Goal: Communication & Community: Answer question/provide support

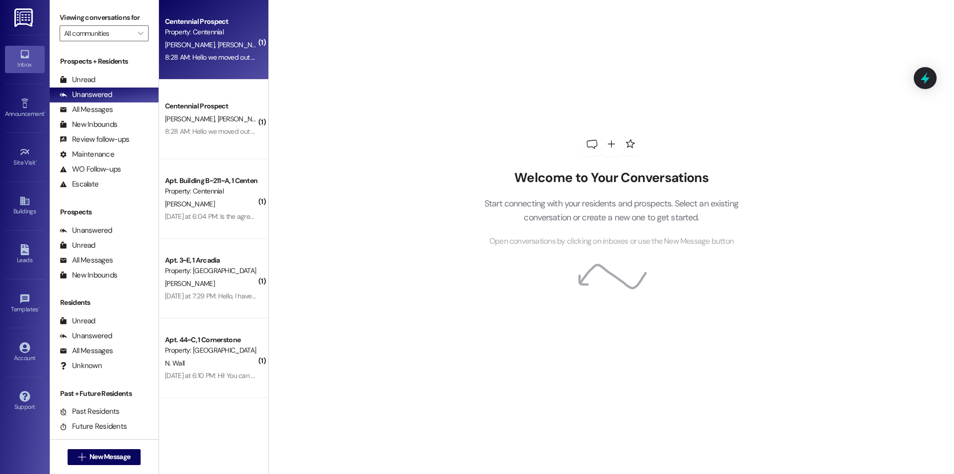
click at [208, 64] on div "Centennial Prospect Property: Centennial [PERSON_NAME] [PERSON_NAME] 8:28 AM: H…" at bounding box center [213, 40] width 109 height 80
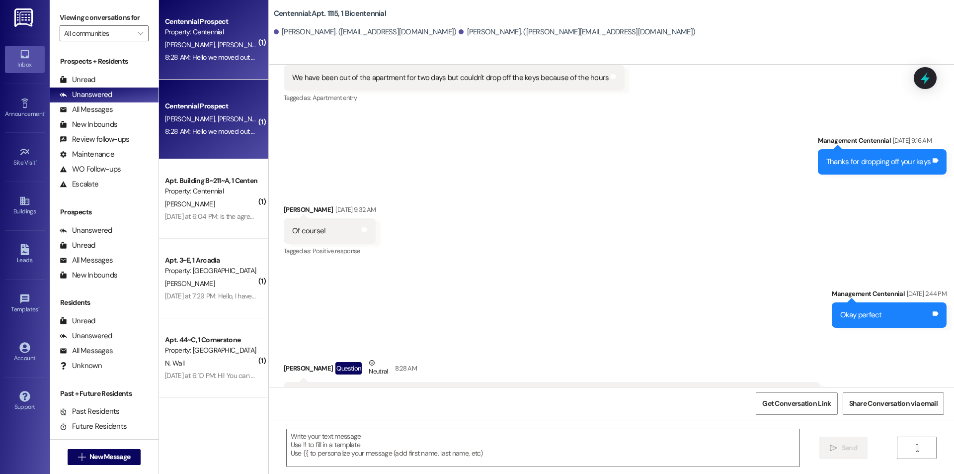
scroll to position [5485, 0]
click at [542, 443] on textarea at bounding box center [543, 447] width 513 height 37
drag, startPoint x: 491, startPoint y: 348, endPoint x: 649, endPoint y: 347, distance: 158.1
click at [649, 389] on div "Hello we moved out and dropped off our keys last month, but I was just charged …" at bounding box center [548, 394] width 512 height 10
click at [642, 357] on div "[PERSON_NAME] Question Neutral 8:28 AM" at bounding box center [552, 369] width 536 height 24
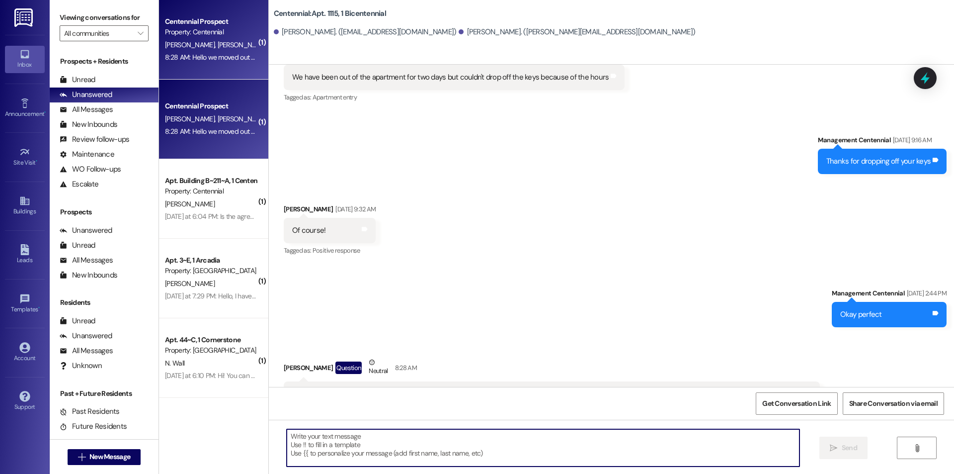
click at [443, 429] on textarea at bounding box center [543, 447] width 513 height 37
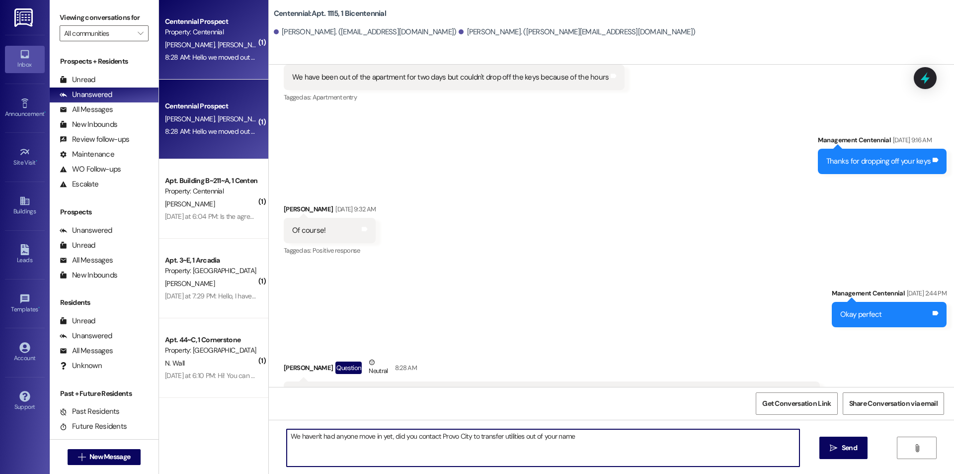
type textarea "We haven't had anyone move in yet, did you contact Provo City to transfer utili…"
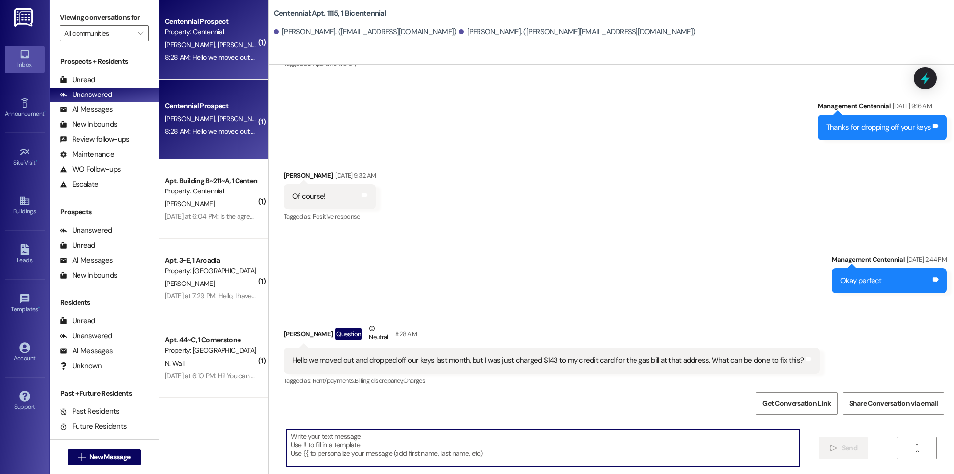
scroll to position [5555, 0]
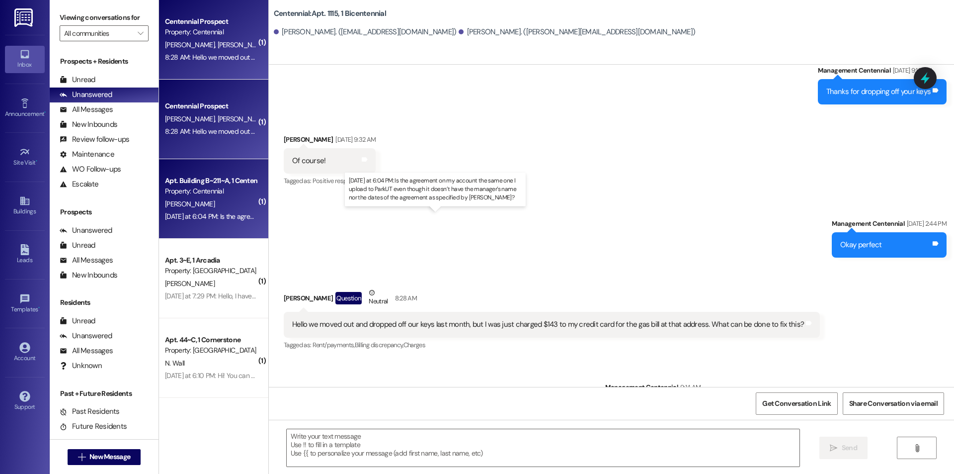
click at [233, 215] on div "[DATE] at 6:04 PM: Is the agreement on my account the same one I upload to Park…" at bounding box center [454, 216] width 578 height 9
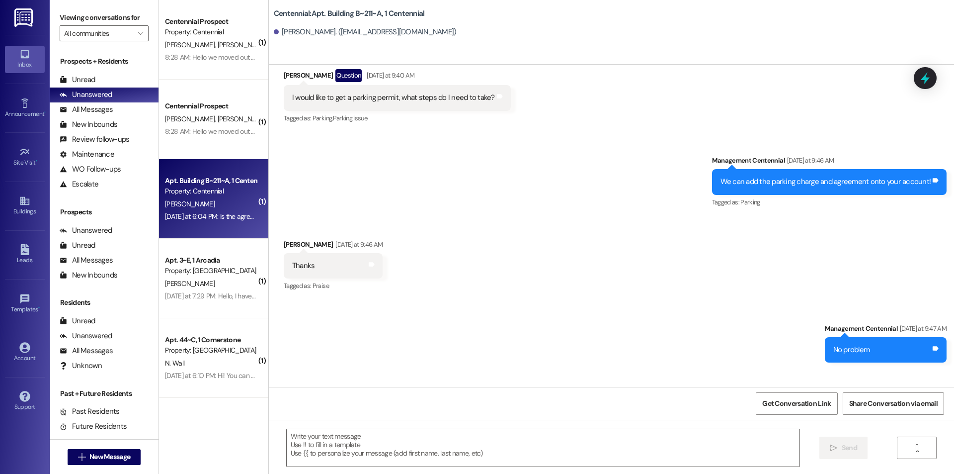
scroll to position [7732, 0]
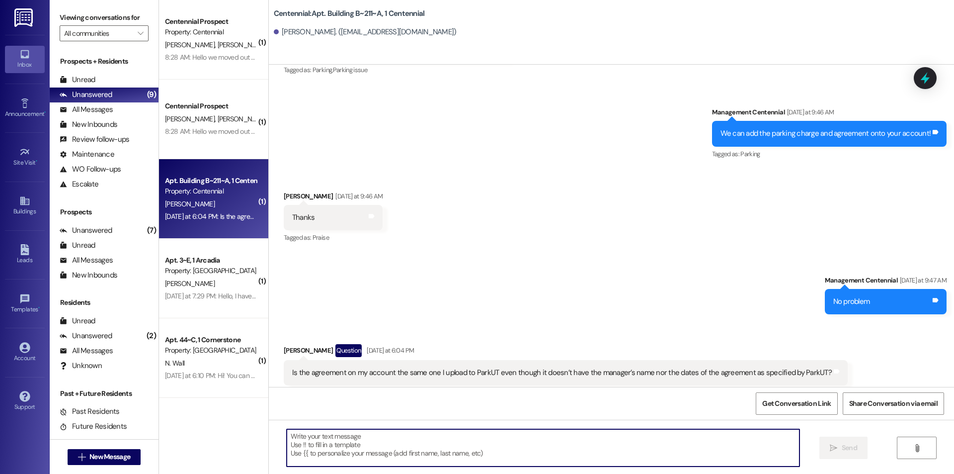
click at [387, 454] on textarea at bounding box center [543, 447] width 513 height 37
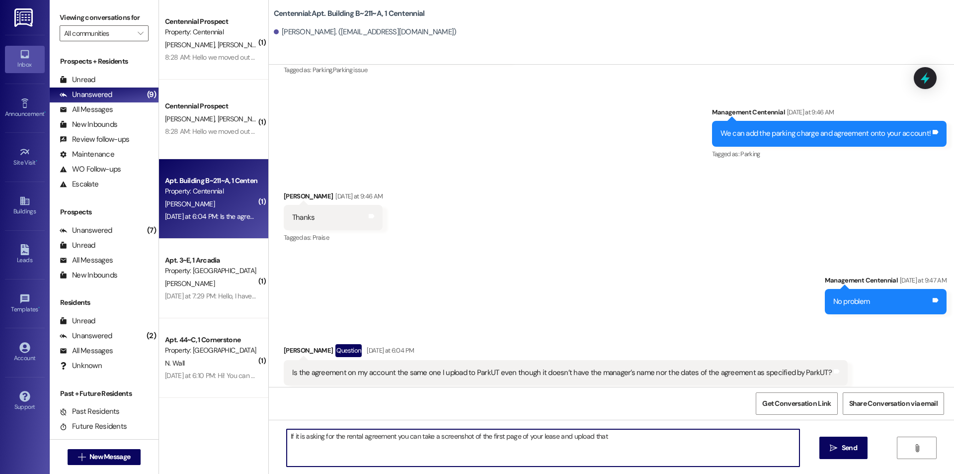
type textarea "If it is asking for the rental agreement you can take a screenshot of the first…"
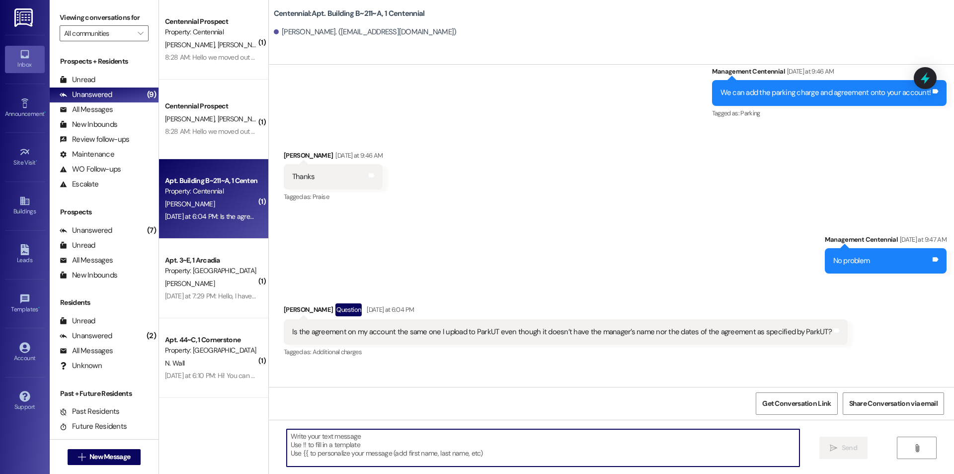
scroll to position [7801, 0]
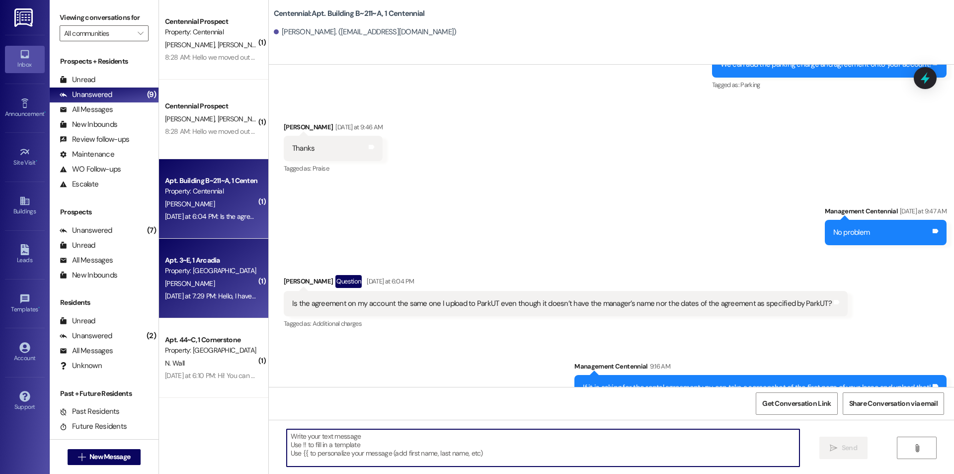
click at [196, 293] on div "[DATE] at 7:29 PM: Hello, I have a question. I know on the lease it said the pl…" at bounding box center [397, 295] width 464 height 9
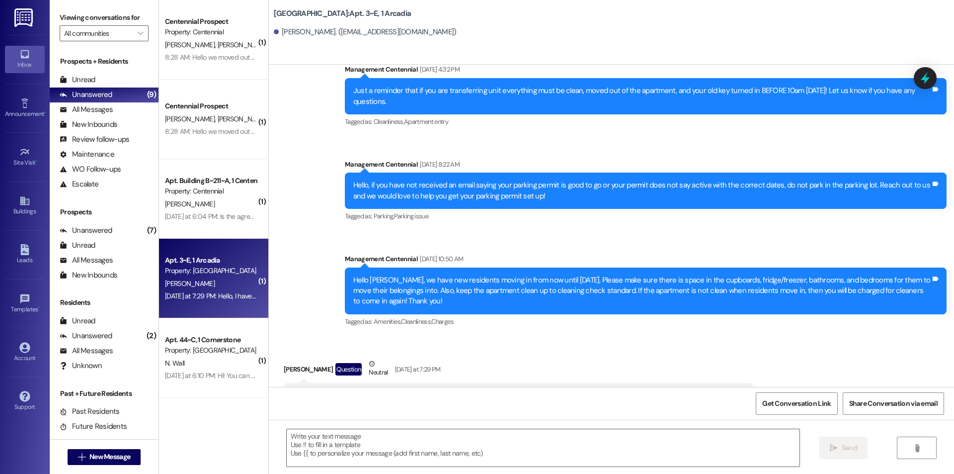
scroll to position [11674, 0]
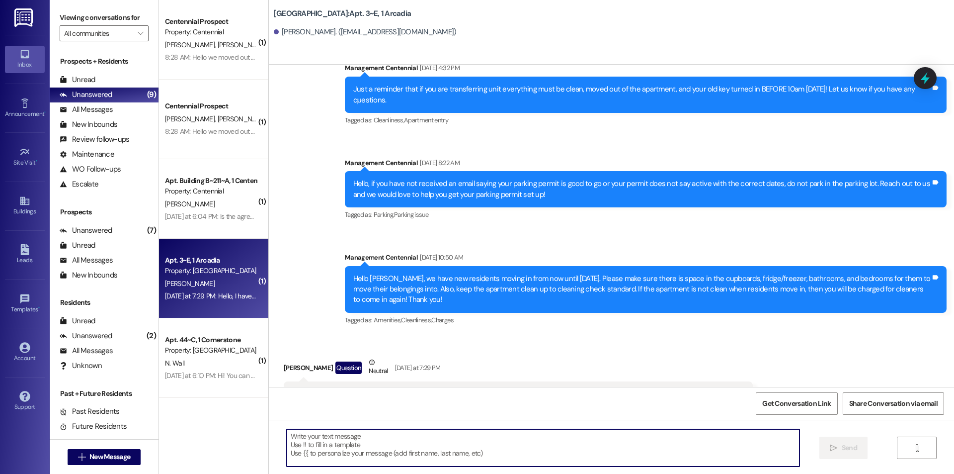
click at [445, 440] on textarea at bounding box center [543, 447] width 513 height 37
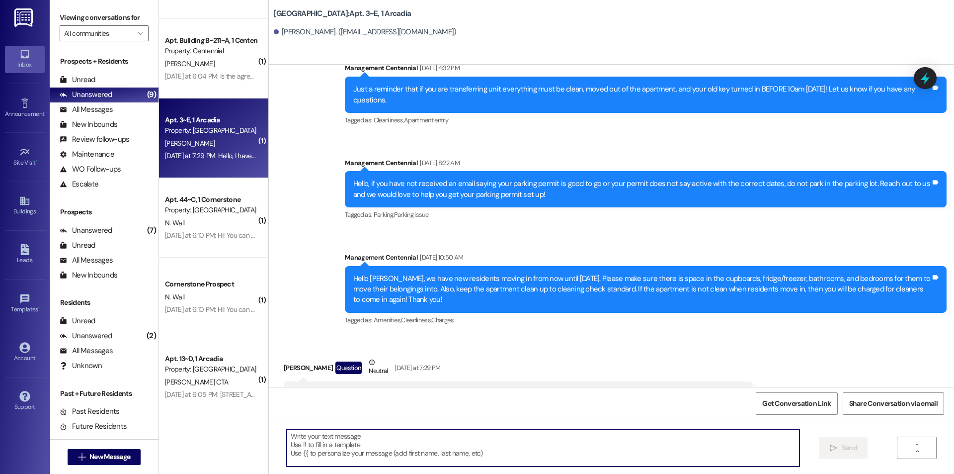
scroll to position [149, 0]
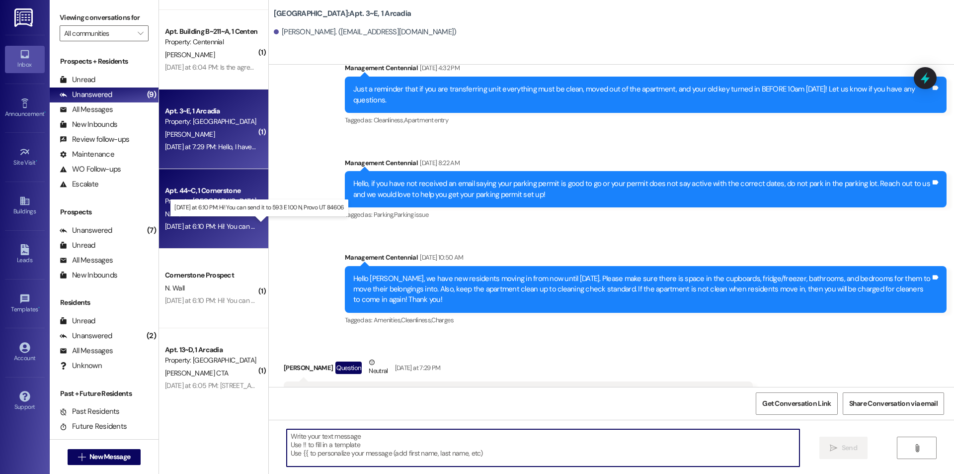
click at [210, 224] on div "[DATE] at 6:10 PM: Hi! You can send it to [STREET_ADDRESS] [DATE] at 6:10 PM: H…" at bounding box center [266, 226] width 202 height 9
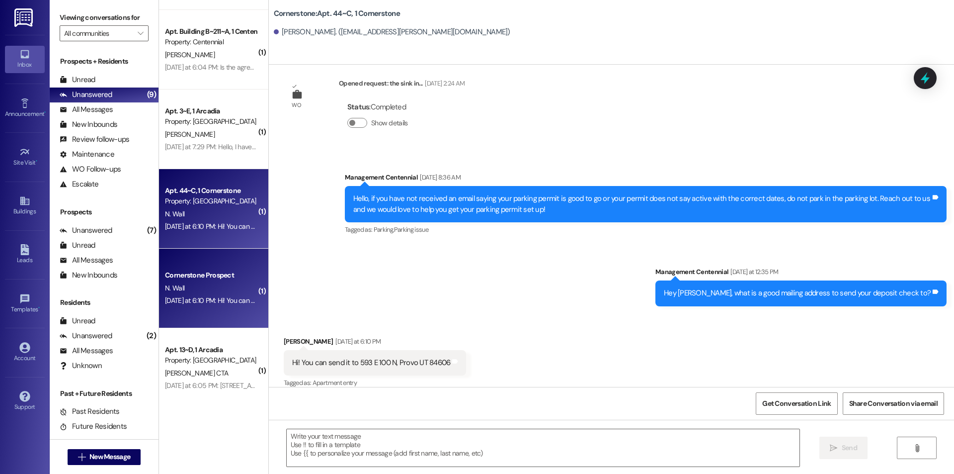
scroll to position [4649, 0]
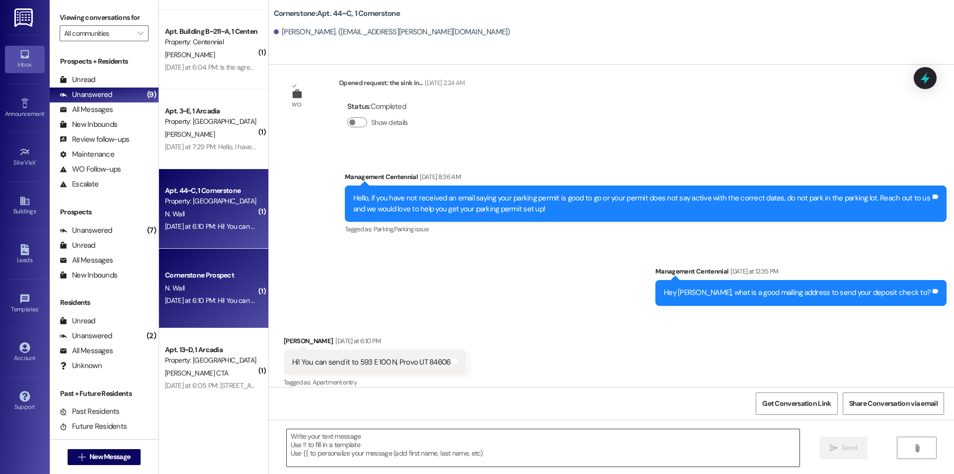
click at [385, 433] on textarea at bounding box center [543, 447] width 513 height 37
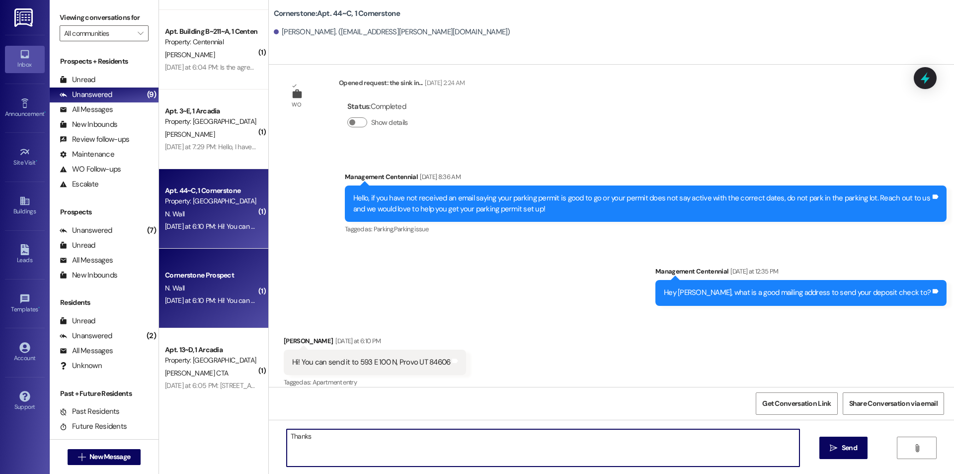
type textarea "Thanks!"
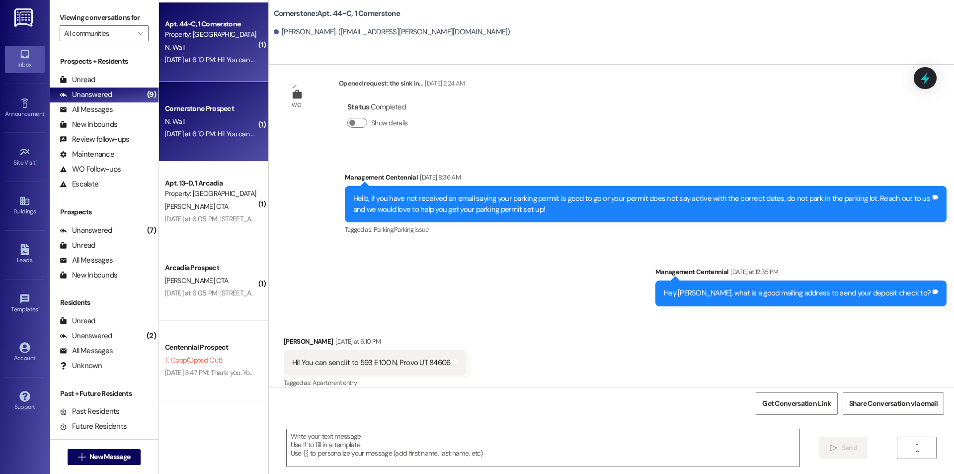
scroll to position [348, 0]
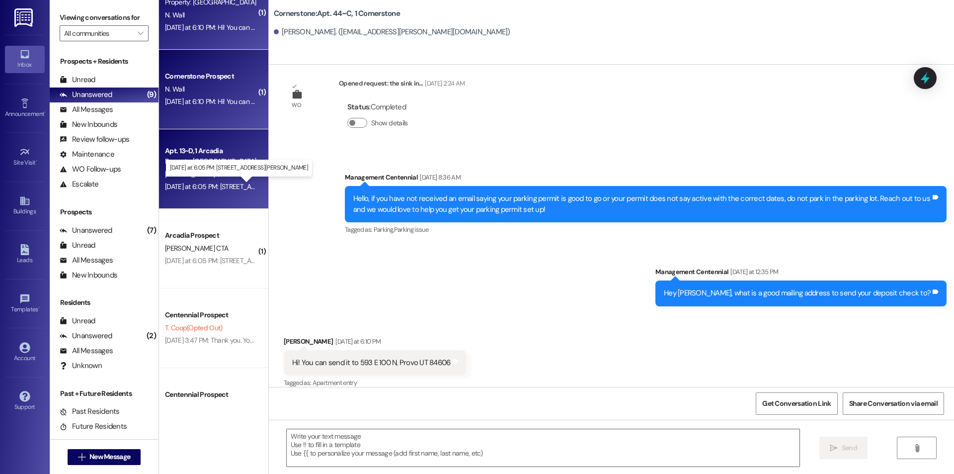
click at [222, 185] on div "[DATE] at 6:05 PM: [STREET_ADDRESS][PERSON_NAME] [DATE] at 6:05 PM: [STREET_ADD…" at bounding box center [245, 186] width 161 height 9
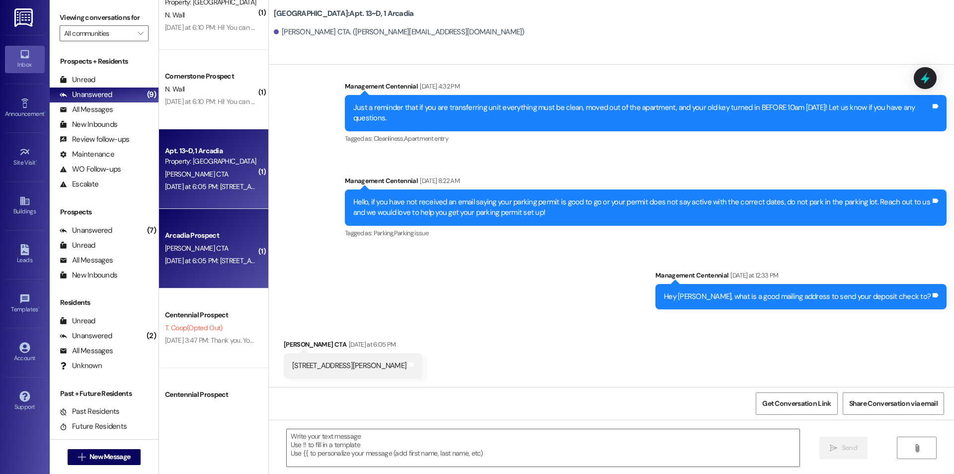
scroll to position [4646, 0]
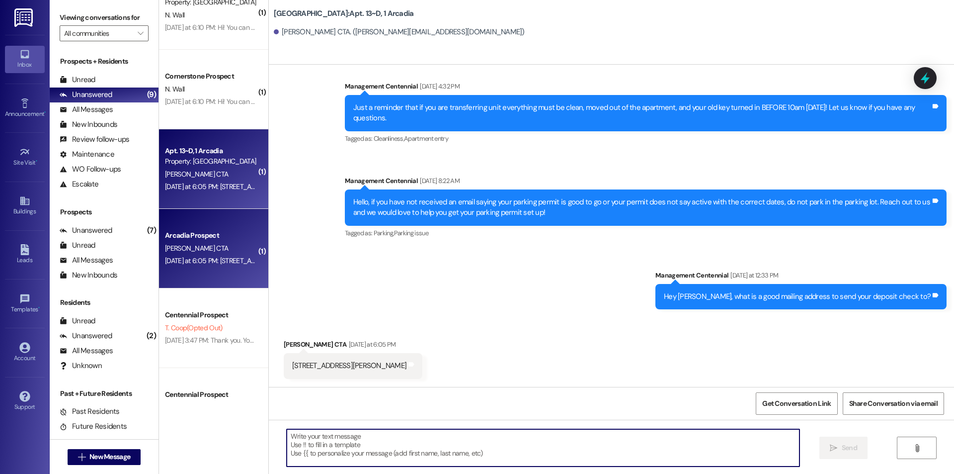
click at [565, 448] on textarea at bounding box center [543, 447] width 513 height 37
type textarea "Thanks!"
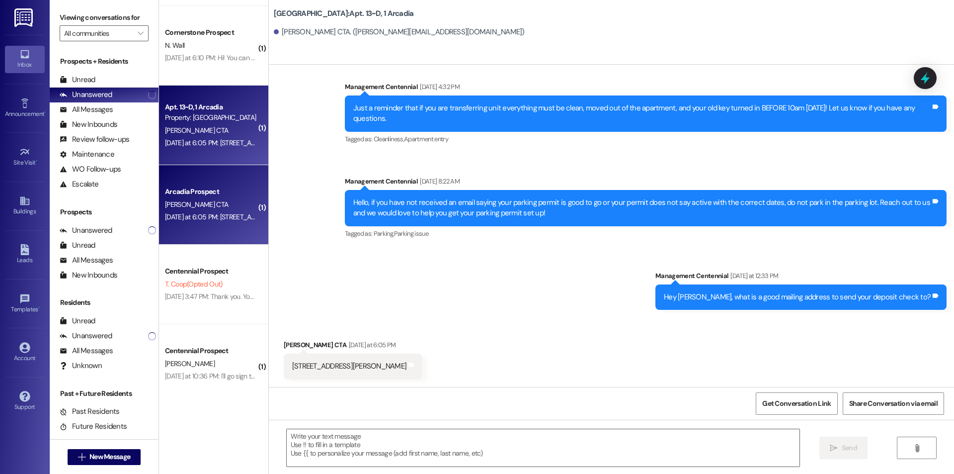
scroll to position [392, 0]
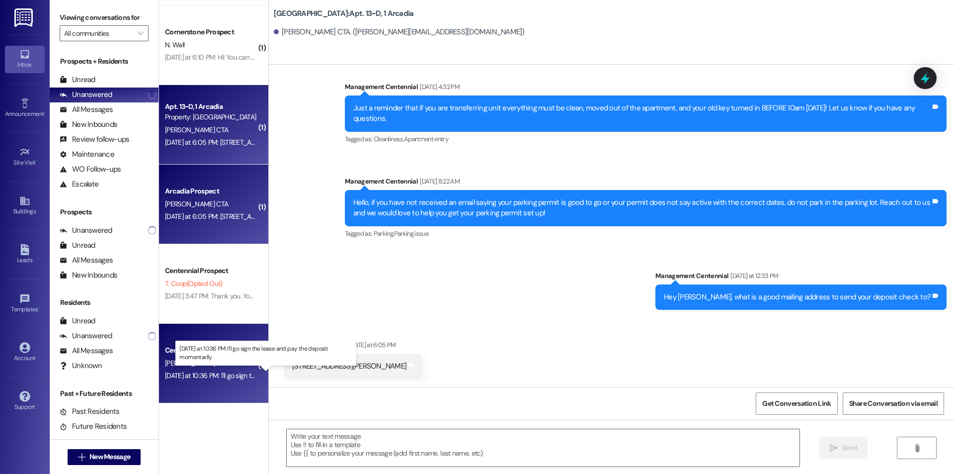
click at [226, 372] on div "[DATE] at 10:36 PM: I'll go sign the lease and pay the deposit momentarily [DAT…" at bounding box center [269, 375] width 208 height 9
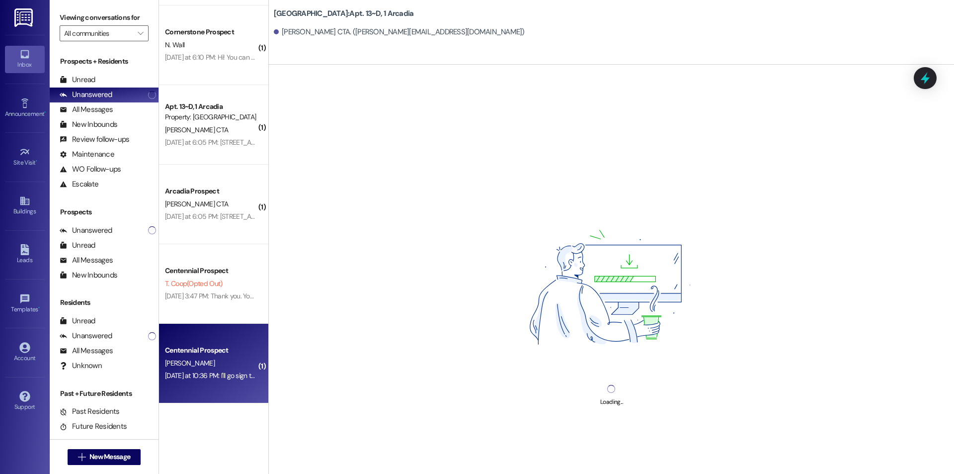
click at [209, 352] on div "Centennial Prospect" at bounding box center [211, 350] width 92 height 10
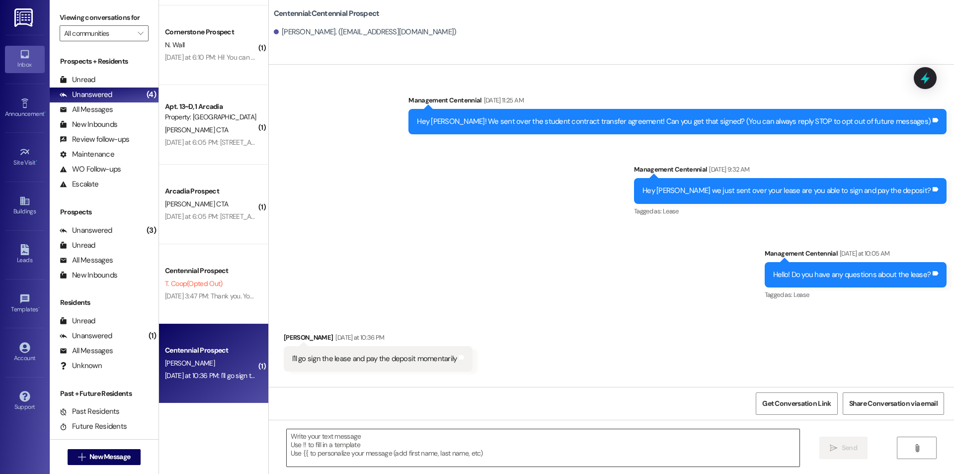
click at [380, 439] on textarea at bounding box center [543, 447] width 513 height 37
click at [326, 441] on textarea at bounding box center [543, 447] width 513 height 37
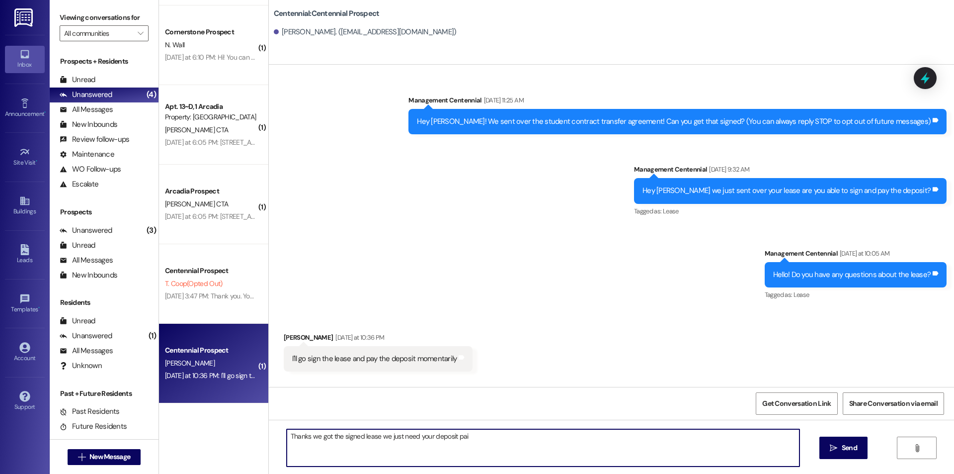
type textarea "Thanks we got the signed lease we just need your deposit paid"
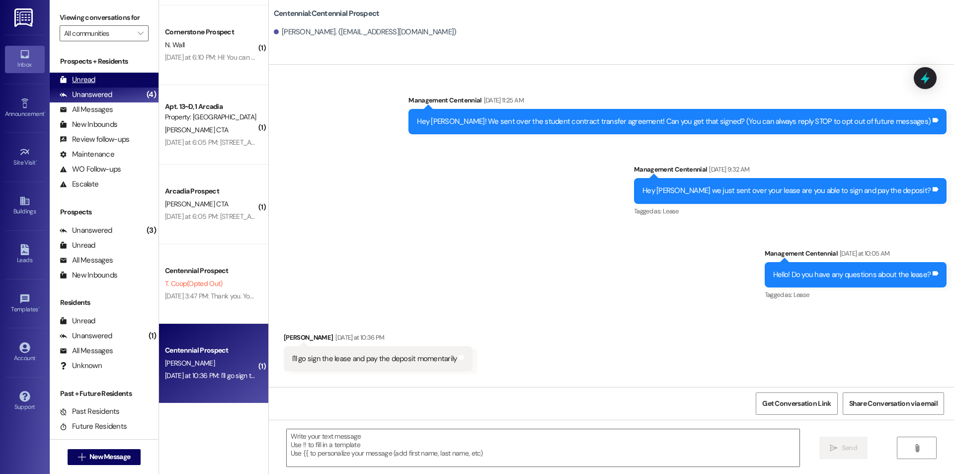
click at [124, 83] on div "Unread (0)" at bounding box center [104, 80] width 109 height 15
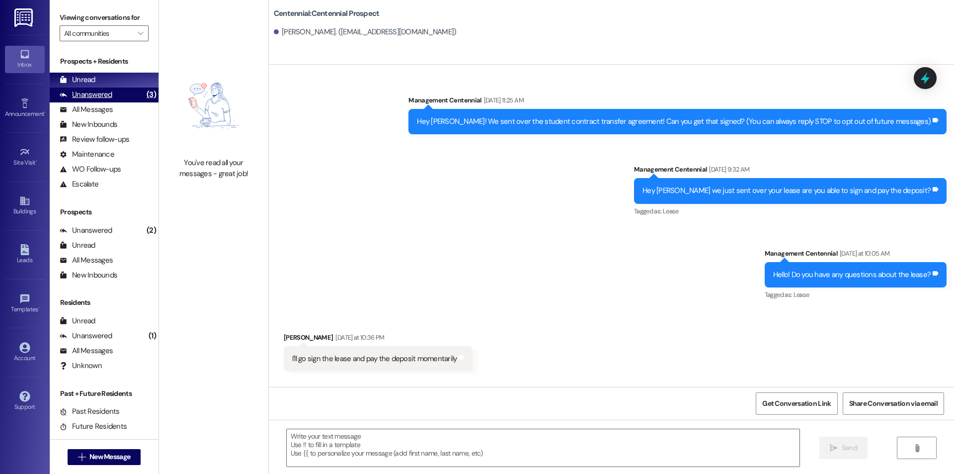
click at [97, 90] on div "Unanswered" at bounding box center [86, 94] width 53 height 10
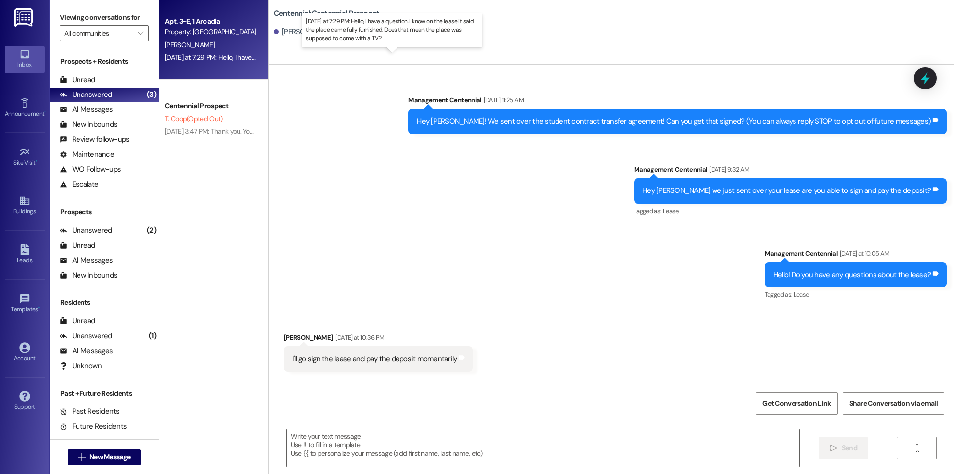
click at [193, 56] on div "[DATE] at 7:29 PM: Hello, I have a question. I know on the lease it said the pl…" at bounding box center [397, 57] width 464 height 9
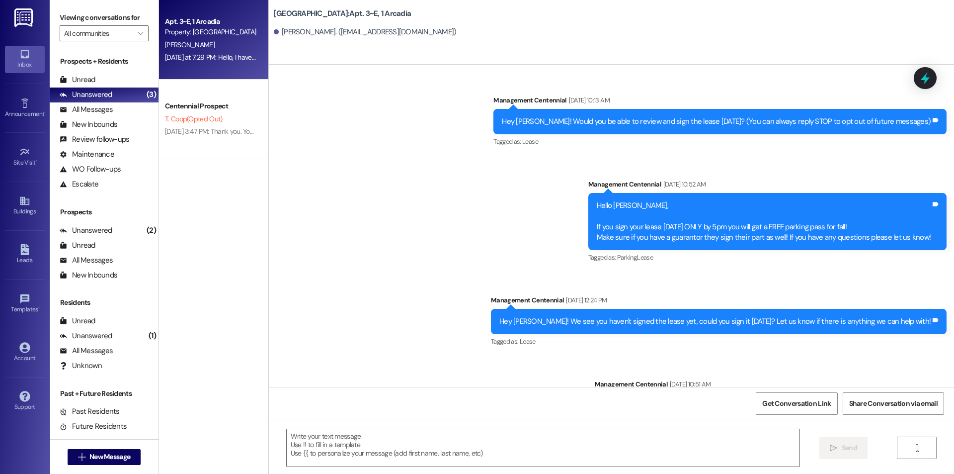
scroll to position [11674, 0]
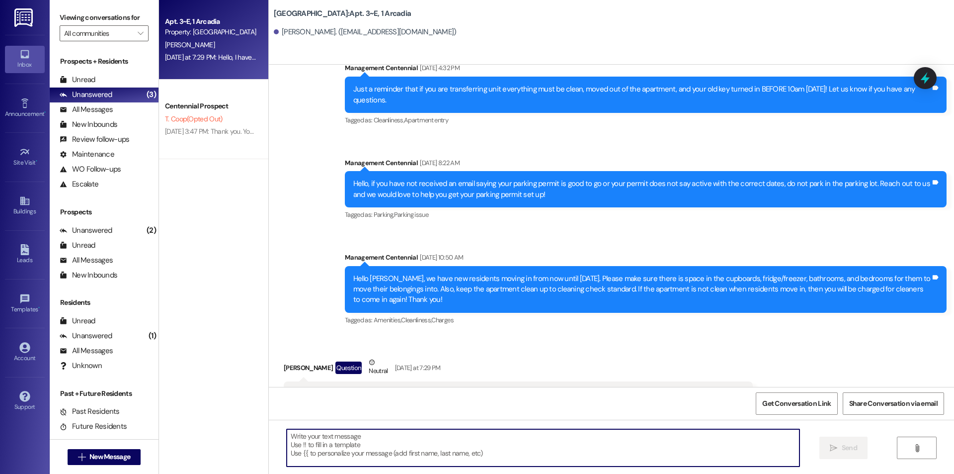
click at [518, 437] on textarea at bounding box center [543, 447] width 513 height 37
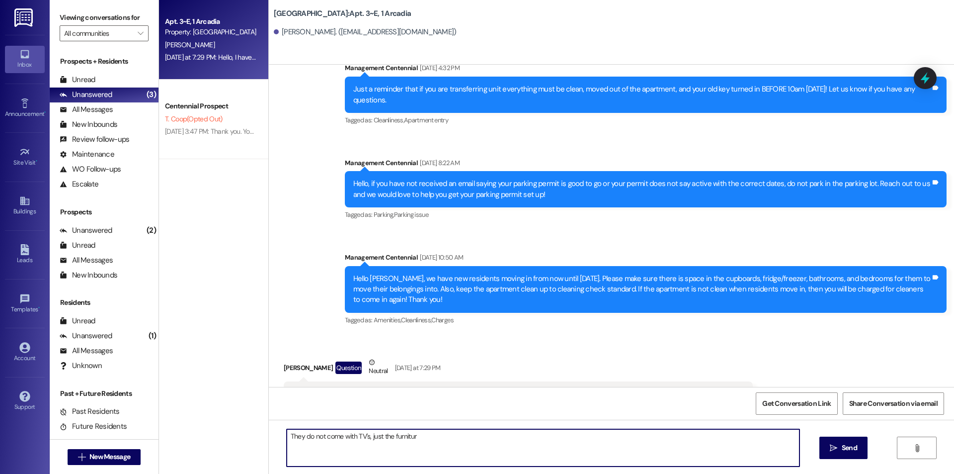
type textarea "They do not come with TV's, just the furniture"
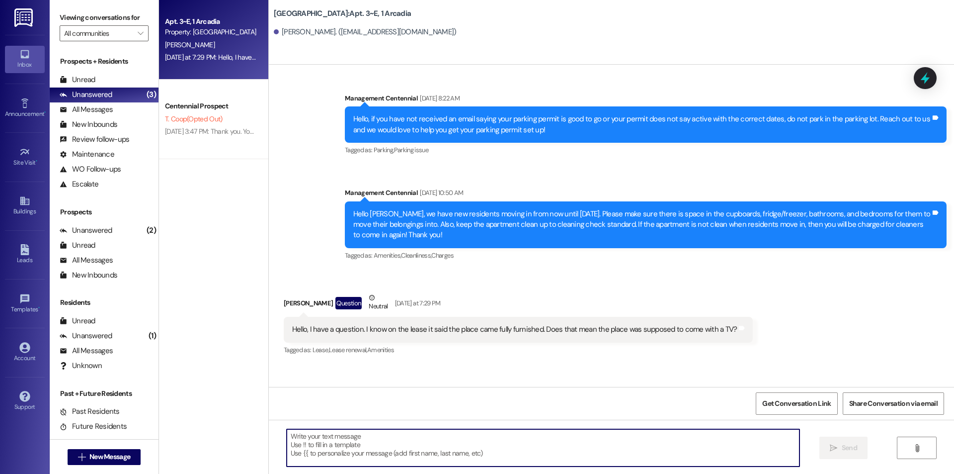
scroll to position [11744, 0]
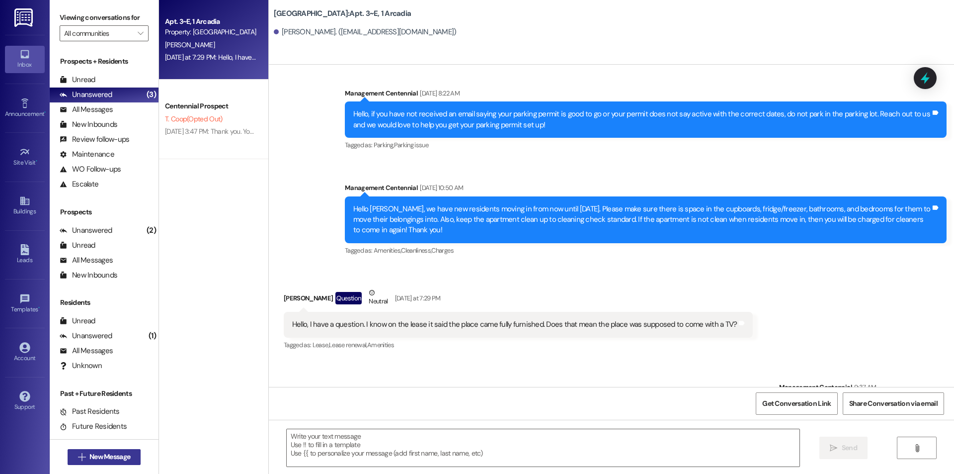
click at [119, 457] on span "New Message" at bounding box center [109, 456] width 41 height 10
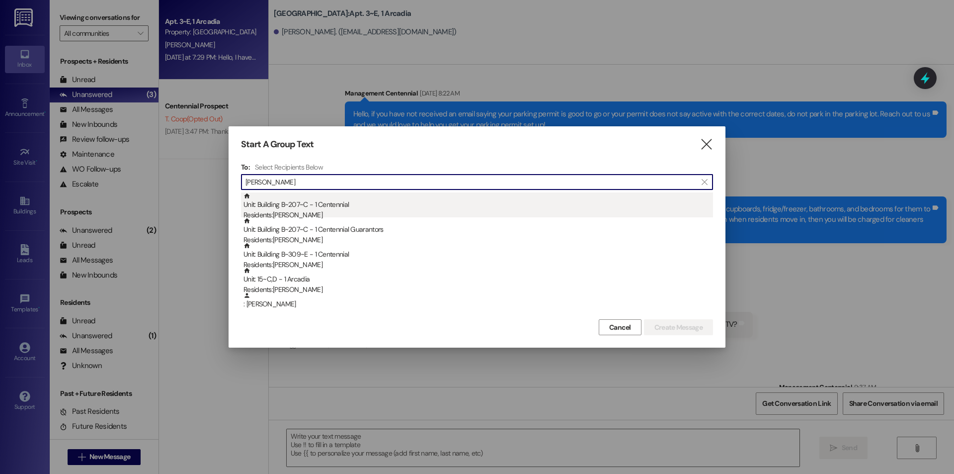
type input "[PERSON_NAME]"
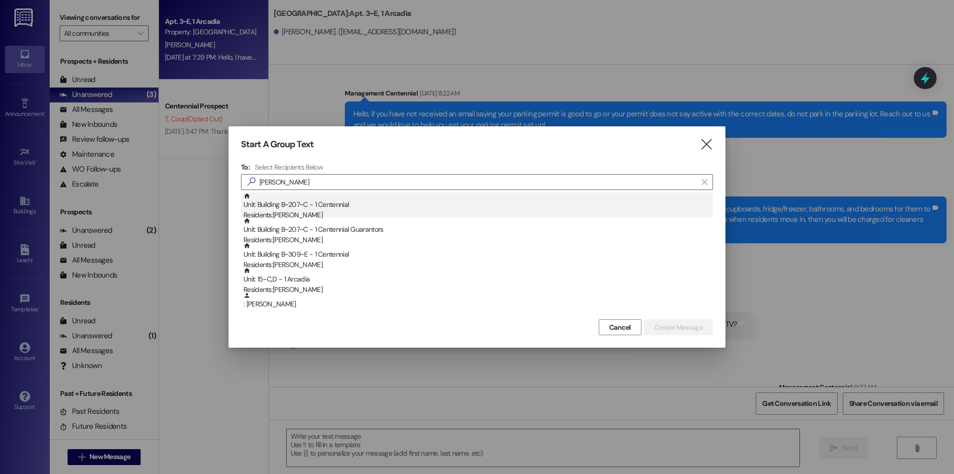
click at [424, 210] on div "Residents: [PERSON_NAME]" at bounding box center [479, 215] width 470 height 10
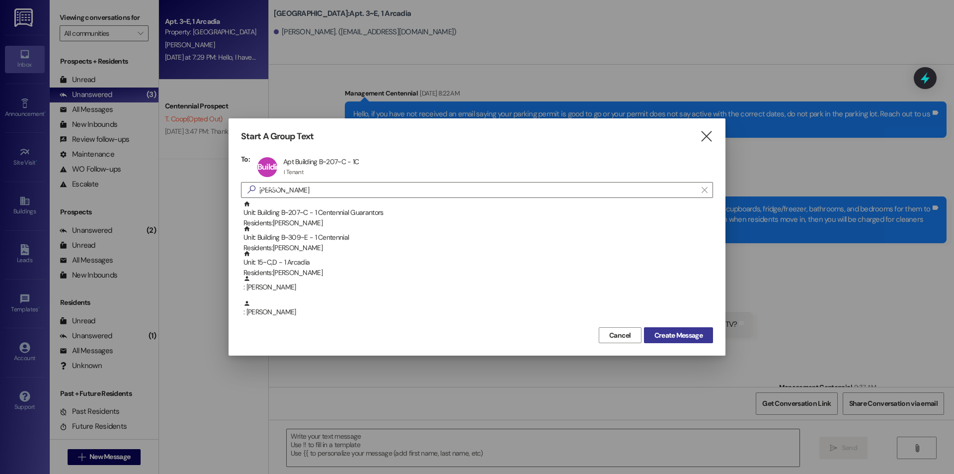
click at [661, 338] on span "Create Message" at bounding box center [679, 335] width 48 height 10
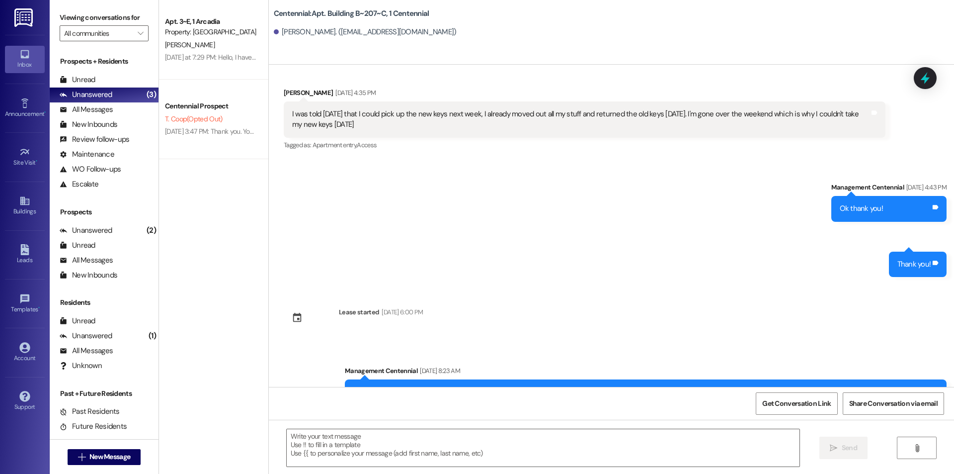
scroll to position [3303, 0]
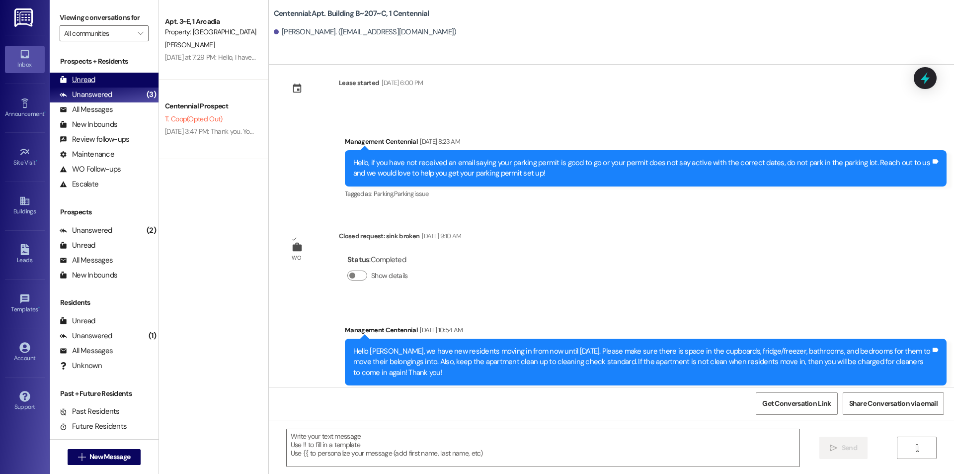
click at [133, 78] on div "Unread (0)" at bounding box center [104, 80] width 109 height 15
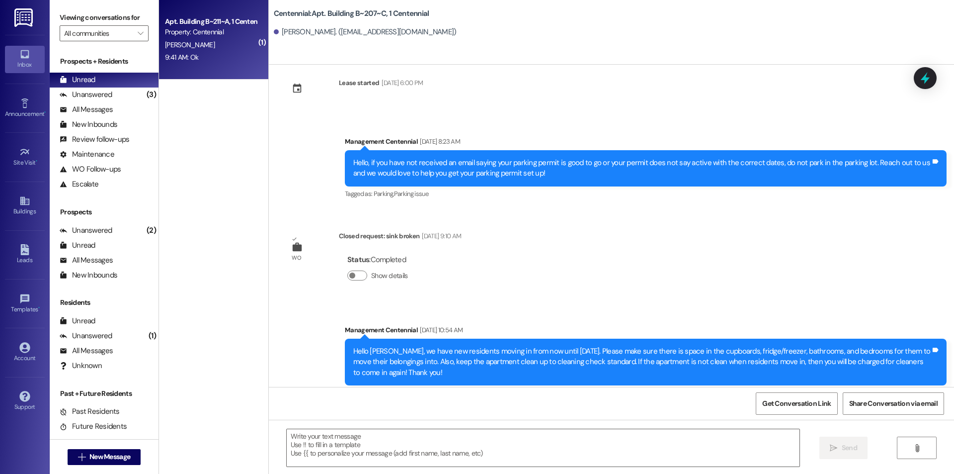
click at [193, 59] on div "9:41 AM: Ok 9:41 AM: Ok" at bounding box center [211, 57] width 94 height 12
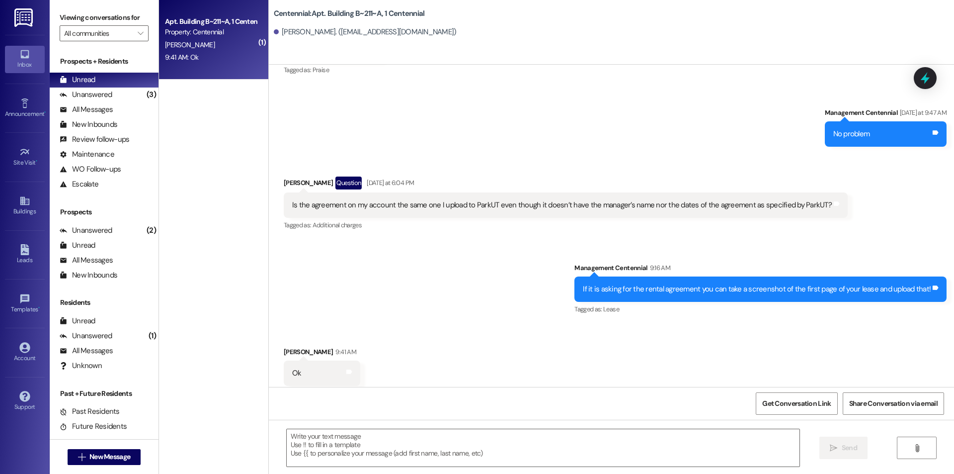
scroll to position [7900, 0]
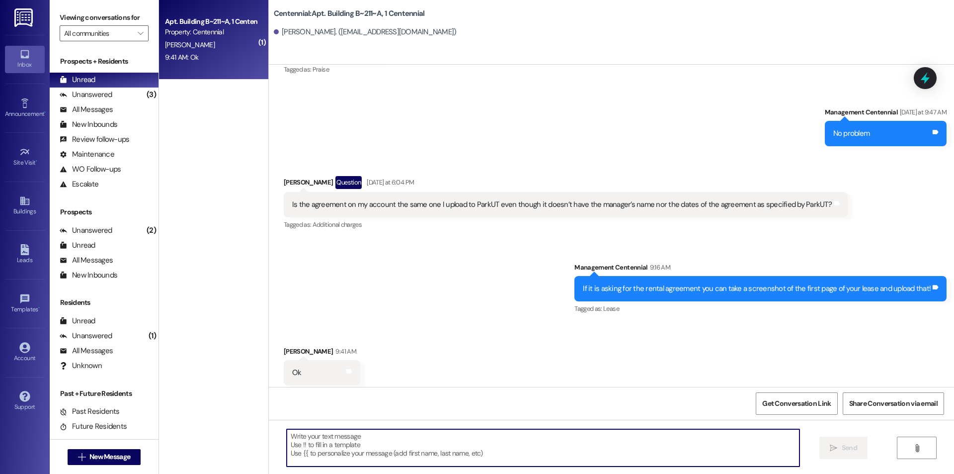
click at [482, 453] on textarea at bounding box center [543, 447] width 513 height 37
type textarea "Thanks"
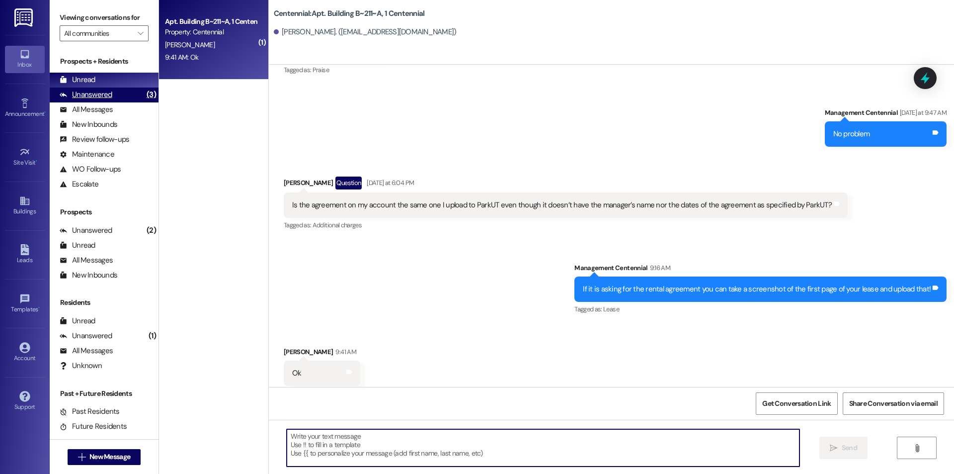
click at [131, 93] on div "Unanswered (3)" at bounding box center [104, 94] width 109 height 15
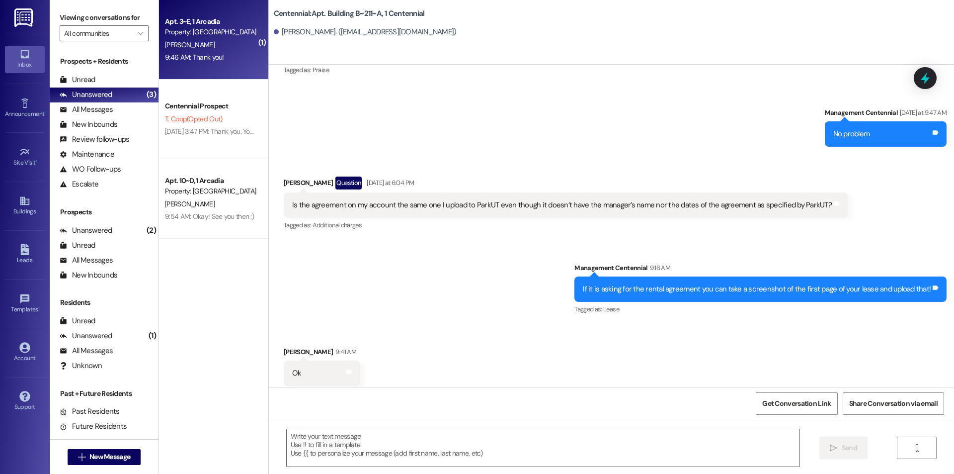
click at [205, 61] on div "9:46 AM: Thank you! 9:46 AM: Thank you!" at bounding box center [194, 57] width 59 height 9
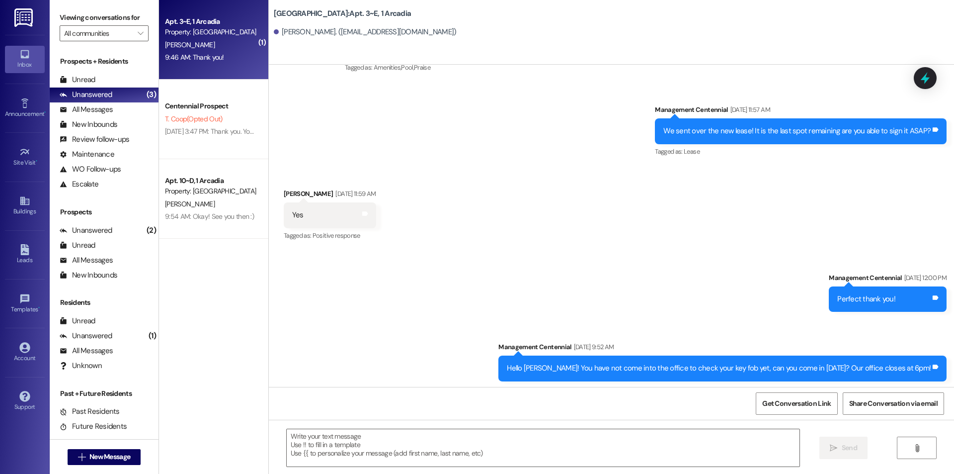
scroll to position [11828, 0]
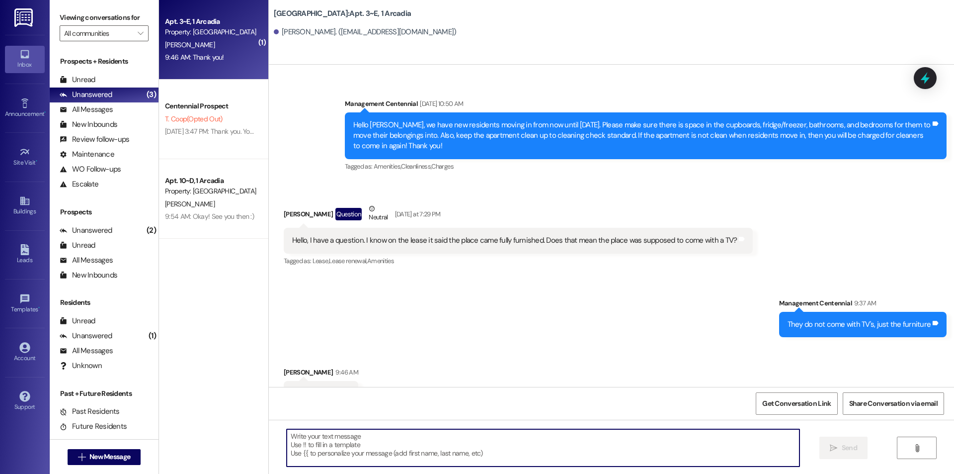
click at [455, 445] on textarea at bounding box center [543, 447] width 513 height 37
type textarea "Of course"
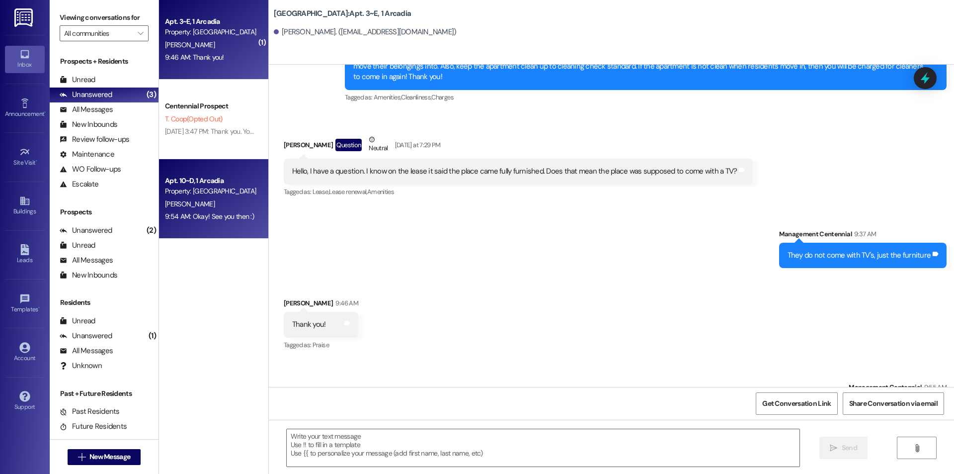
click at [250, 222] on div "Apt. 10~D, 1 Arcadia Property: Arcadia [PERSON_NAME] 9:54 AM: Okay! See you the…" at bounding box center [213, 199] width 109 height 80
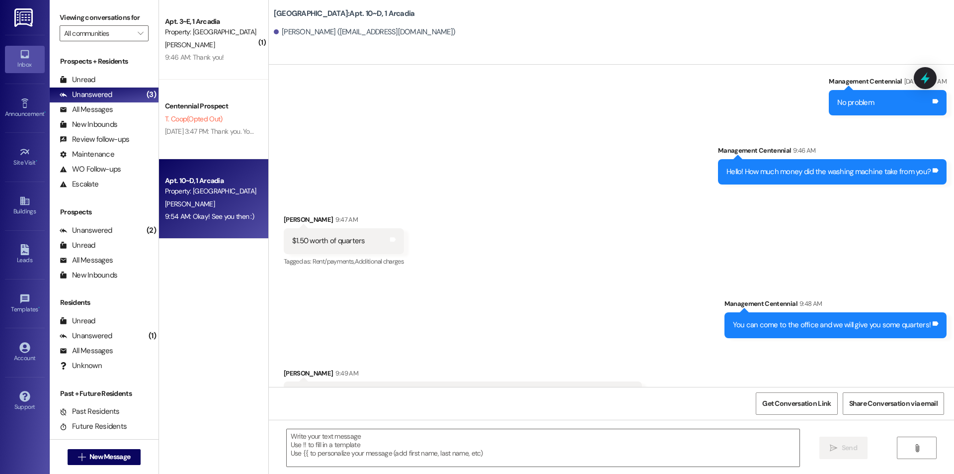
scroll to position [12310, 0]
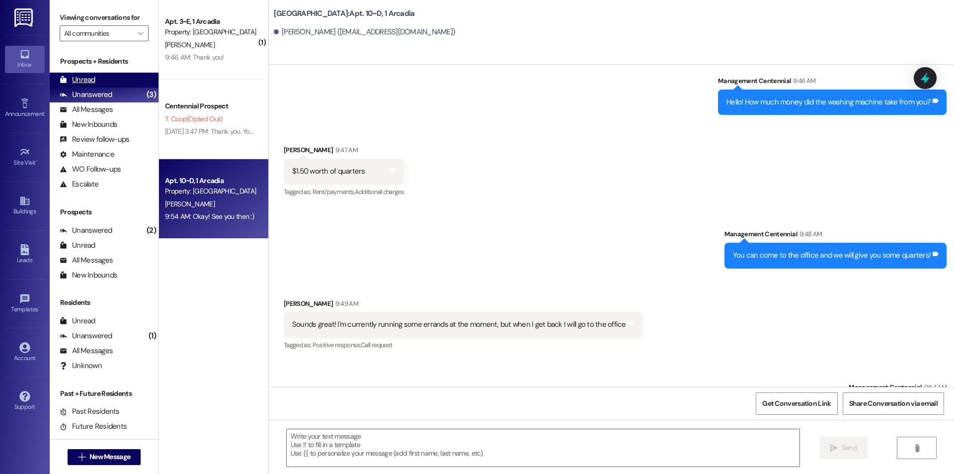
click at [102, 82] on div "Unread (0)" at bounding box center [104, 80] width 109 height 15
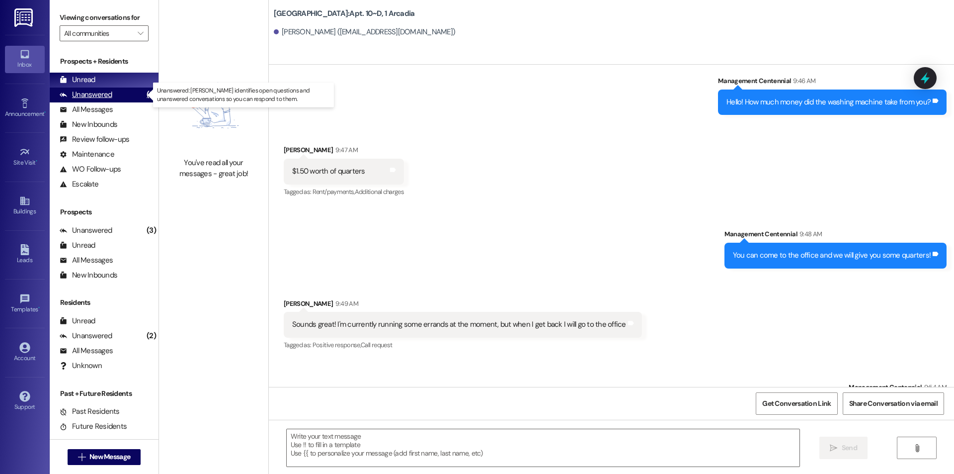
click at [66, 95] on icon at bounding box center [63, 94] width 7 height 7
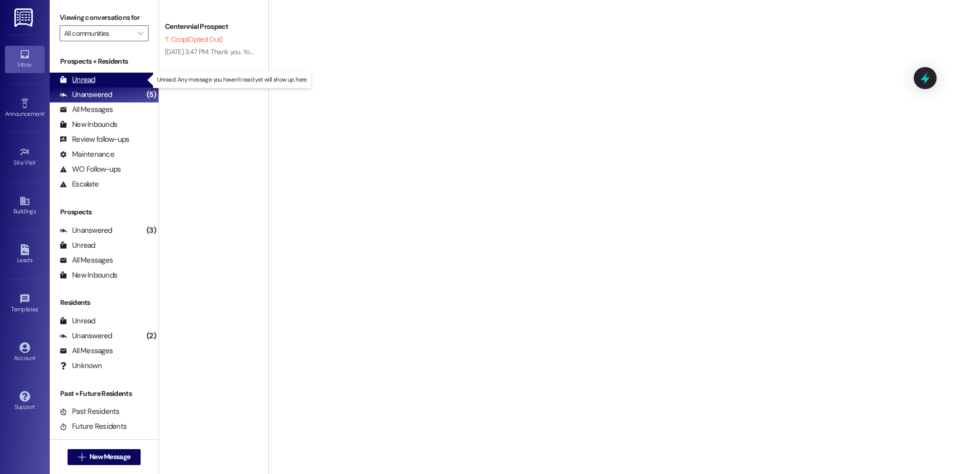
click at [75, 79] on div "Unread" at bounding box center [78, 80] width 36 height 10
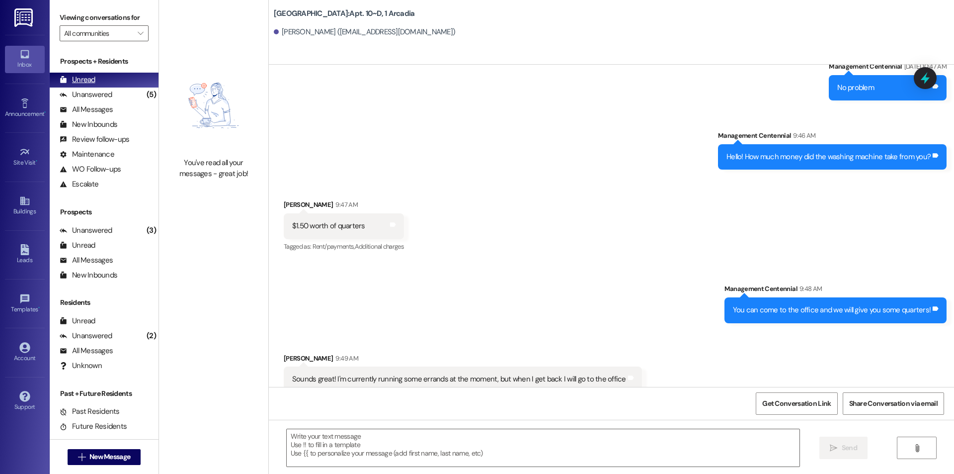
scroll to position [12240, 0]
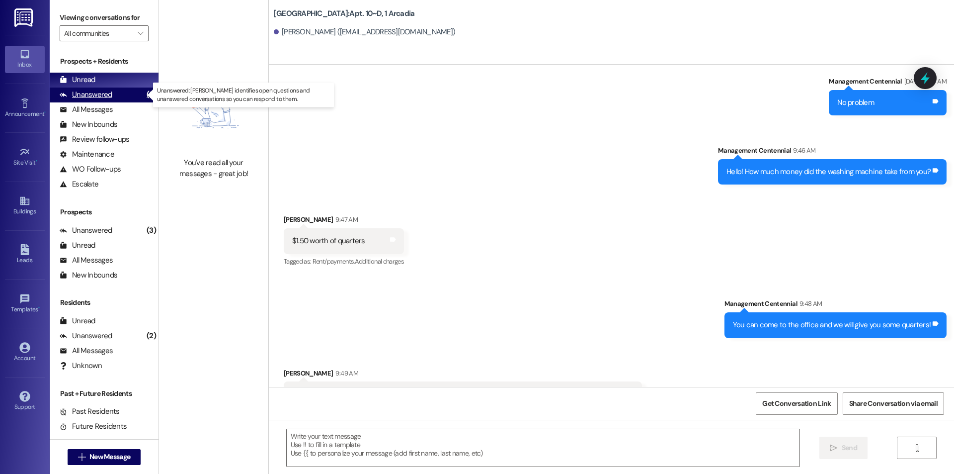
drag, startPoint x: 104, startPoint y: 97, endPoint x: 107, endPoint y: 90, distance: 7.9
click at [104, 97] on div "Unanswered" at bounding box center [86, 94] width 53 height 10
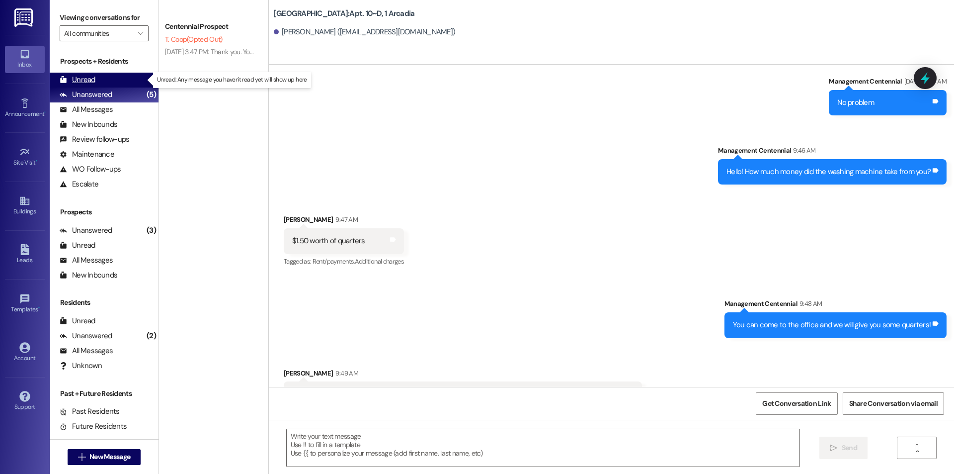
click at [107, 85] on div "Unread (0)" at bounding box center [104, 80] width 109 height 15
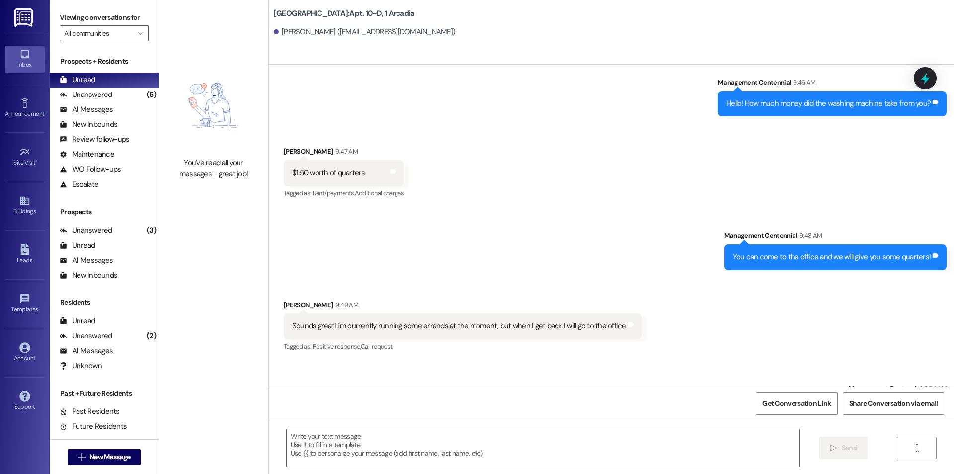
scroll to position [12310, 0]
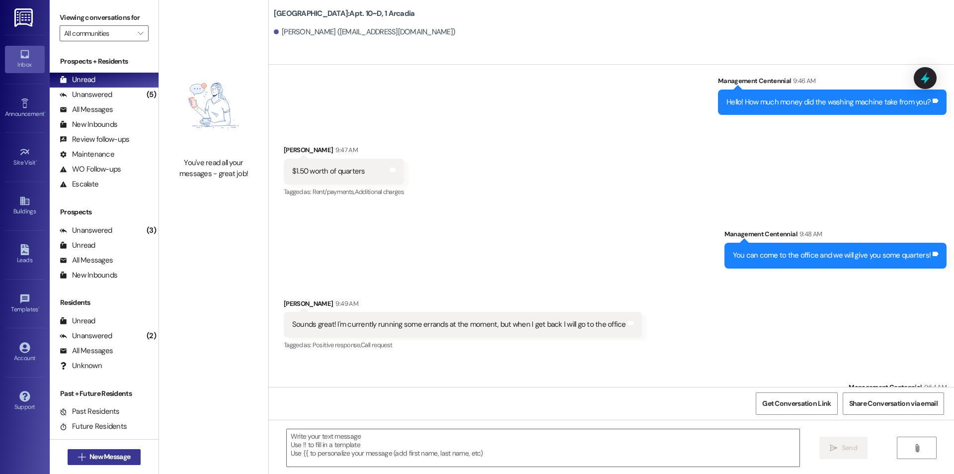
click at [120, 450] on button " New Message" at bounding box center [105, 457] width 74 height 16
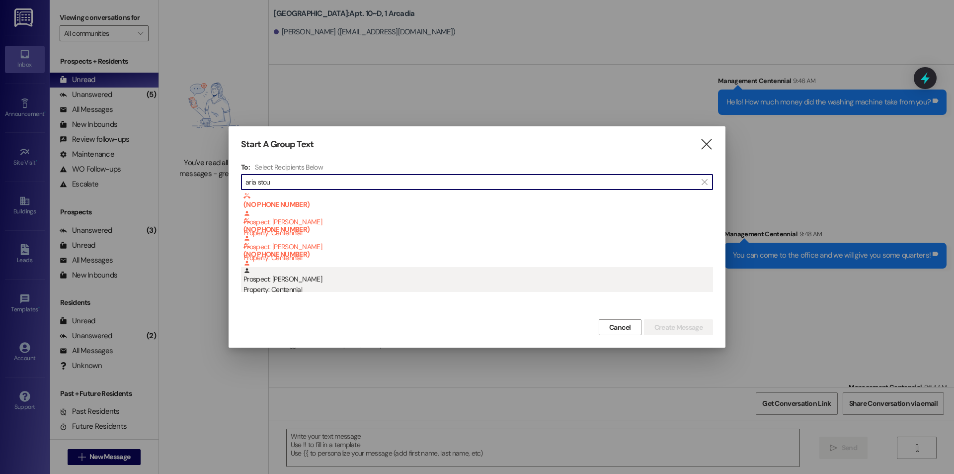
type input "aria stou"
click at [344, 294] on div "Property: Centennial" at bounding box center [479, 289] width 470 height 10
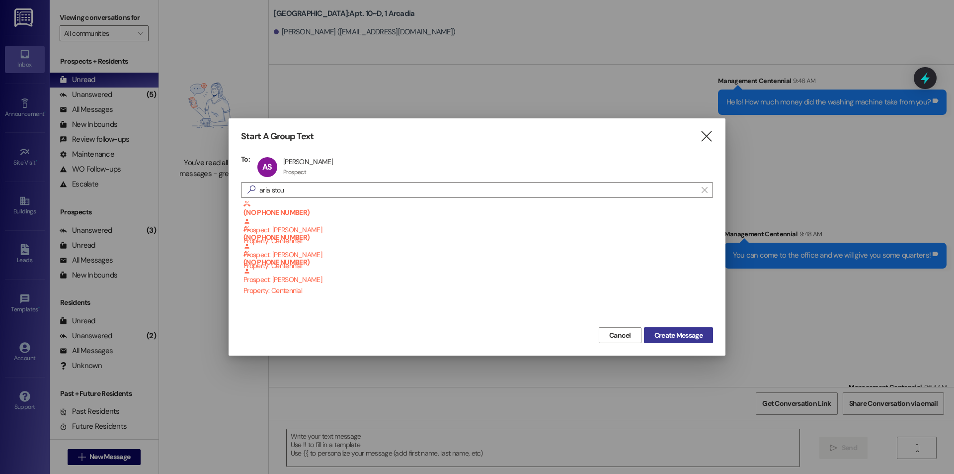
click at [699, 337] on span "Create Message" at bounding box center [679, 335] width 48 height 10
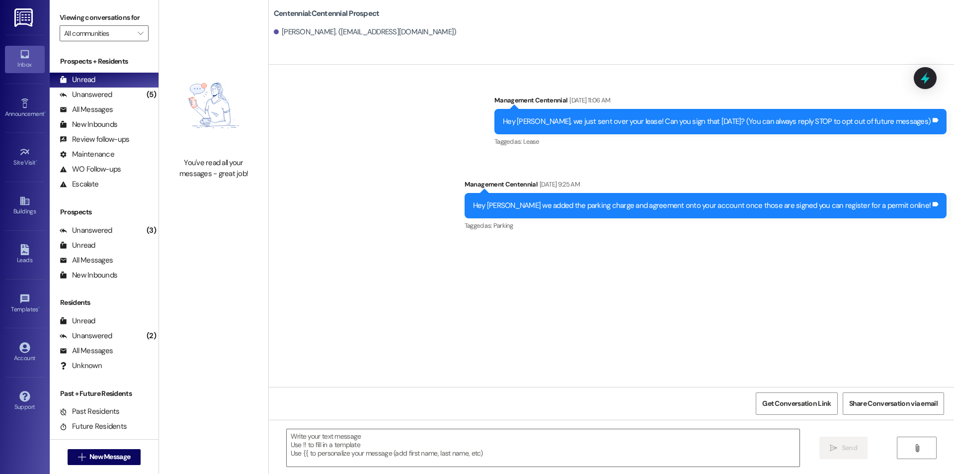
scroll to position [0, 0]
click at [656, 439] on textarea at bounding box center [543, 447] width 513 height 37
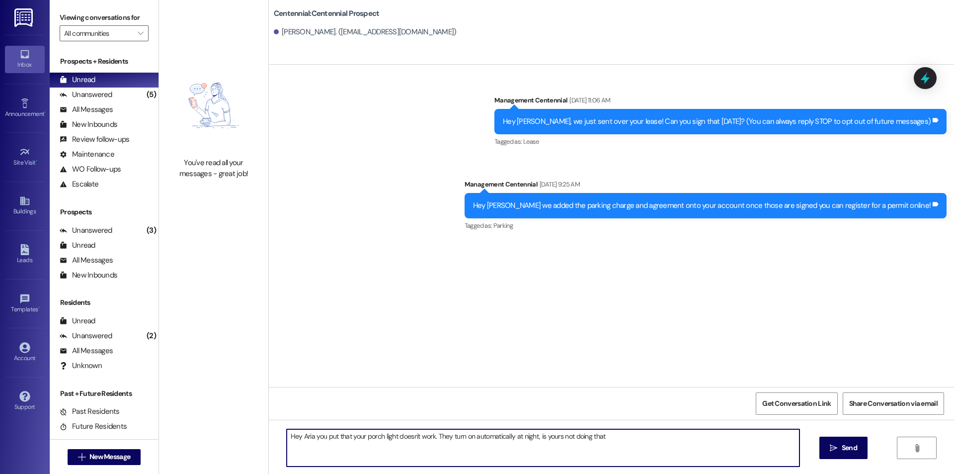
type textarea "Hey Aria you put that your porch light doesn't work. They turn on automatically…"
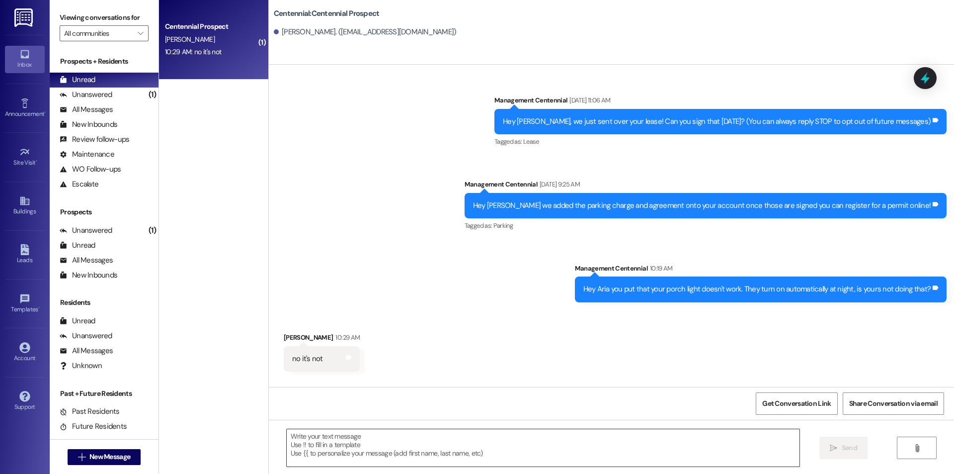
click at [373, 456] on textarea at bounding box center [543, 447] width 513 height 37
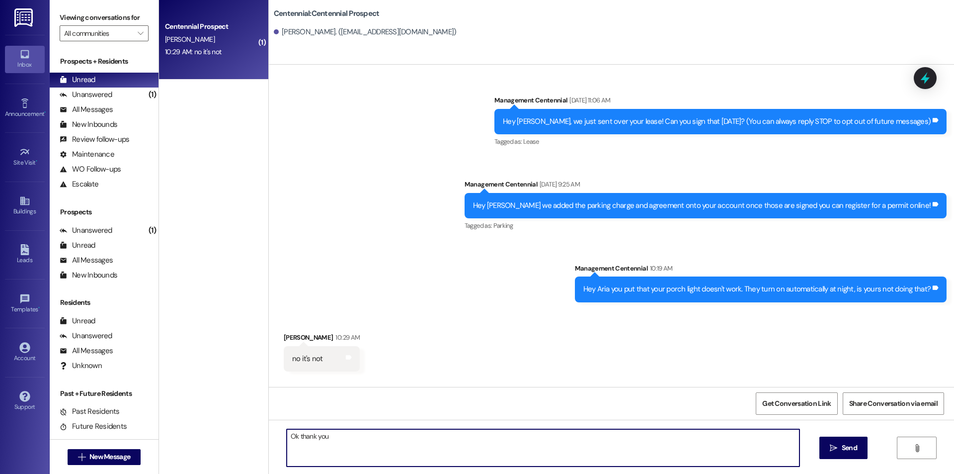
type textarea "Ok thank you!"
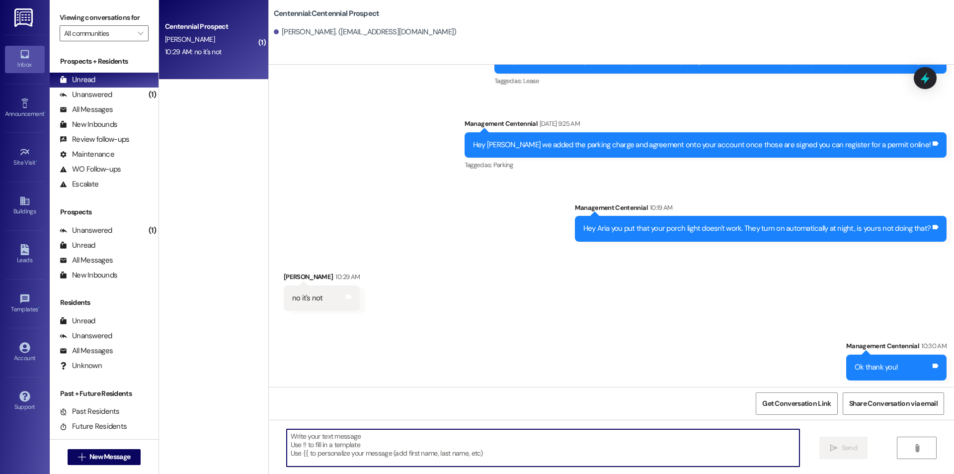
scroll to position [62, 0]
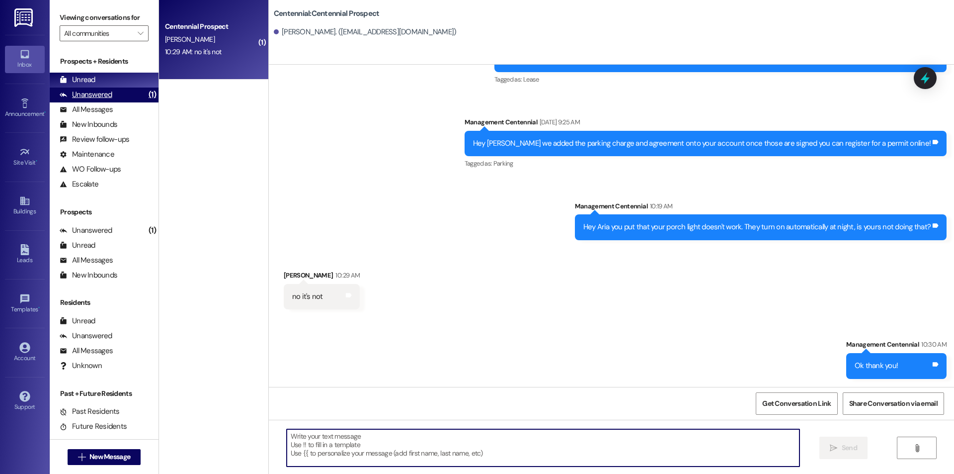
click at [97, 91] on div "Unanswered" at bounding box center [86, 94] width 53 height 10
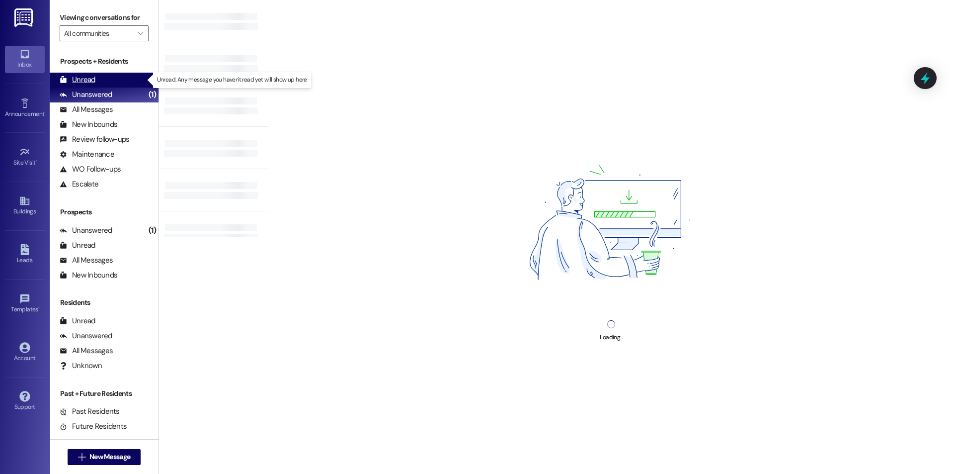
click at [106, 83] on div "Unread (0)" at bounding box center [104, 80] width 109 height 15
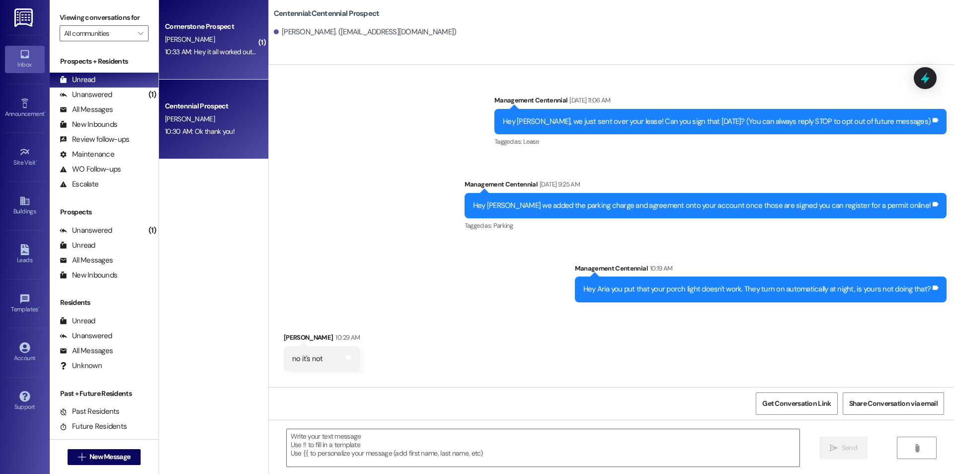
click at [230, 23] on div "Cornerstone Prospect" at bounding box center [211, 26] width 92 height 10
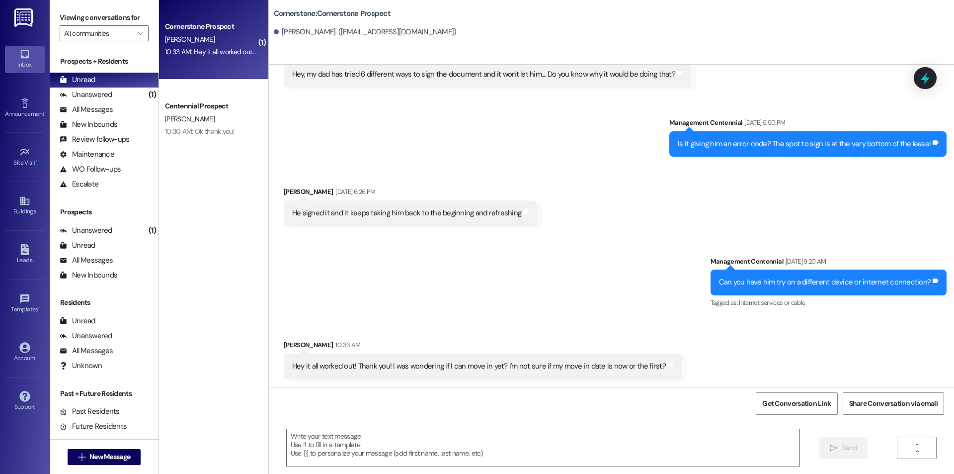
scroll to position [1363, 0]
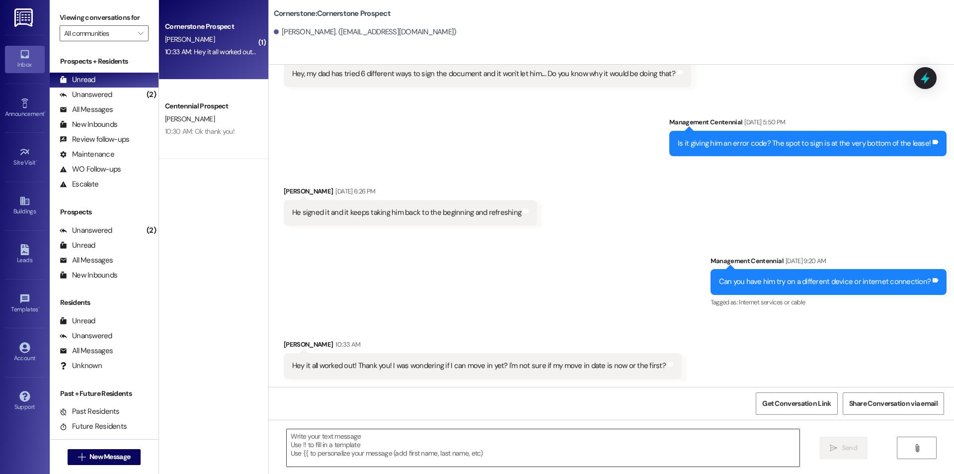
click at [384, 441] on textarea at bounding box center [543, 447] width 513 height 37
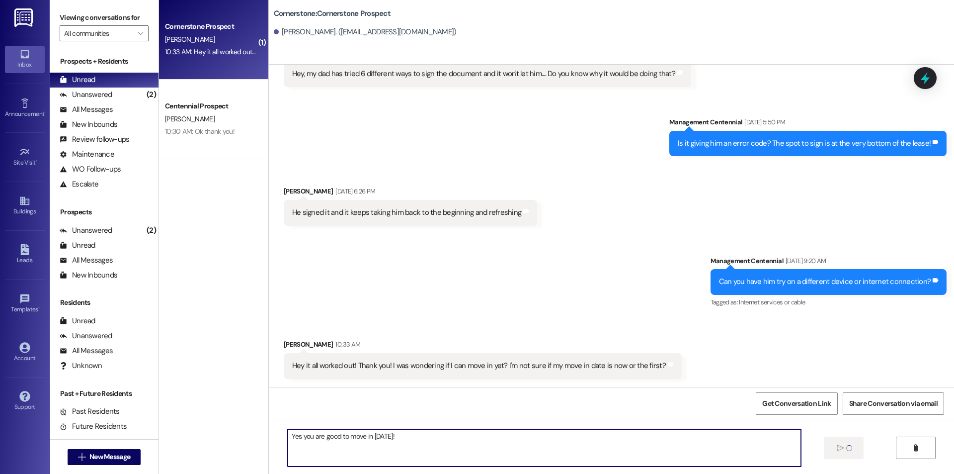
type textarea "Yes you are good to move in [DATE]!"
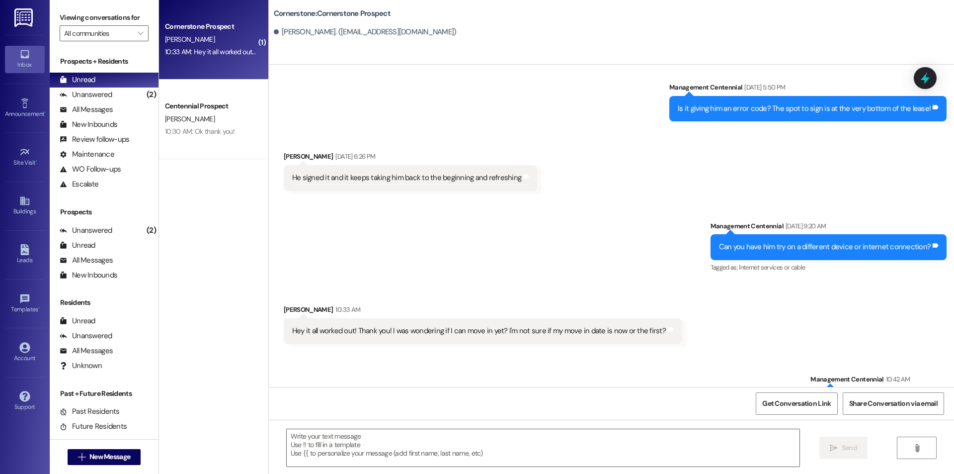
scroll to position [1432, 0]
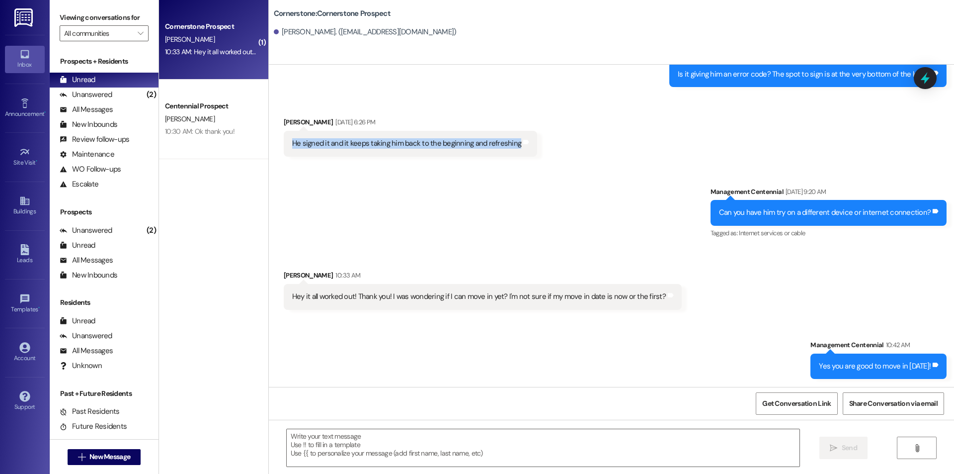
drag, startPoint x: 284, startPoint y: 141, endPoint x: 509, endPoint y: 144, distance: 224.2
click at [509, 144] on div "He signed it and it keeps taking him back to the beginning and refreshing" at bounding box center [406, 143] width 231 height 10
click at [208, 221] on div "( 1 ) Cornerstone Prospect [PERSON_NAME] 10:33 AM: Hey it all worked out! Thank…" at bounding box center [213, 201] width 109 height 403
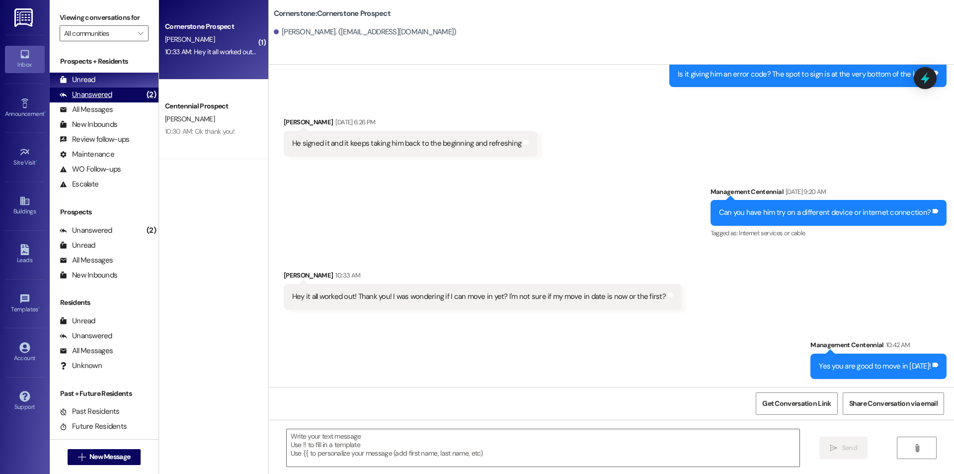
click at [103, 91] on div "Unanswered" at bounding box center [86, 94] width 53 height 10
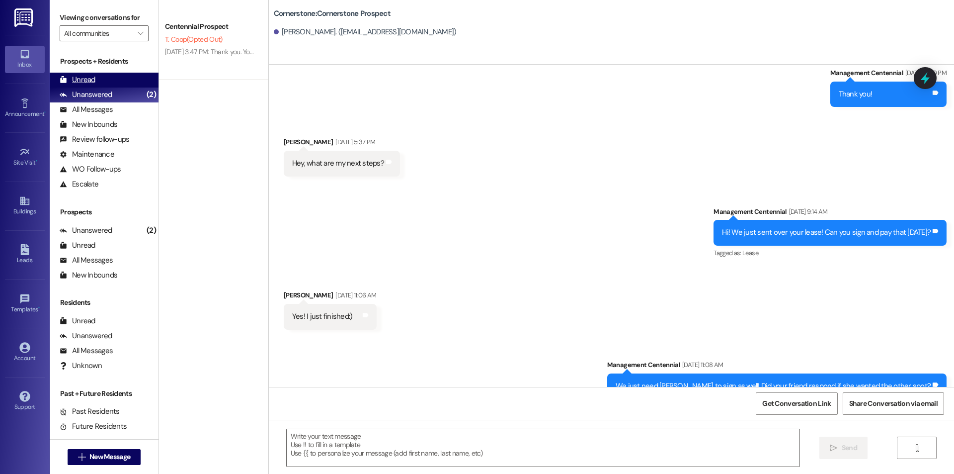
click at [103, 83] on div "Unread (0)" at bounding box center [104, 80] width 109 height 15
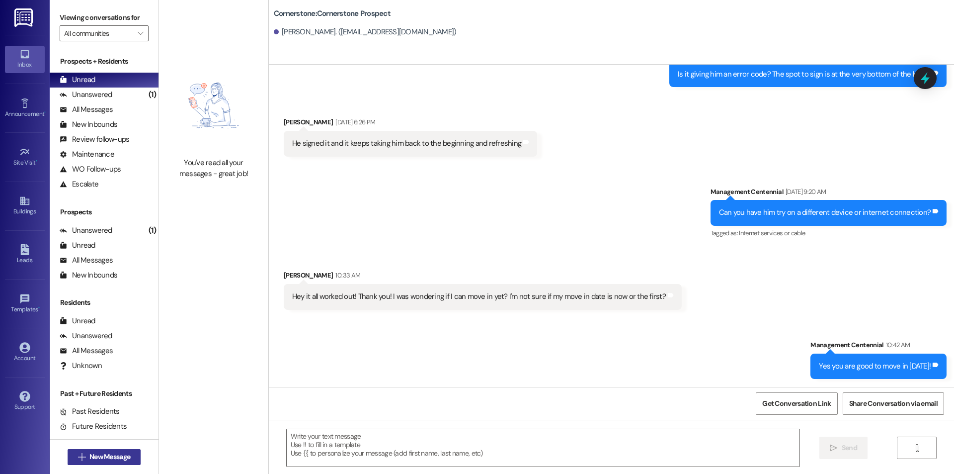
click at [133, 451] on button " New Message" at bounding box center [105, 457] width 74 height 16
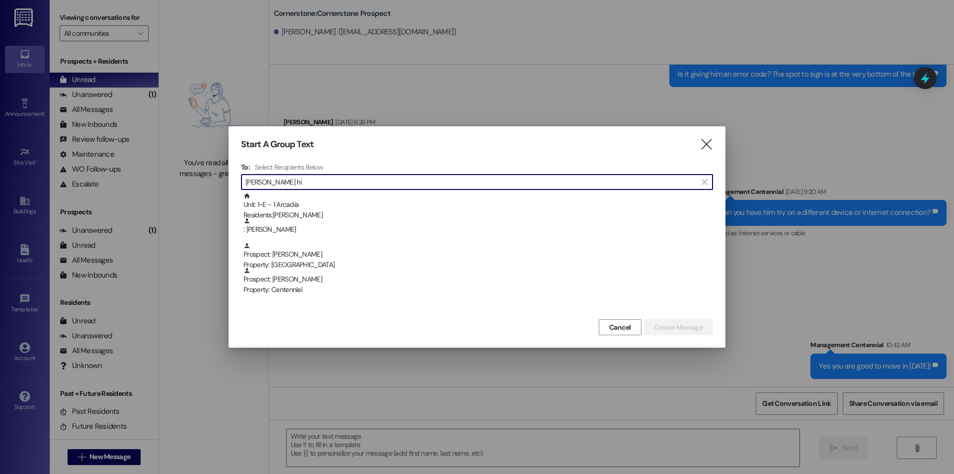
click at [423, 184] on input "[PERSON_NAME] hi" at bounding box center [471, 182] width 451 height 14
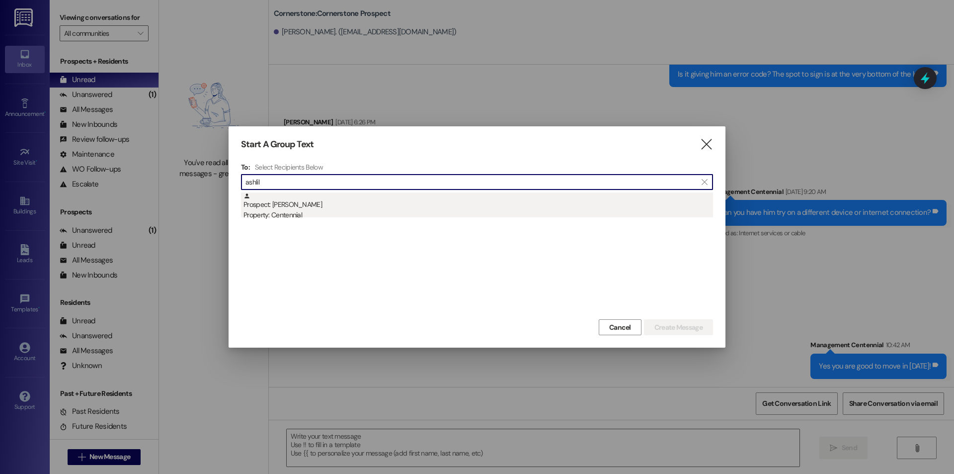
type input "ashlil"
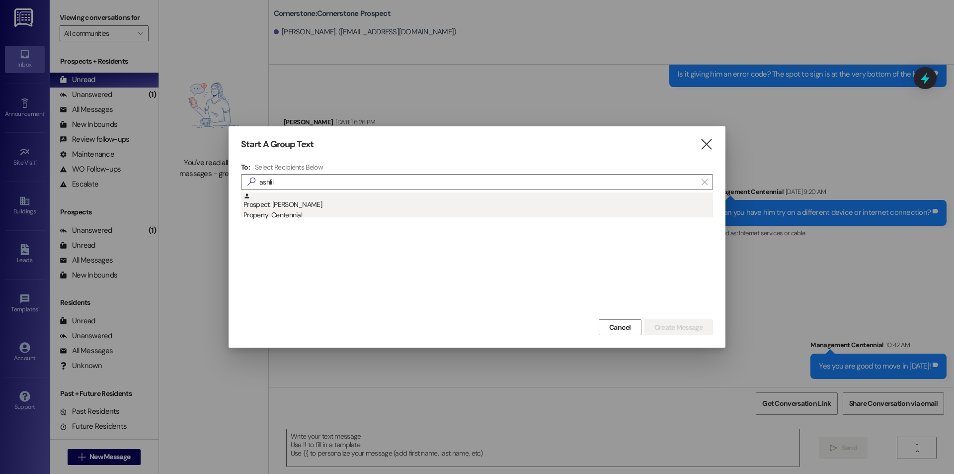
click at [411, 207] on div "Prospect: [PERSON_NAME] Property: Centennial" at bounding box center [479, 206] width 470 height 28
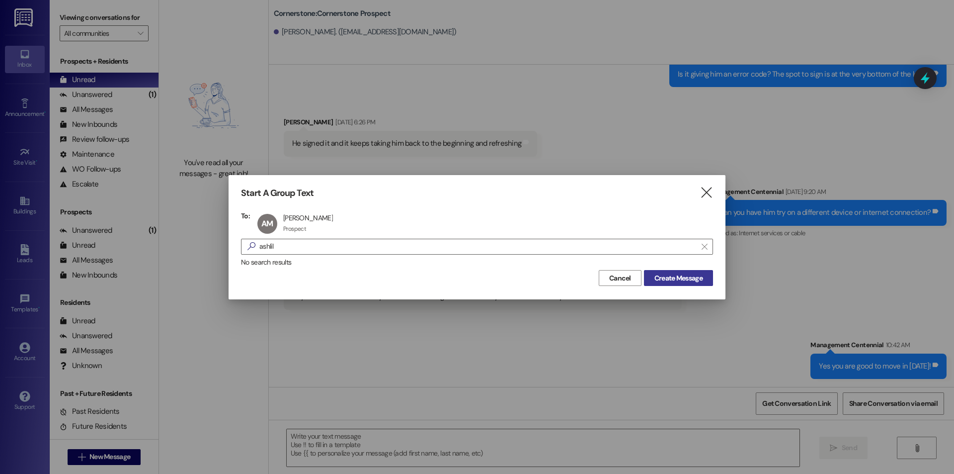
click at [657, 273] on span "Create Message" at bounding box center [679, 278] width 48 height 10
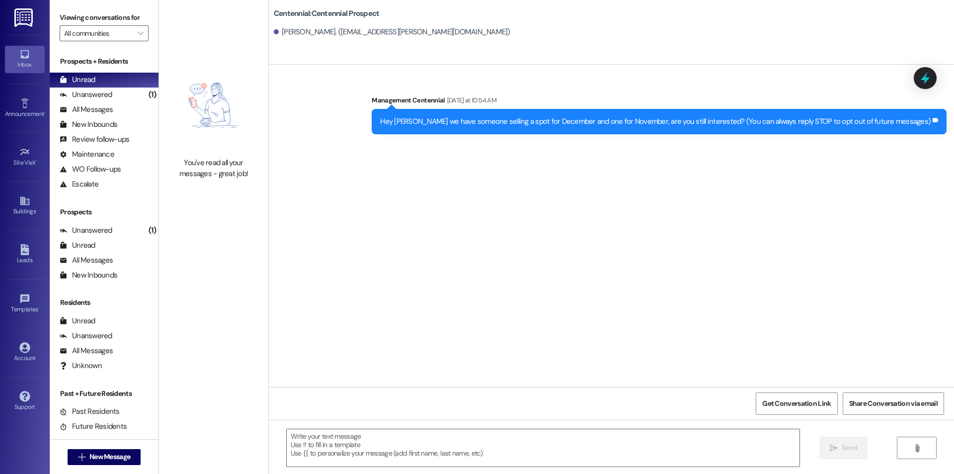
scroll to position [0, 0]
click at [533, 456] on textarea at bounding box center [543, 447] width 513 height 37
click at [137, 459] on button " New Message" at bounding box center [105, 457] width 74 height 16
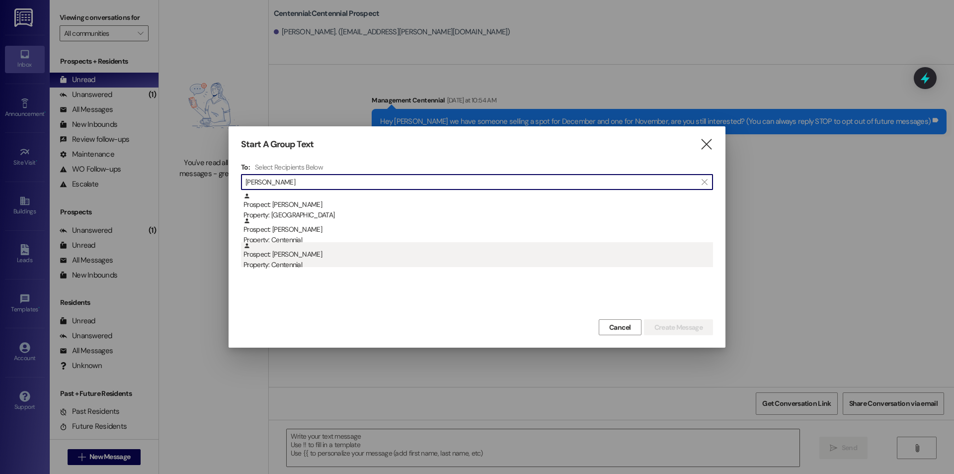
type input "[PERSON_NAME]"
click at [387, 252] on div "Prospect: [GEOGRAPHIC_DATA] [PERSON_NAME] Property: Centennial" at bounding box center [479, 256] width 470 height 28
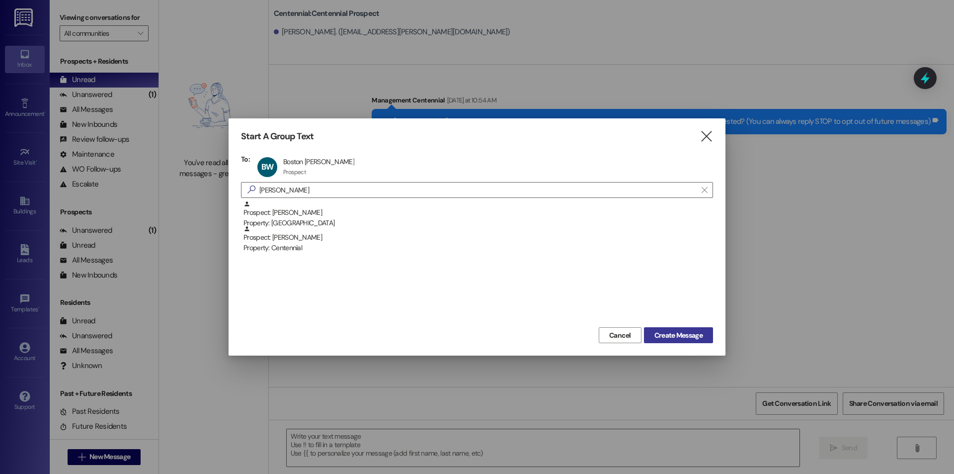
click at [653, 331] on span "Create Message" at bounding box center [679, 335] width 52 height 10
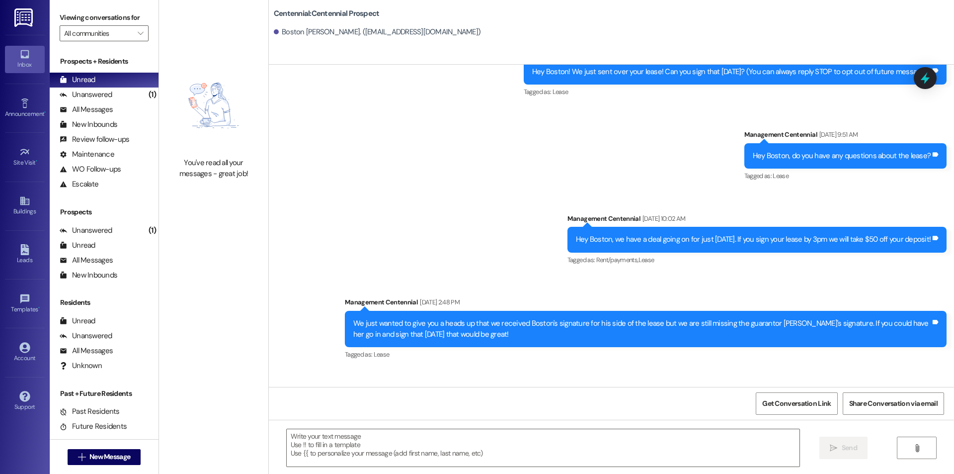
scroll to position [102, 0]
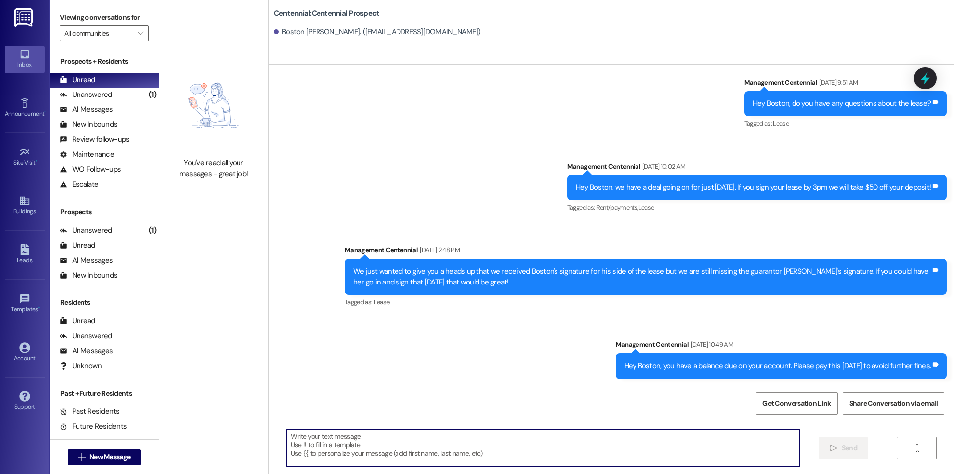
click at [515, 442] on textarea at bounding box center [543, 447] width 513 height 37
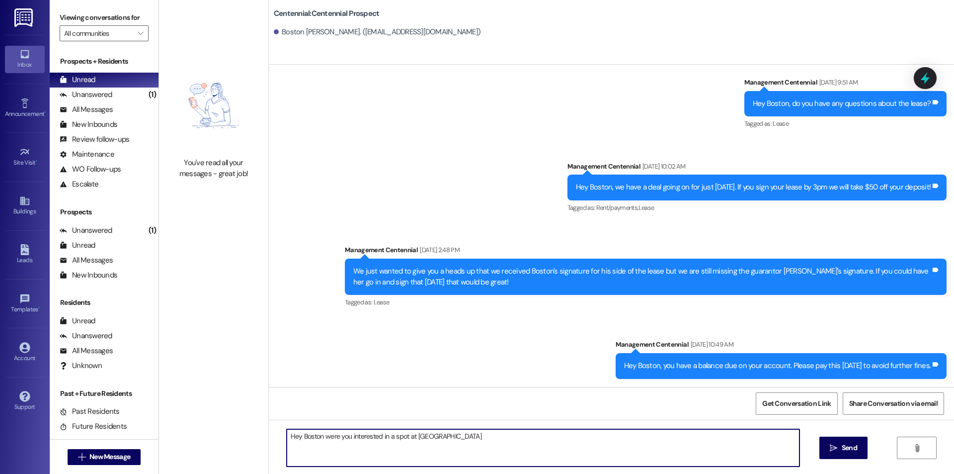
type textarea "Hey Boston were you interested in a spot at [GEOGRAPHIC_DATA]?"
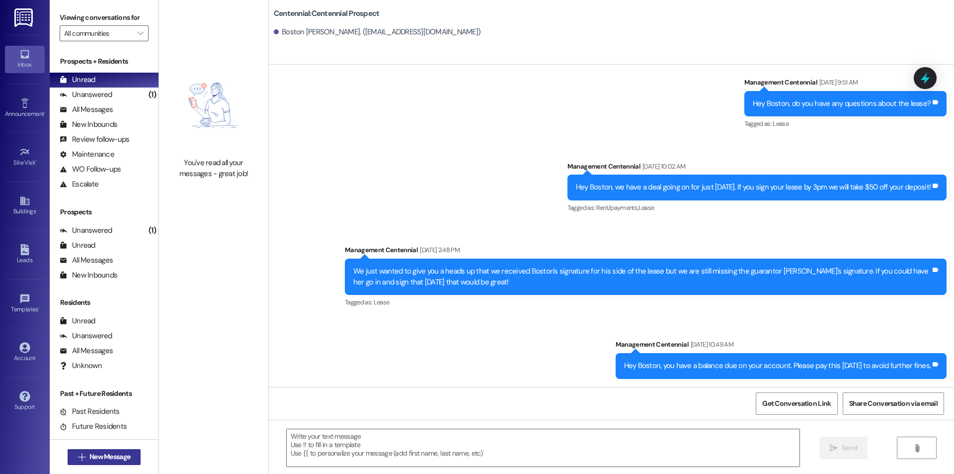
click at [126, 456] on span "New Message" at bounding box center [109, 456] width 41 height 10
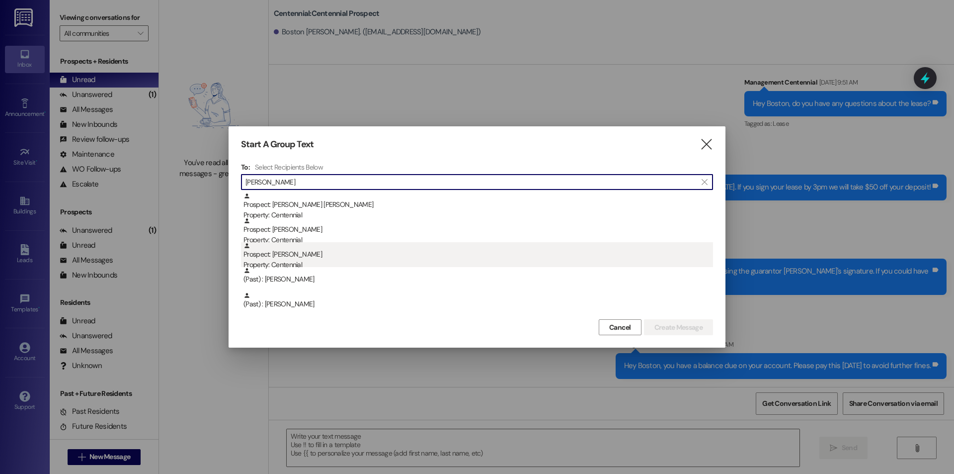
type input "[PERSON_NAME]"
click at [344, 254] on div "Prospect: [PERSON_NAME] Property: Centennial" at bounding box center [479, 256] width 470 height 28
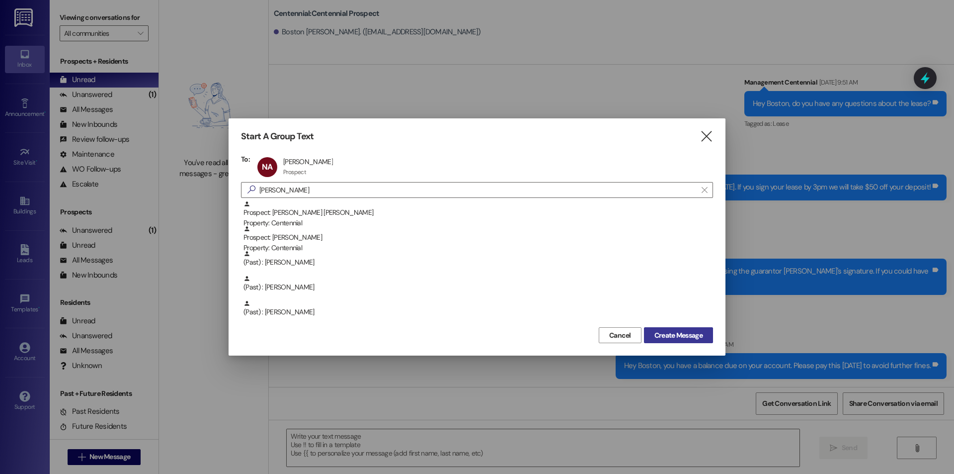
click at [662, 331] on span "Create Message" at bounding box center [679, 335] width 48 height 10
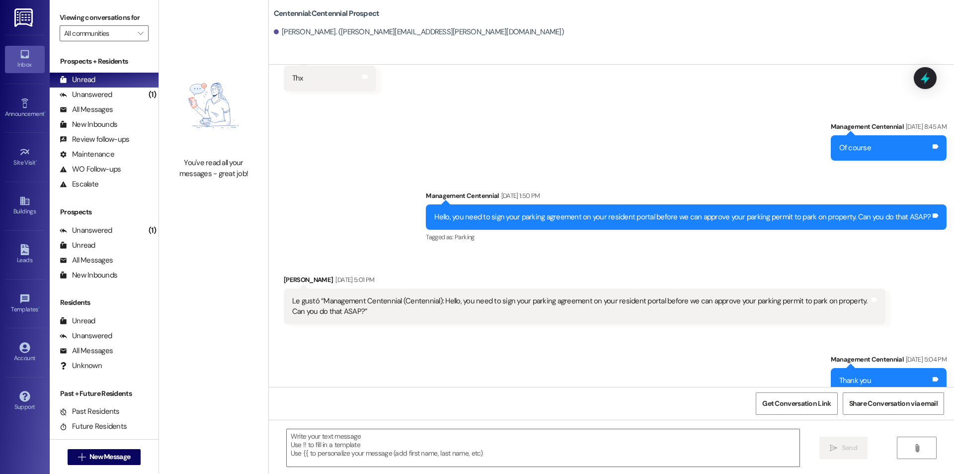
scroll to position [1055, 0]
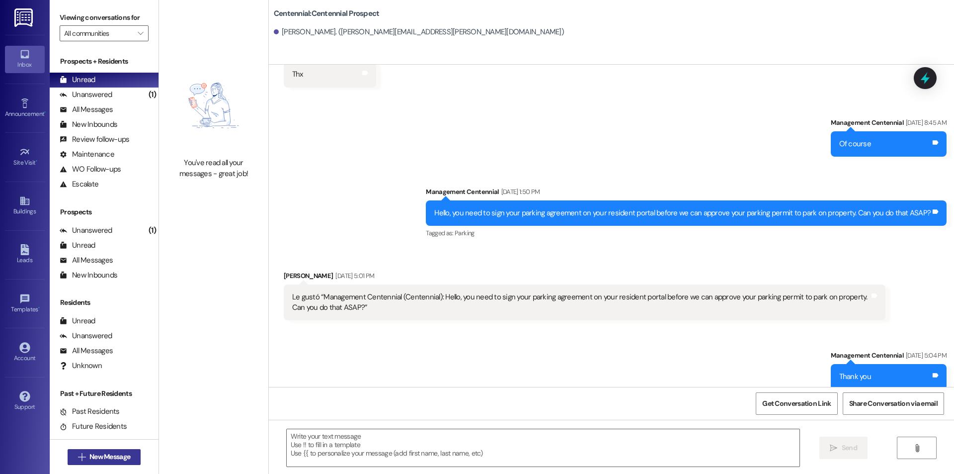
click at [126, 451] on span "New Message" at bounding box center [109, 456] width 41 height 10
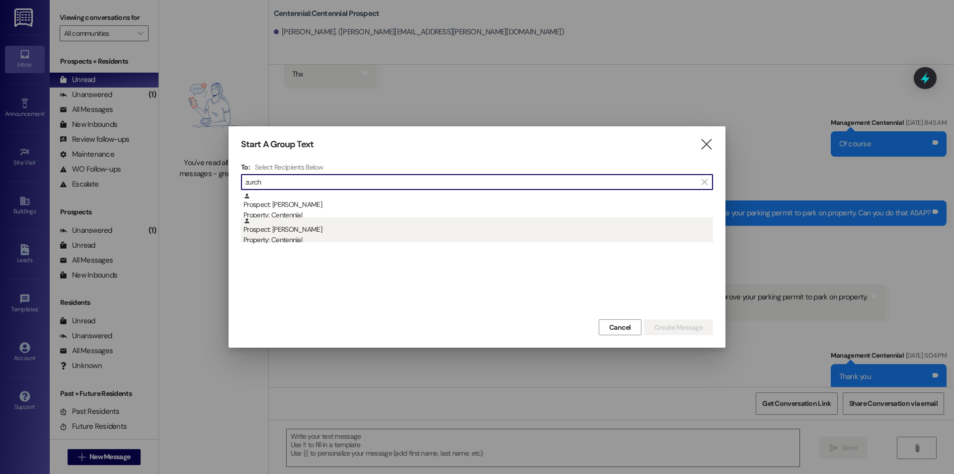
type input "zurch"
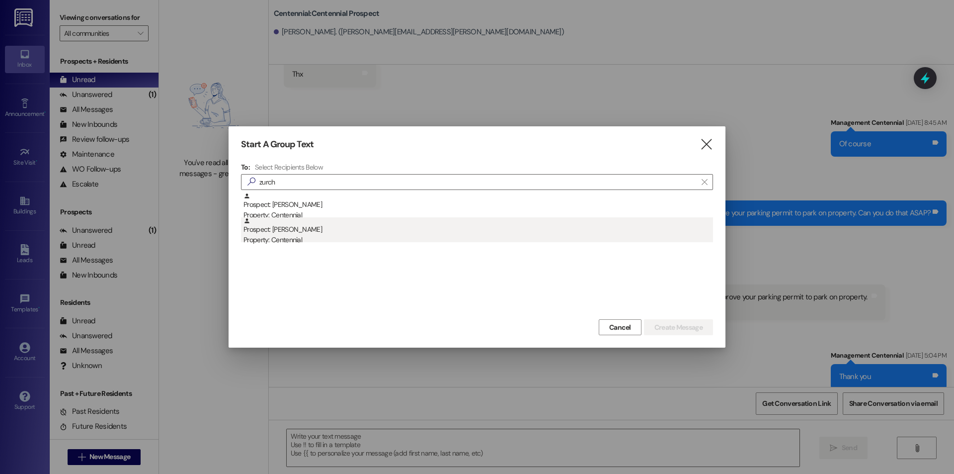
click at [297, 239] on div "Property: Centennial" at bounding box center [479, 240] width 470 height 10
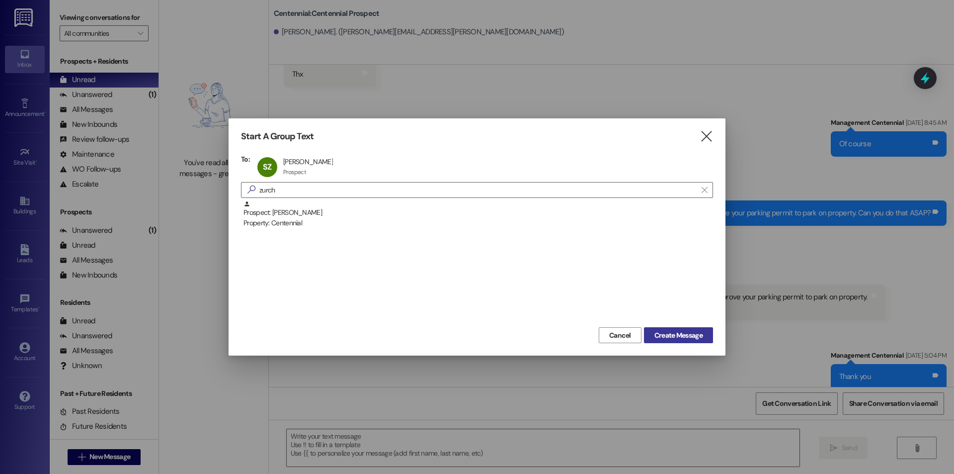
click at [674, 334] on span "Create Message" at bounding box center [679, 335] width 48 height 10
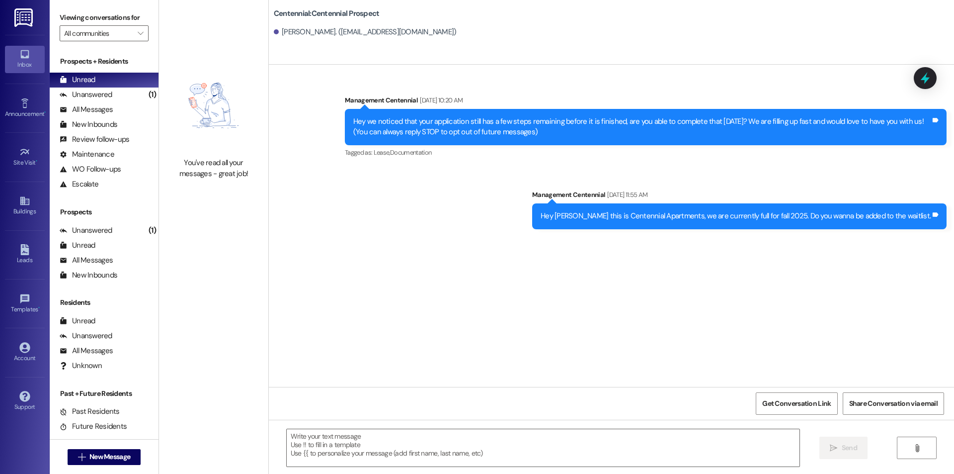
scroll to position [0, 0]
click at [489, 459] on textarea at bounding box center [543, 447] width 513 height 37
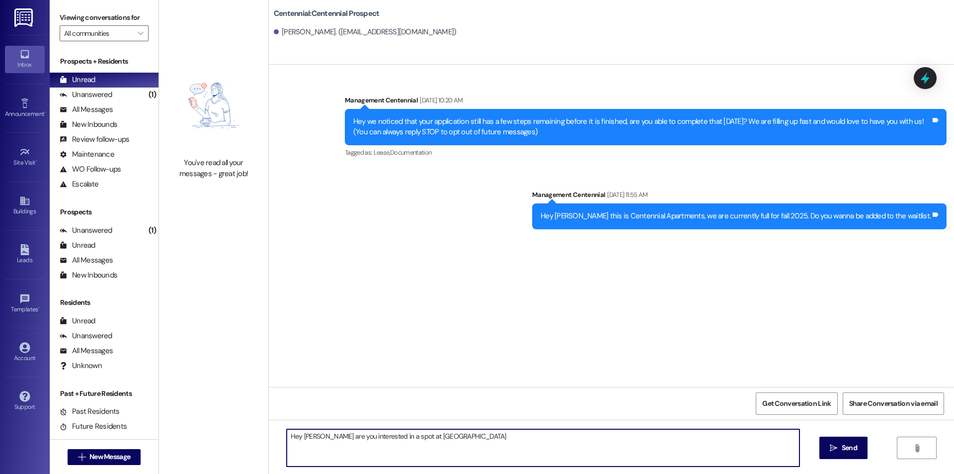
type textarea "Hey [PERSON_NAME] are you interested in a spot at [GEOGRAPHIC_DATA]?"
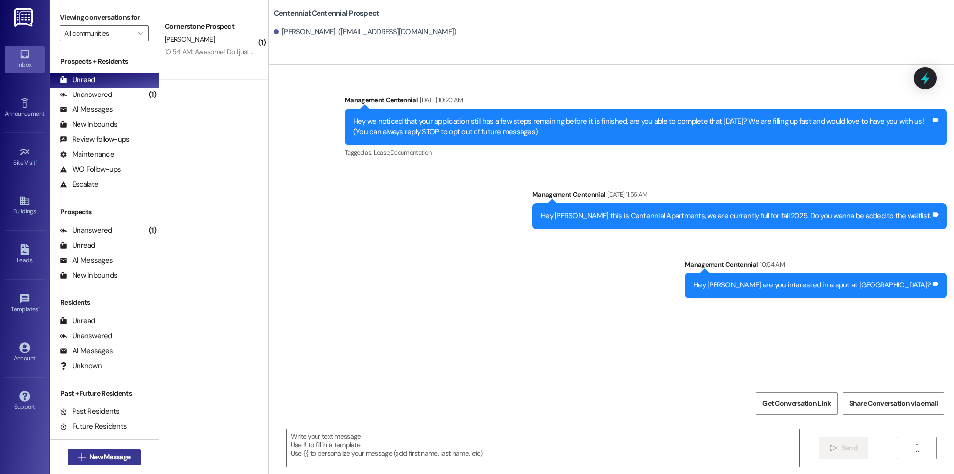
click at [102, 454] on span "New Message" at bounding box center [109, 456] width 41 height 10
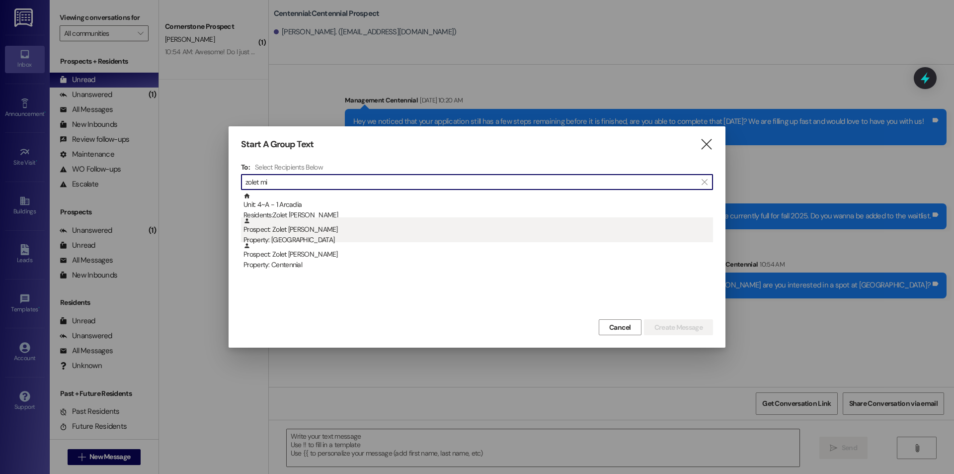
type input "zolet mi"
click at [359, 217] on div "Prospect: Zolet [PERSON_NAME] Property: [GEOGRAPHIC_DATA]" at bounding box center [479, 231] width 470 height 28
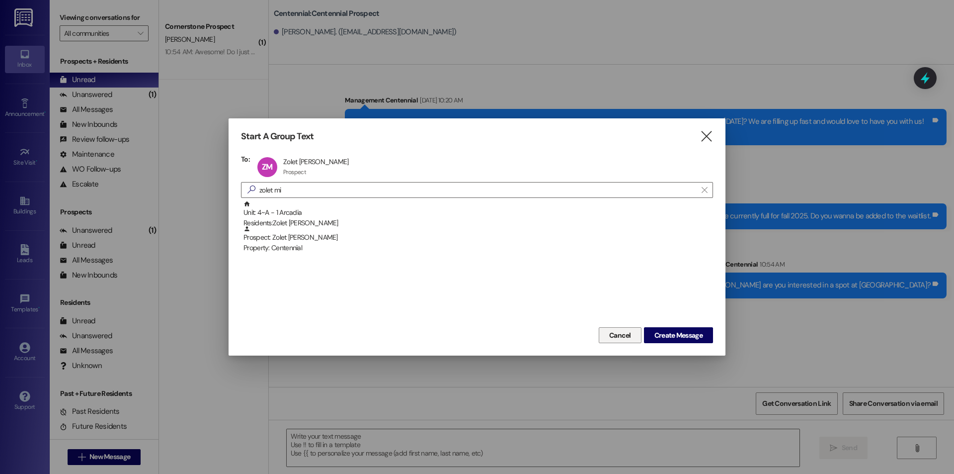
click at [614, 335] on span "Cancel" at bounding box center [620, 335] width 22 height 10
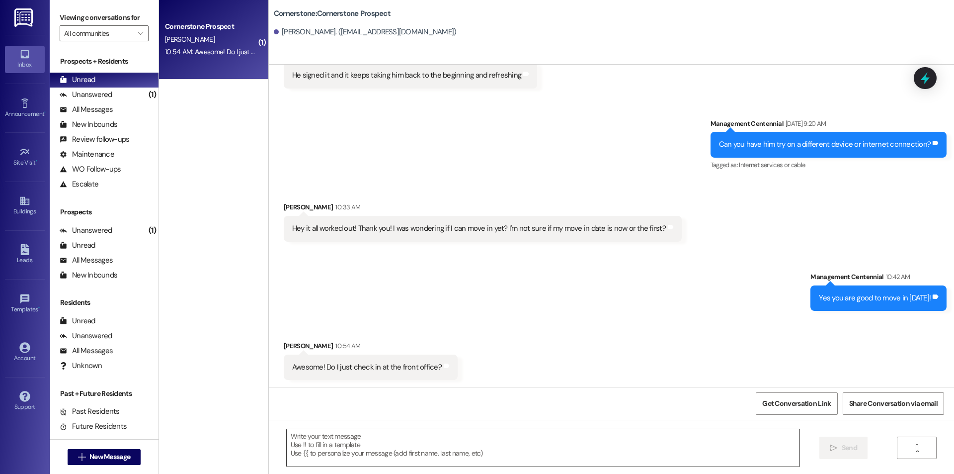
scroll to position [1500, 0]
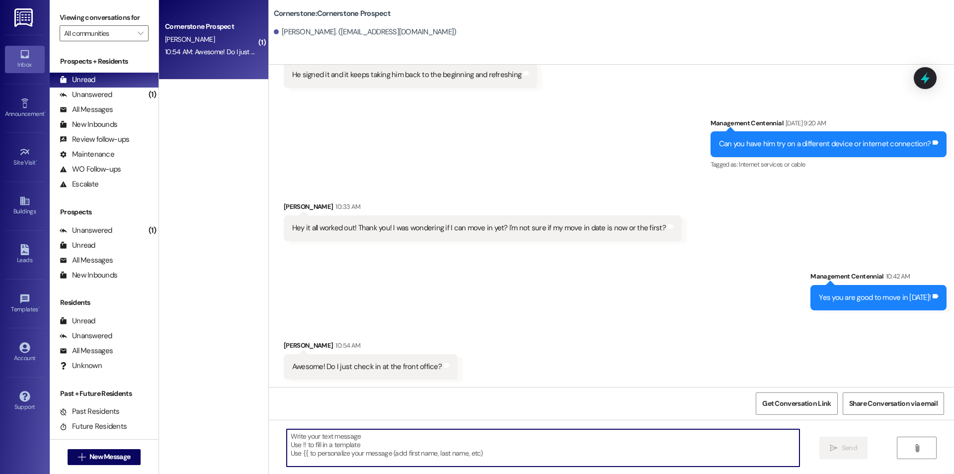
click at [438, 451] on textarea at bounding box center [543, 447] width 513 height 37
click at [330, 437] on textarea "Yes you can come pick up your keys there" at bounding box center [543, 447] width 513 height 37
type textarea "Yes you can go pick up your keys there"
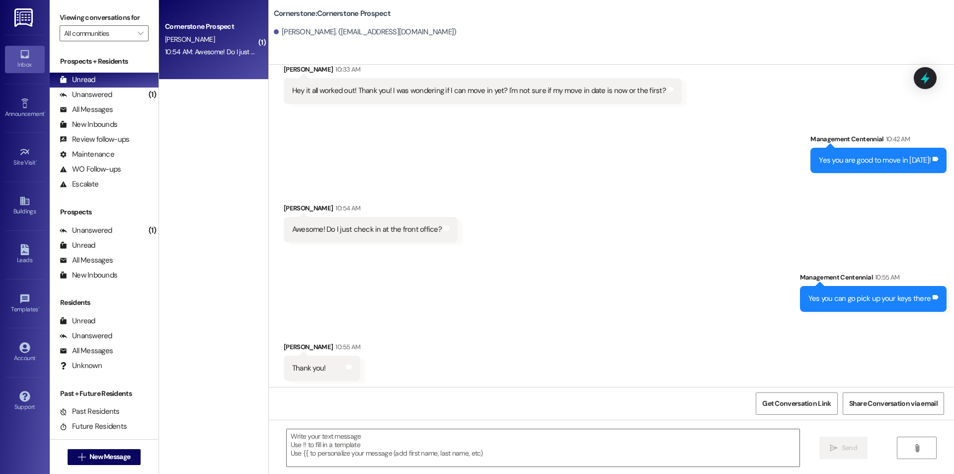
scroll to position [1639, 0]
click at [415, 448] on textarea at bounding box center [543, 447] width 513 height 37
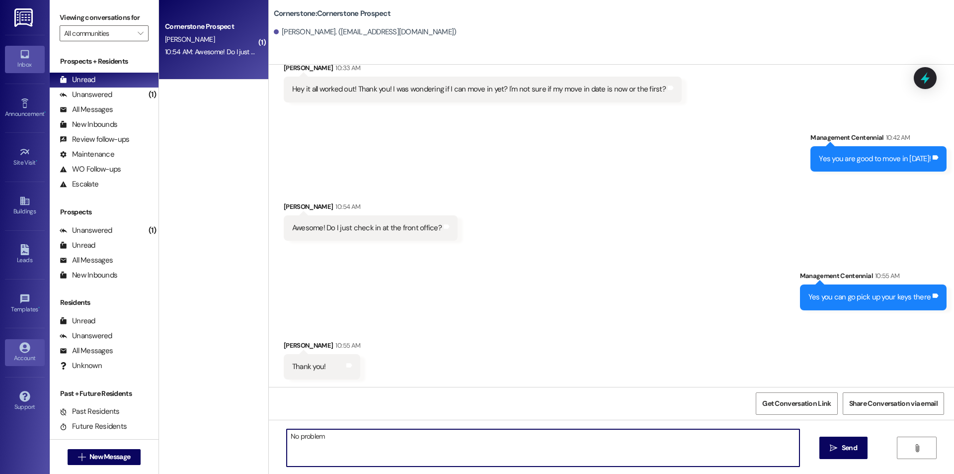
type textarea "No problem"
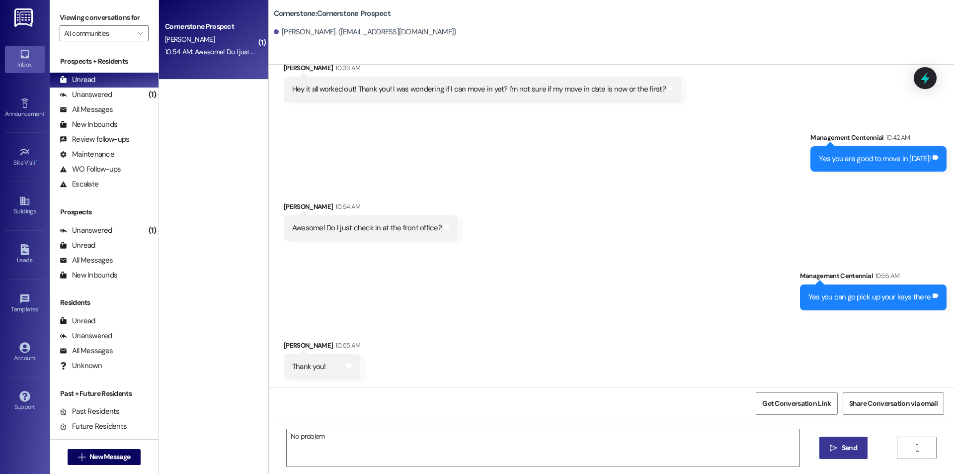
click at [845, 449] on span "Send" at bounding box center [849, 447] width 15 height 10
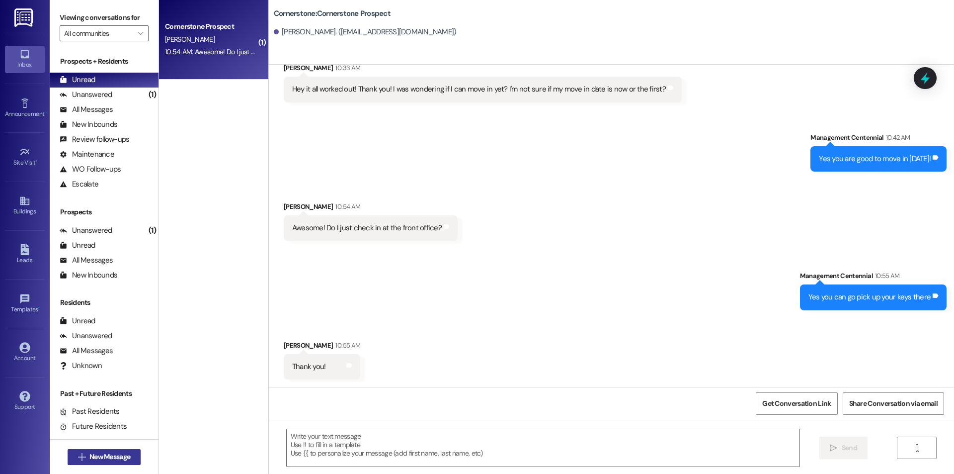
click at [129, 457] on span "New Message" at bounding box center [109, 456] width 45 height 10
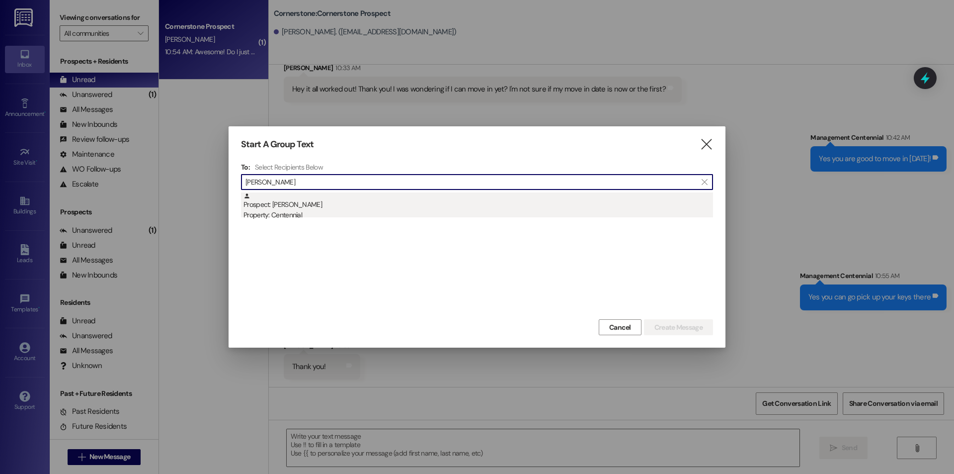
type input "[PERSON_NAME]"
click at [319, 211] on div "Property: Centennial" at bounding box center [479, 215] width 470 height 10
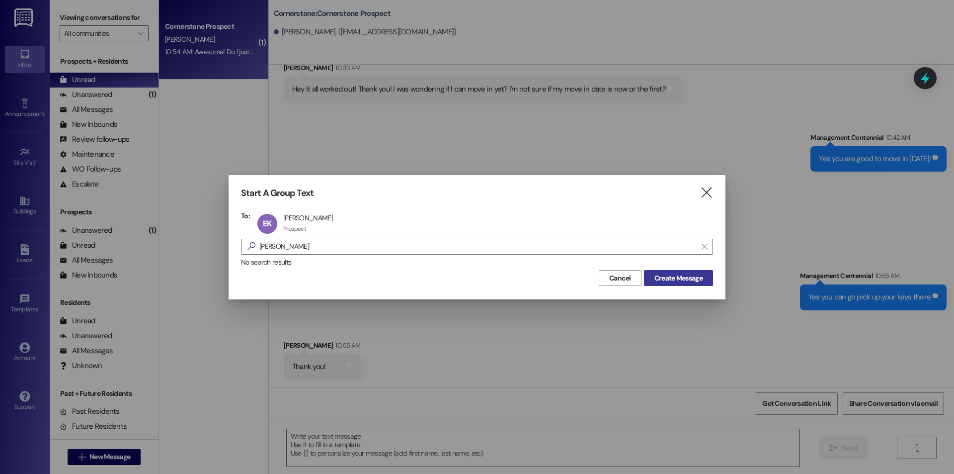
click at [665, 277] on span "Create Message" at bounding box center [679, 278] width 48 height 10
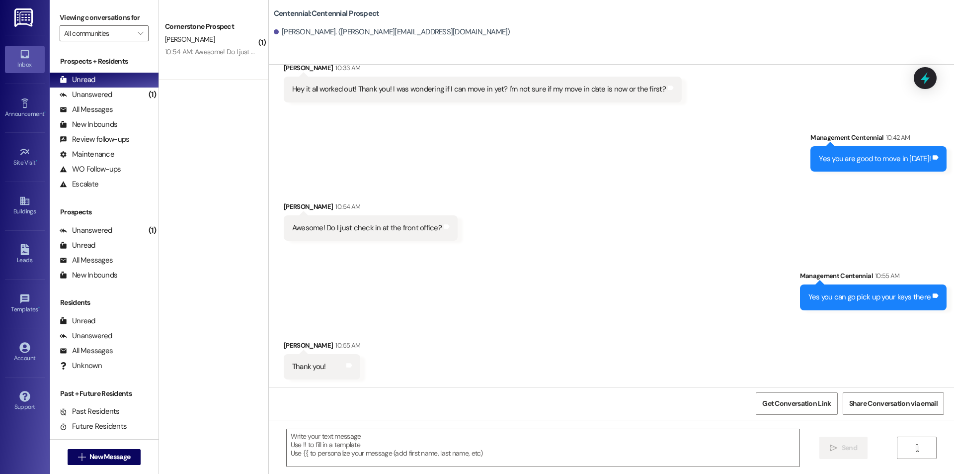
scroll to position [0, 0]
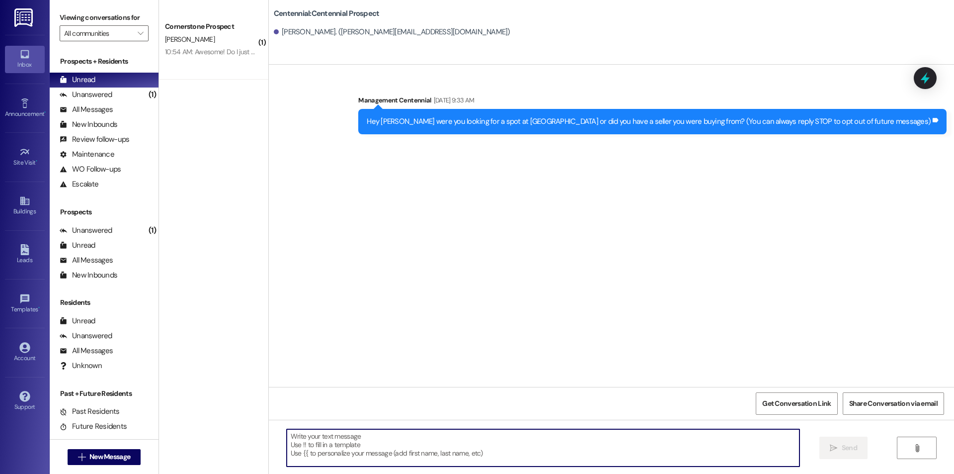
click at [373, 447] on textarea at bounding box center [543, 447] width 513 height 37
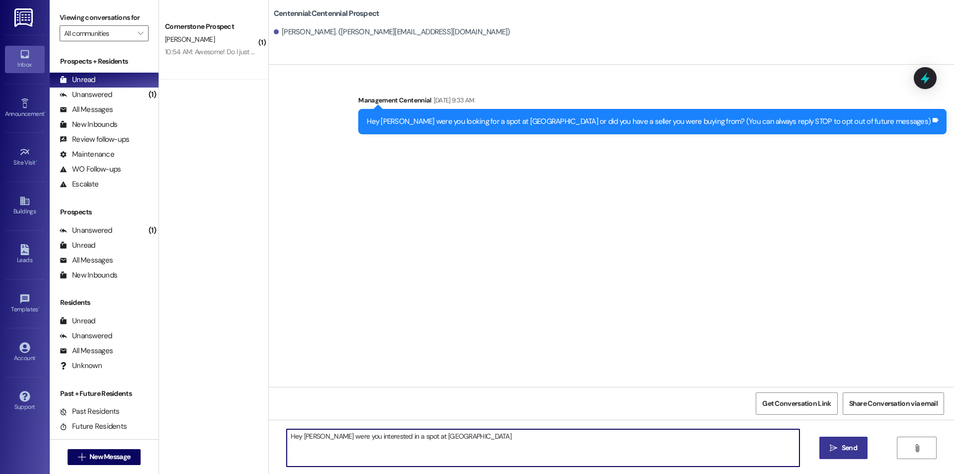
type textarea "Hey [PERSON_NAME] were you interested in a spot at [GEOGRAPHIC_DATA]?"
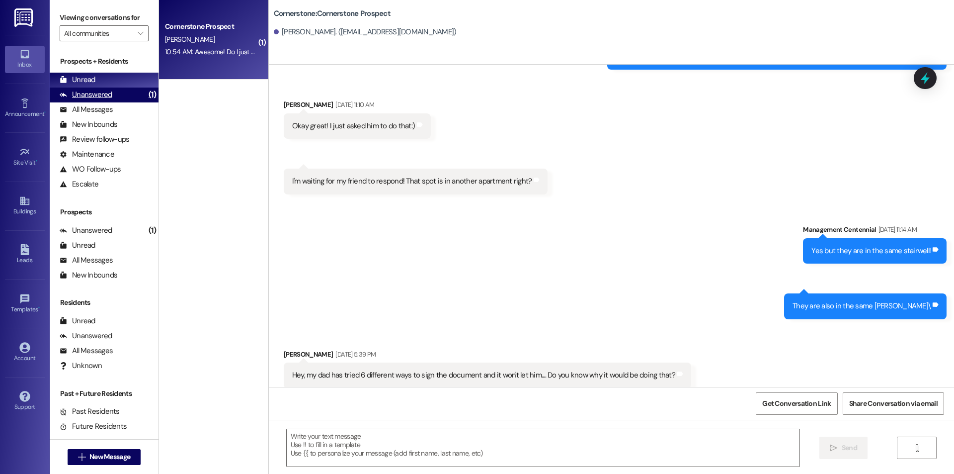
click at [125, 97] on div "Unanswered (1)" at bounding box center [104, 94] width 109 height 15
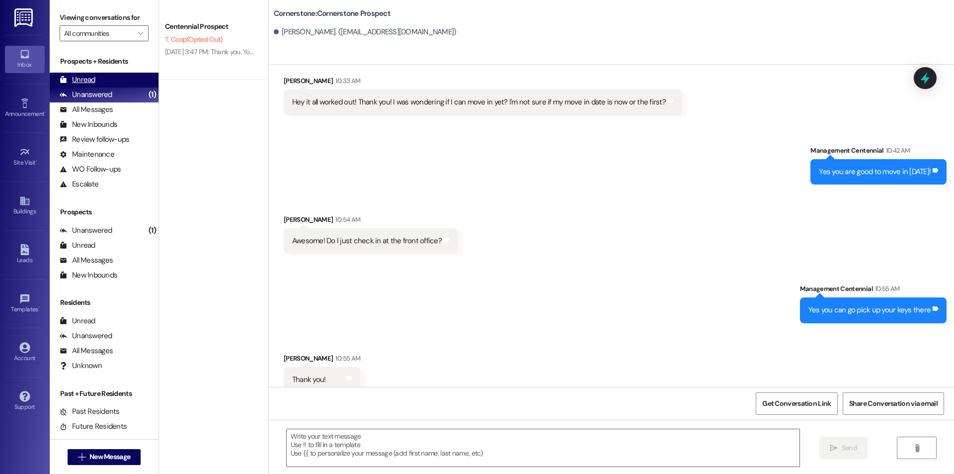
scroll to position [1639, 0]
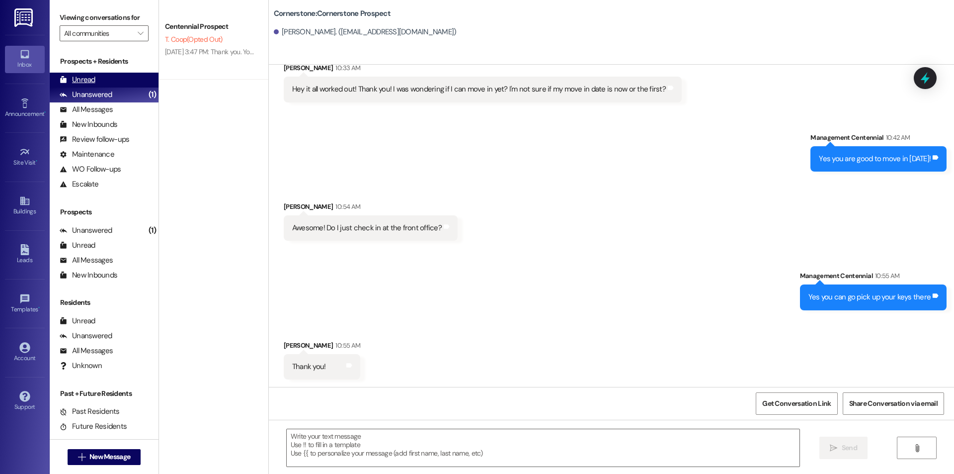
click at [124, 84] on div "Unread (0)" at bounding box center [104, 80] width 109 height 15
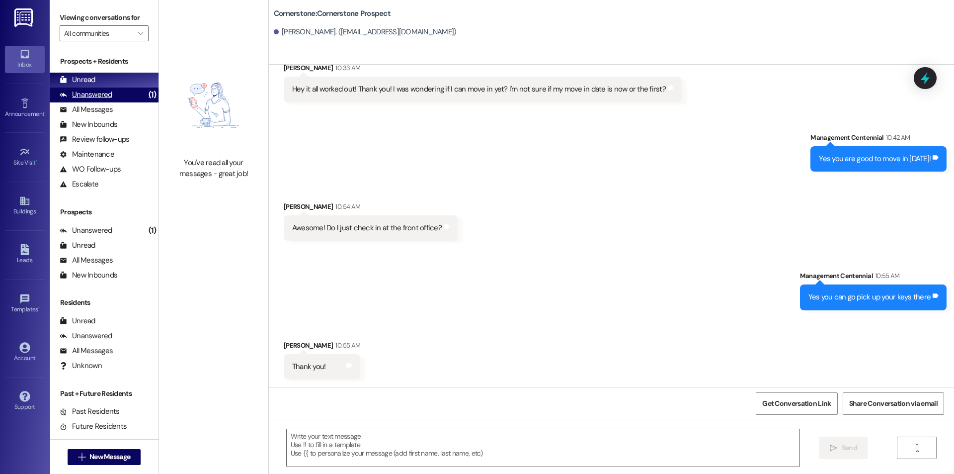
click at [80, 94] on div "Unanswered" at bounding box center [86, 94] width 53 height 10
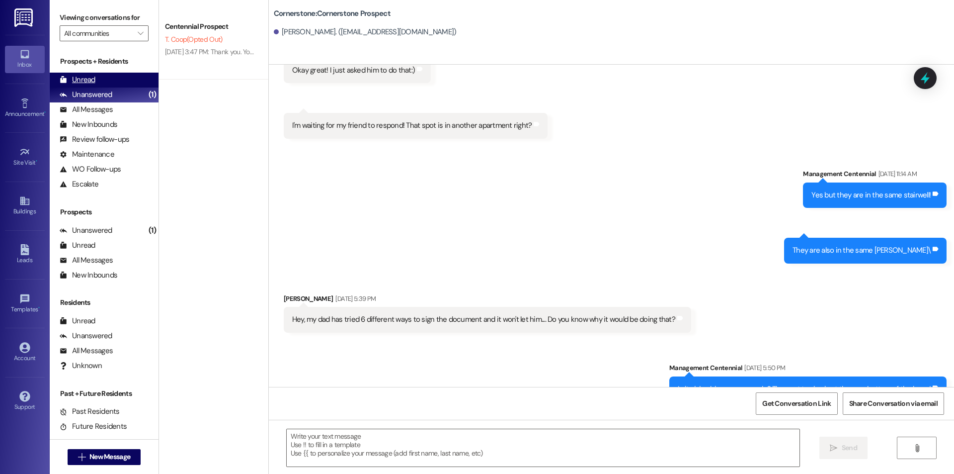
click at [90, 86] on div "Unread (0)" at bounding box center [104, 80] width 109 height 15
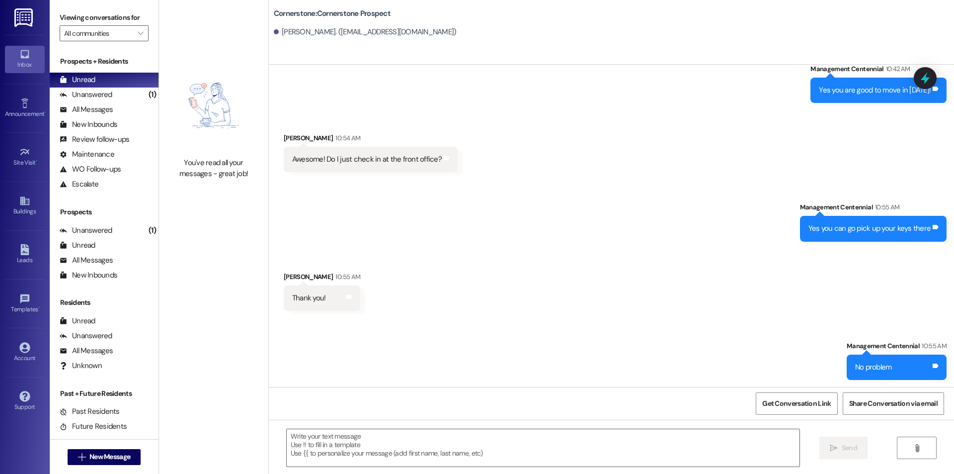
scroll to position [1709, 0]
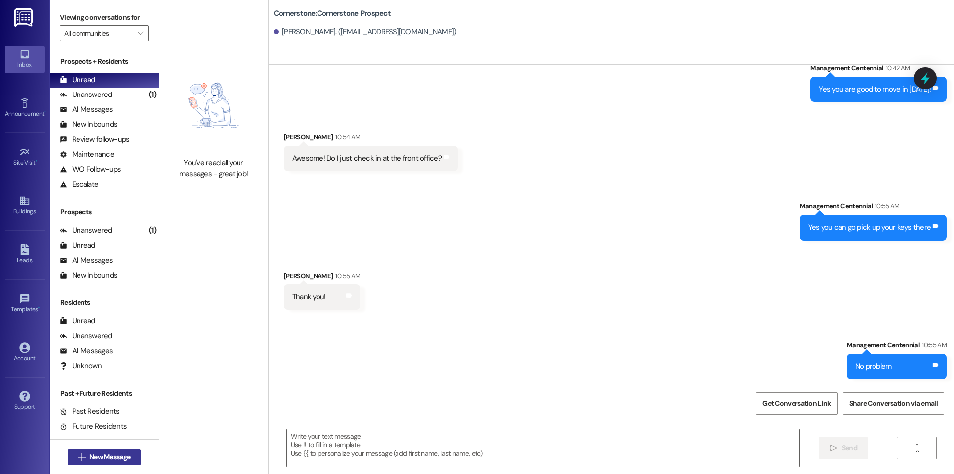
click at [111, 457] on span "New Message" at bounding box center [109, 456] width 41 height 10
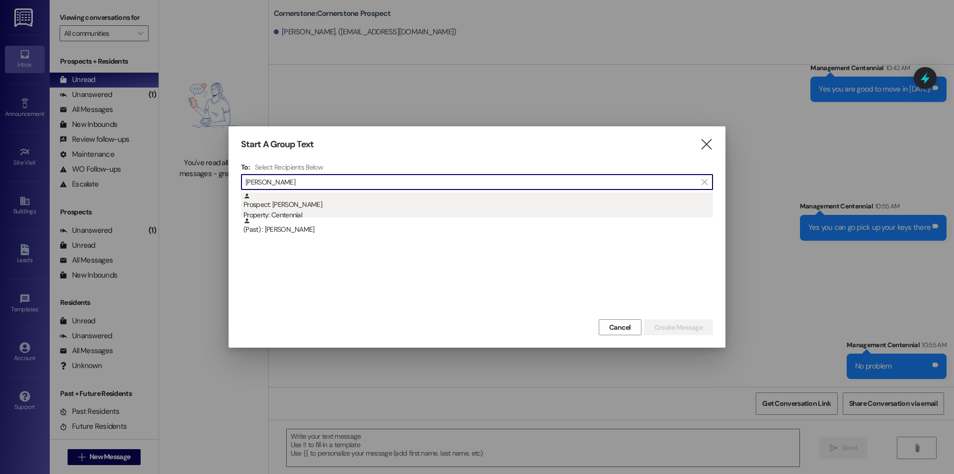
type input "[PERSON_NAME]"
click at [448, 211] on div "Property: Centennial" at bounding box center [479, 215] width 470 height 10
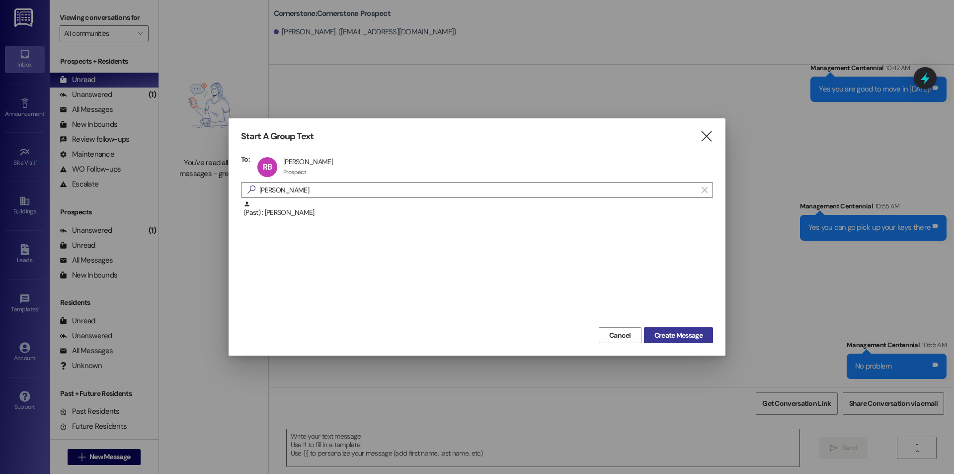
click at [696, 339] on span "Create Message" at bounding box center [679, 335] width 48 height 10
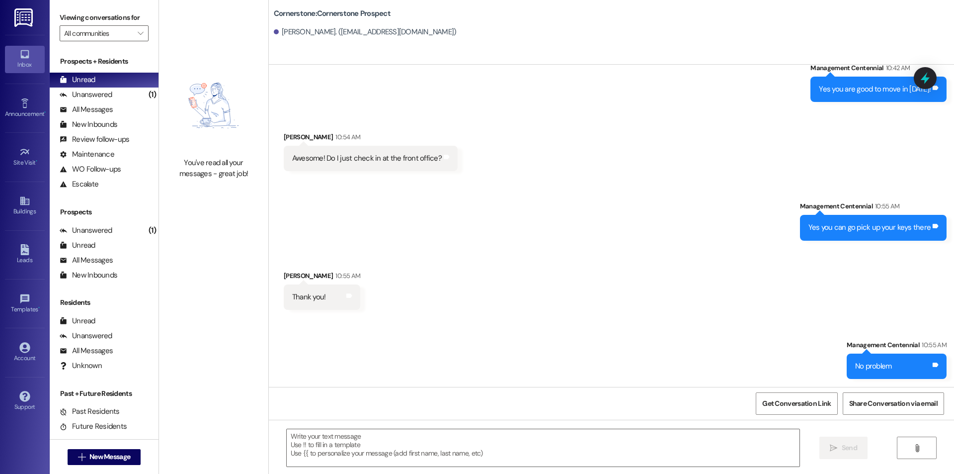
scroll to position [324, 0]
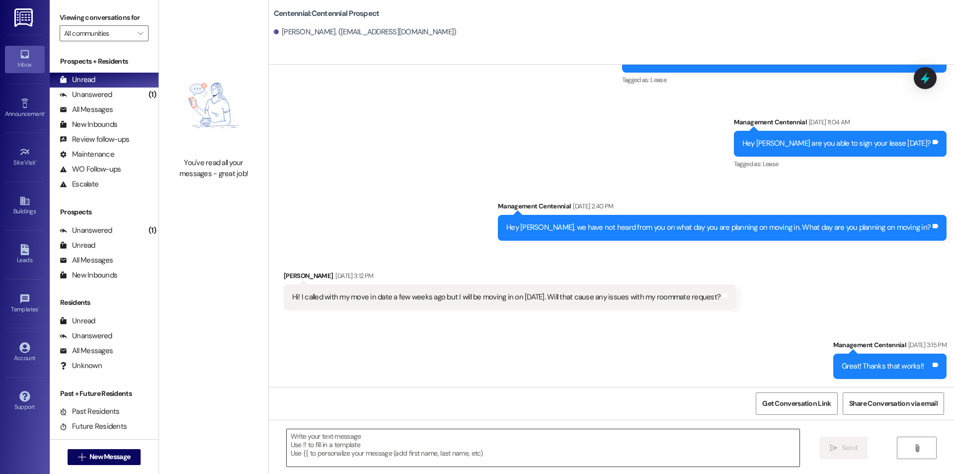
click at [525, 435] on textarea at bounding box center [543, 447] width 513 height 37
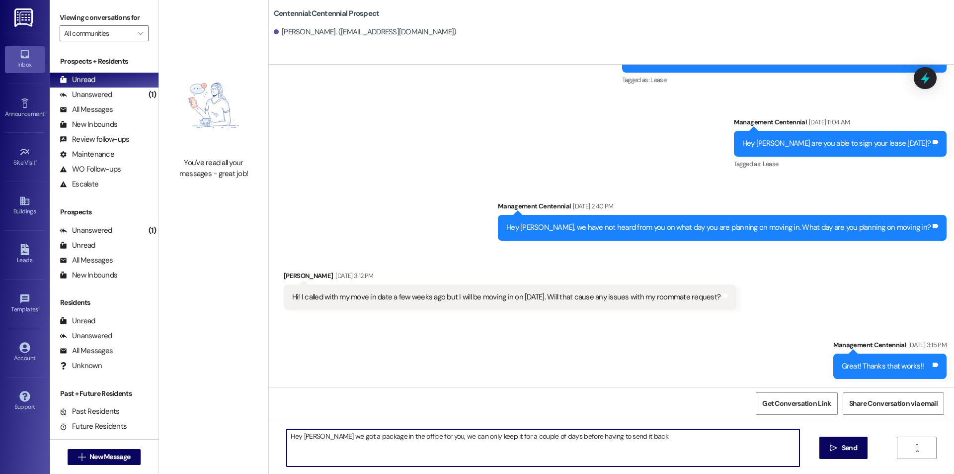
type textarea "Hey [PERSON_NAME] we got a package in the office for you, we can only keep it f…"
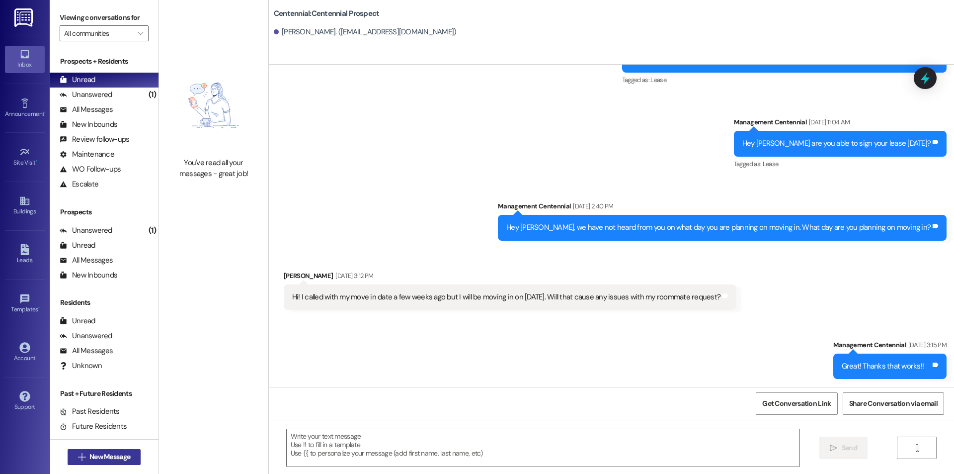
click at [98, 454] on span "New Message" at bounding box center [109, 456] width 41 height 10
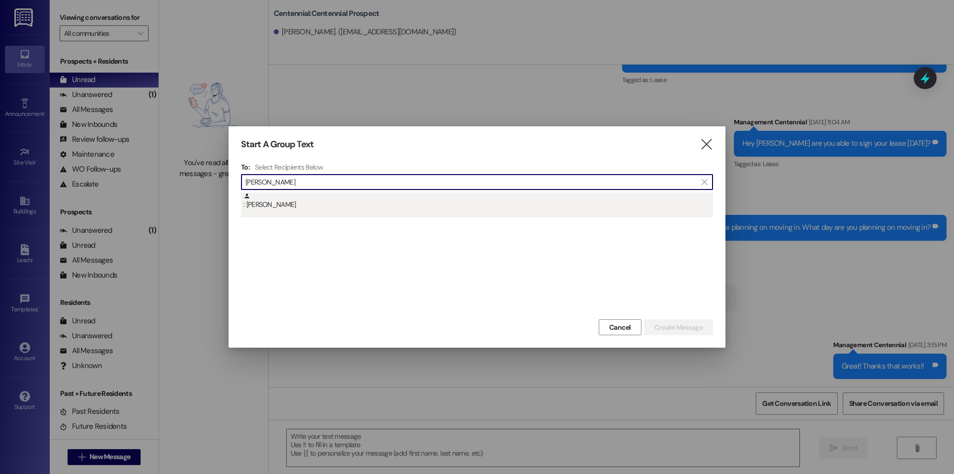
type input "[PERSON_NAME]"
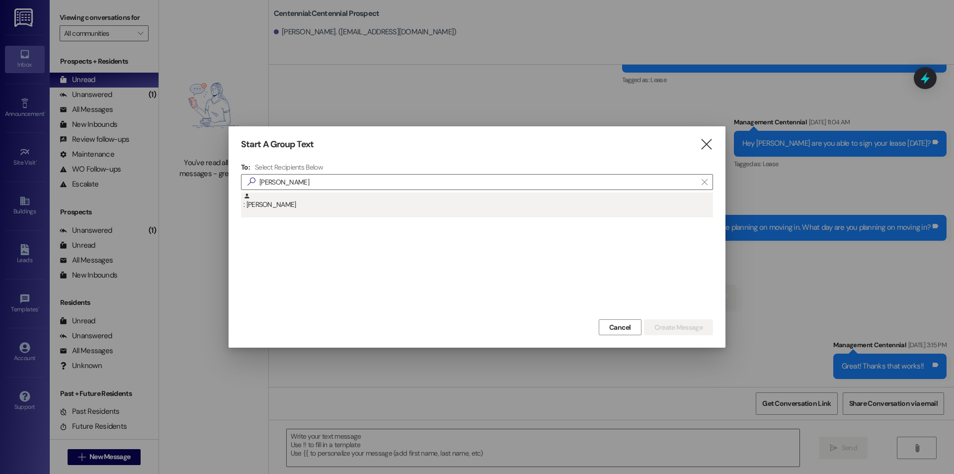
click at [343, 215] on div ": [PERSON_NAME]" at bounding box center [477, 204] width 472 height 25
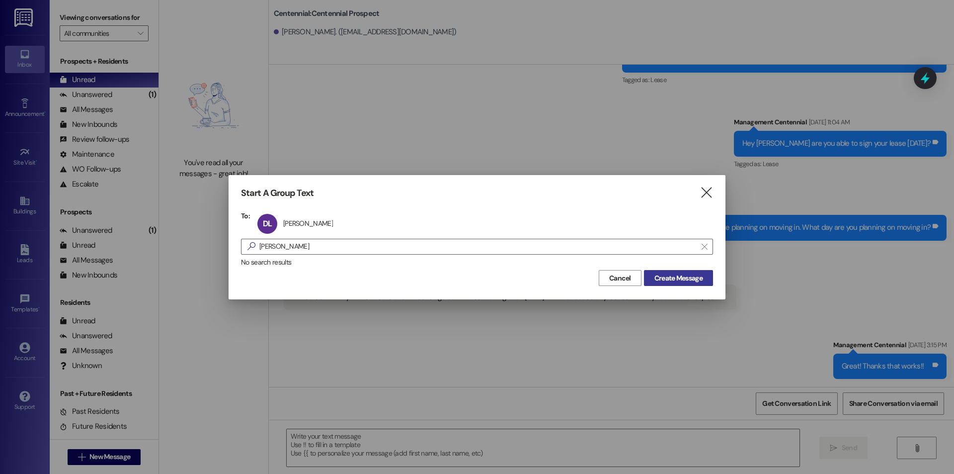
click at [658, 278] on span "Create Message" at bounding box center [679, 278] width 48 height 10
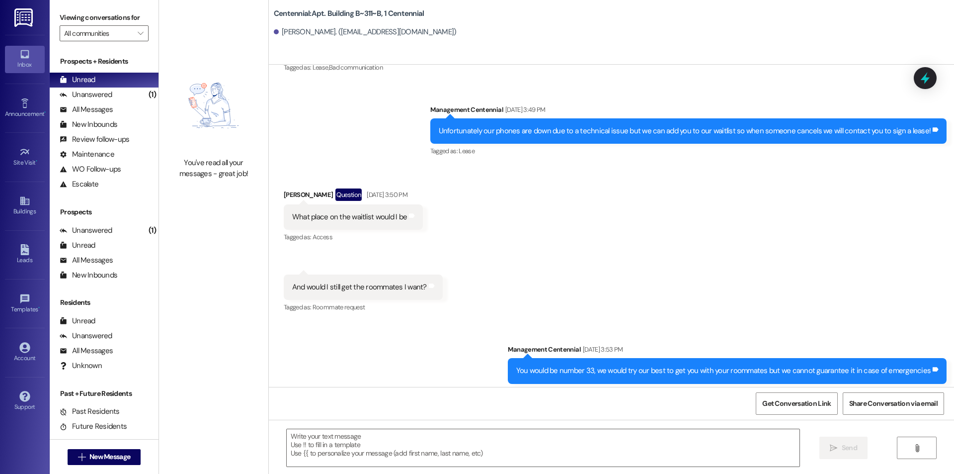
scroll to position [14528, 0]
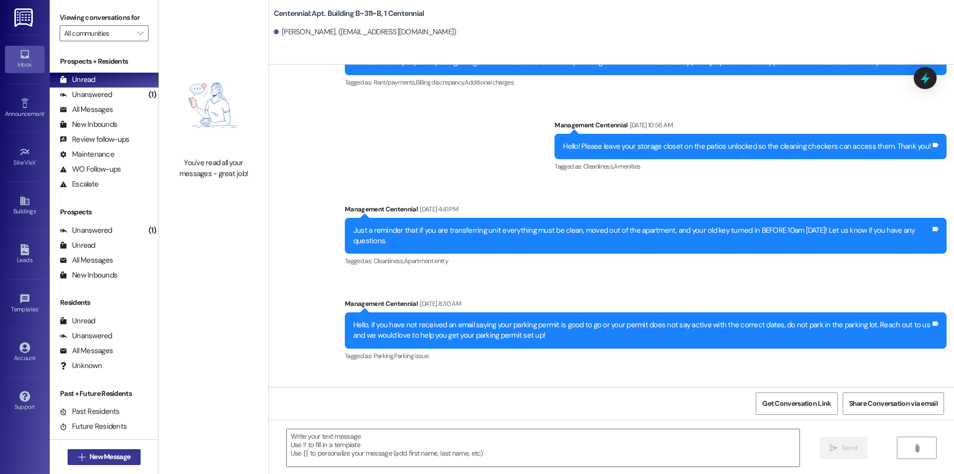
click at [102, 455] on span "New Message" at bounding box center [109, 456] width 41 height 10
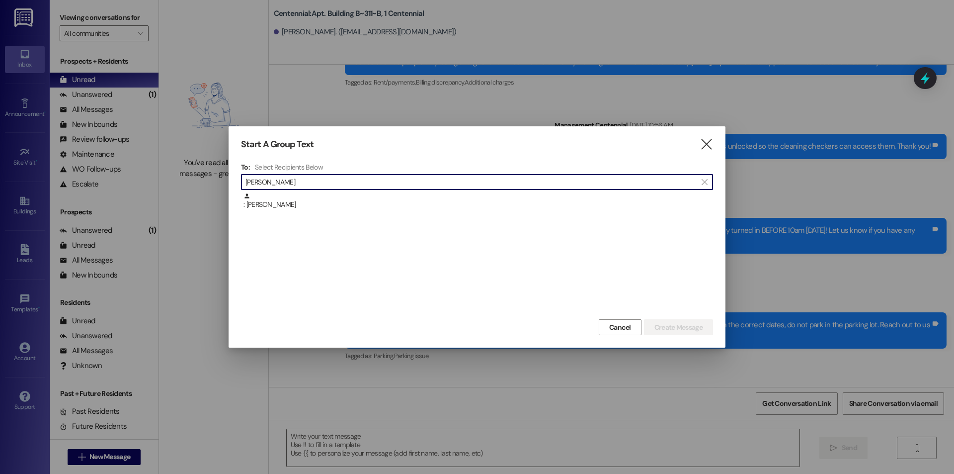
type input "[PERSON_NAME]"
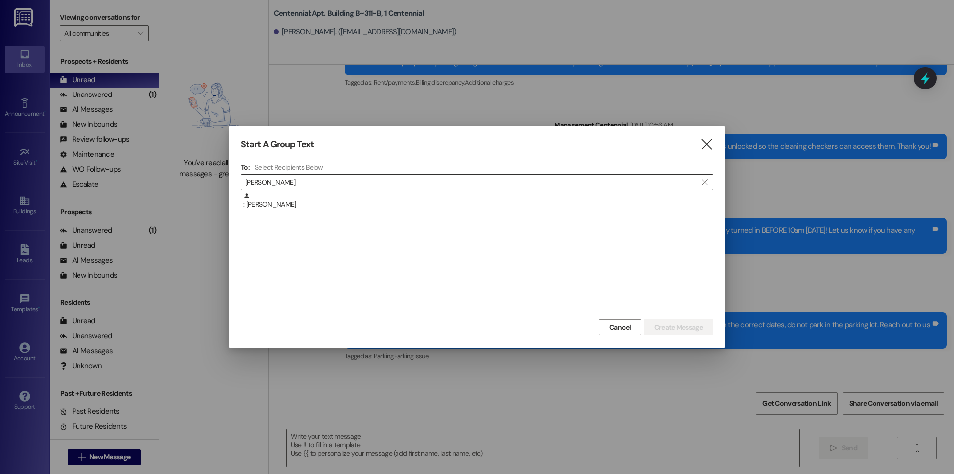
click at [321, 179] on input "[PERSON_NAME]" at bounding box center [471, 182] width 451 height 14
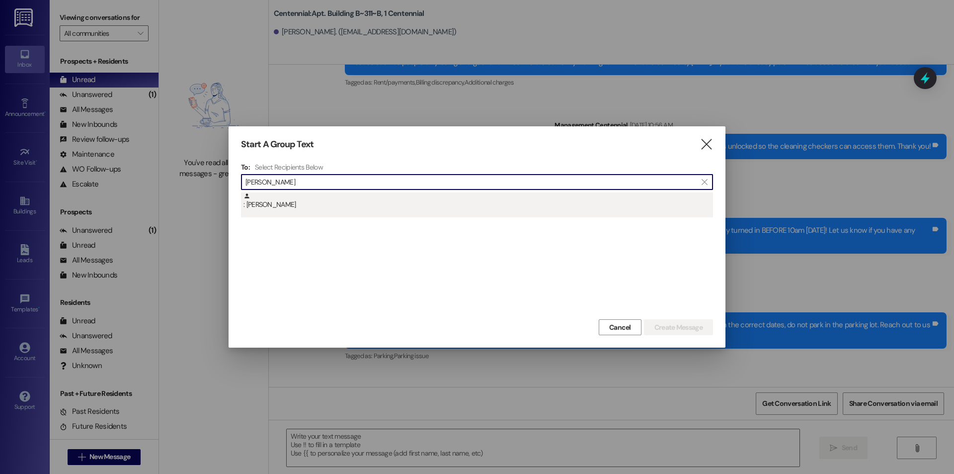
click at [320, 204] on div ": [PERSON_NAME]" at bounding box center [479, 200] width 470 height 17
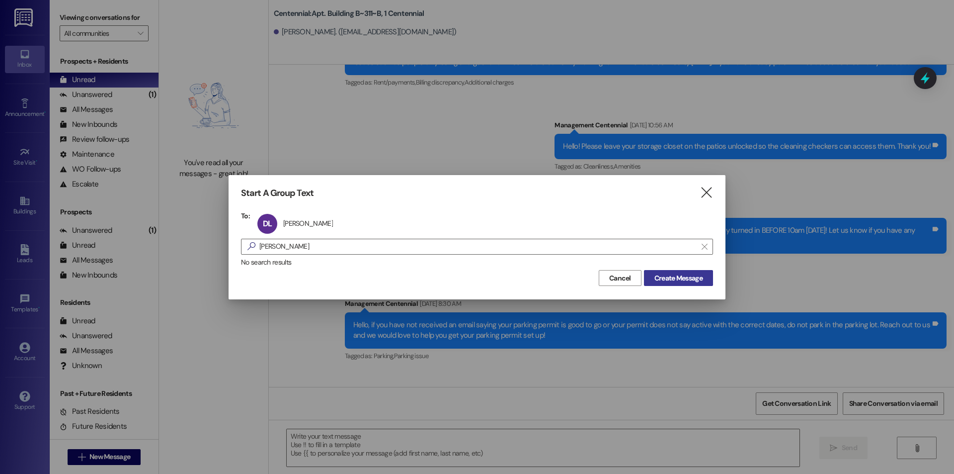
click at [668, 275] on span "Create Message" at bounding box center [679, 278] width 48 height 10
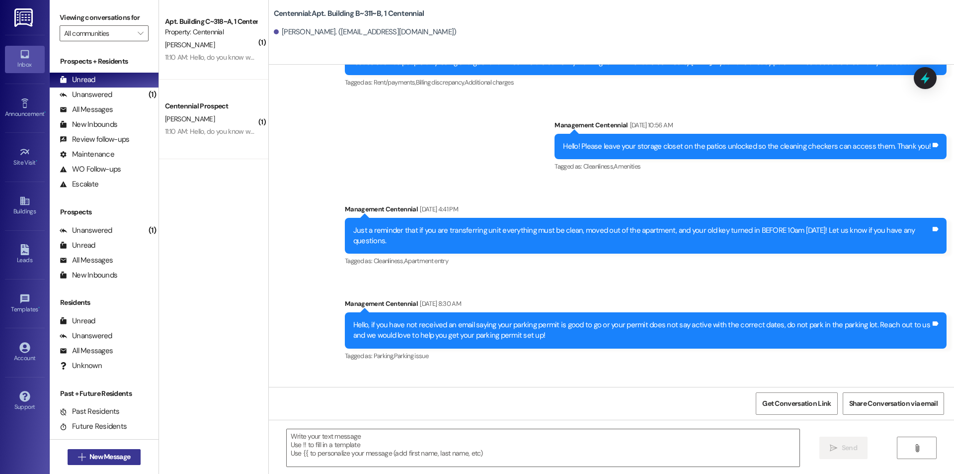
click at [112, 452] on span "New Message" at bounding box center [109, 456] width 41 height 10
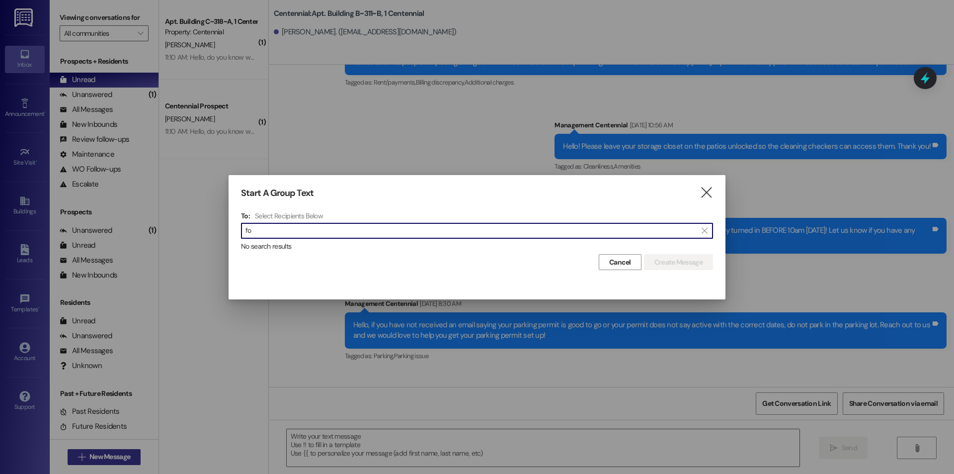
type input "f"
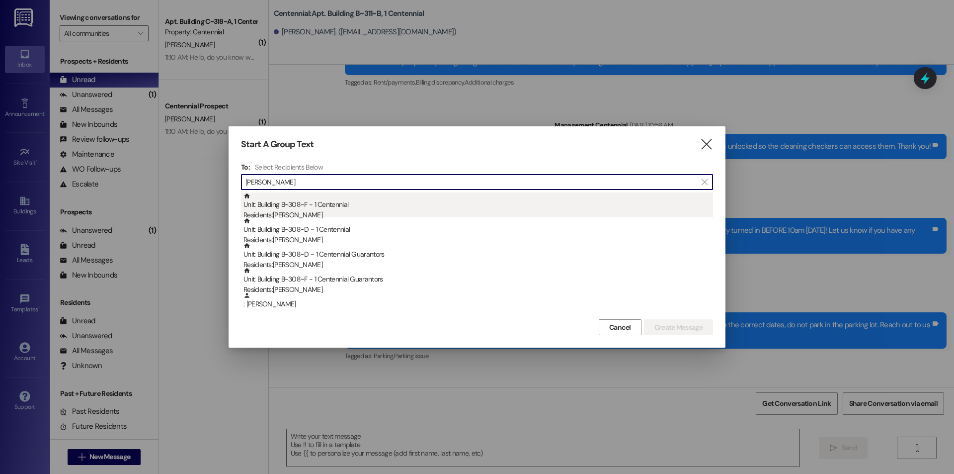
type input "[PERSON_NAME]"
click at [317, 204] on div "Unit: Building B~308~F - 1 Centennial Residents: [PERSON_NAME]" at bounding box center [479, 206] width 470 height 28
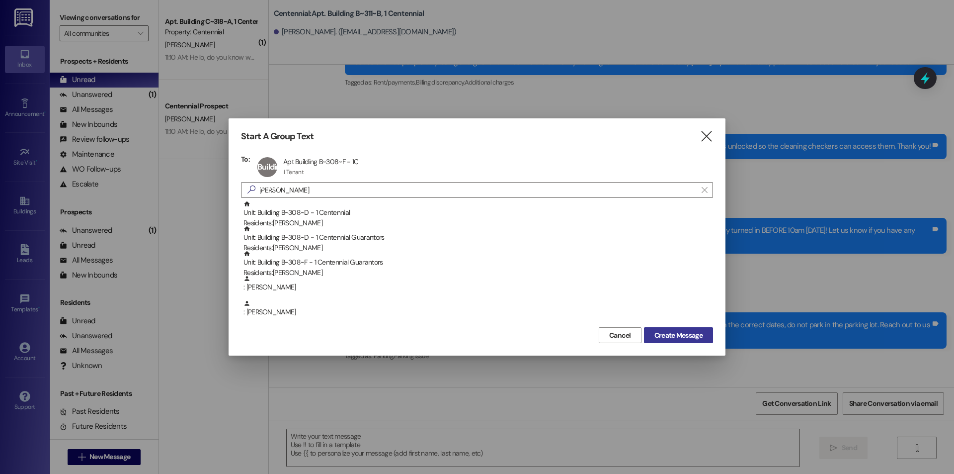
click at [657, 329] on button "Create Message" at bounding box center [678, 335] width 69 height 16
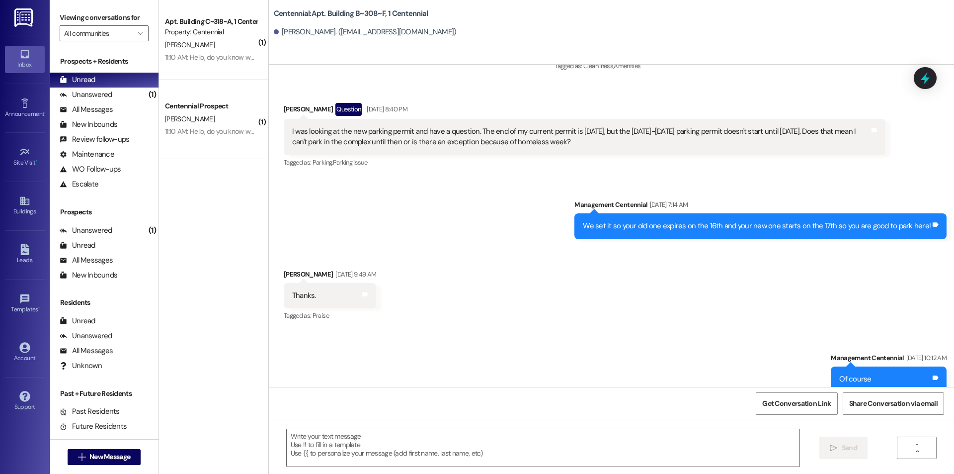
scroll to position [19162, 0]
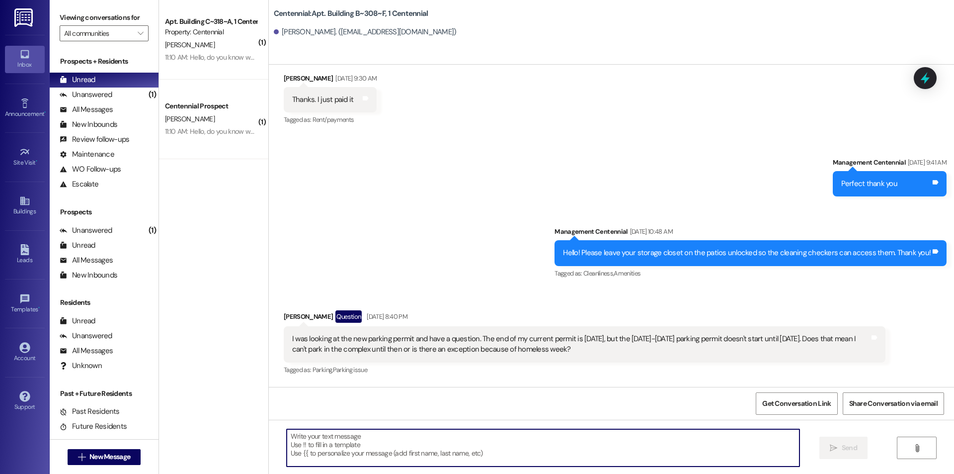
click at [621, 449] on textarea at bounding box center [543, 447] width 513 height 37
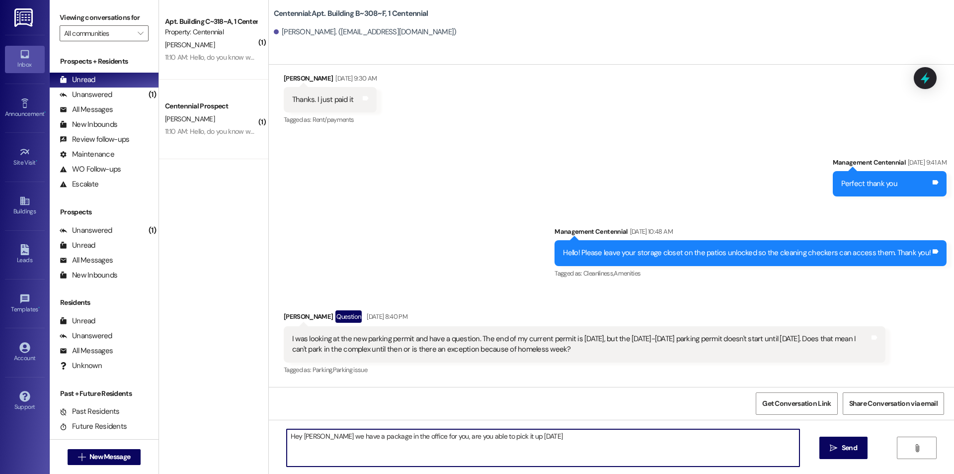
type textarea "Hey [PERSON_NAME] we have a package in the office for you, are you able to pick…"
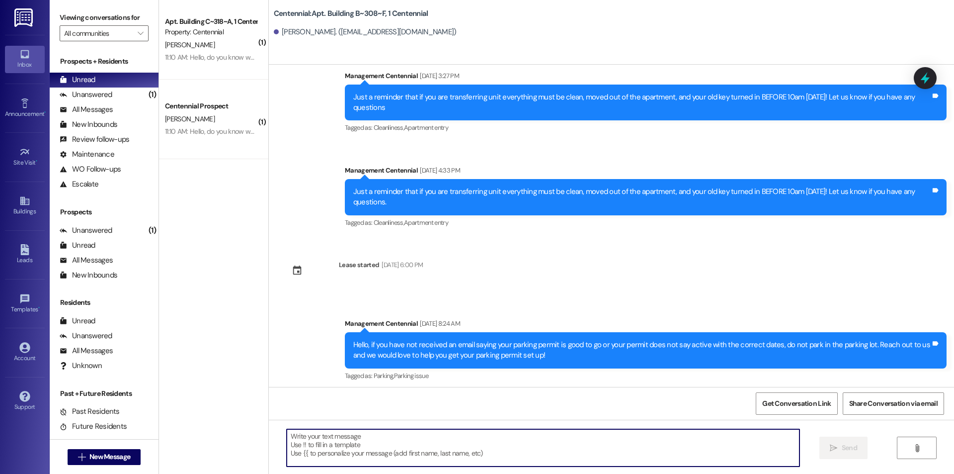
scroll to position [19835, 0]
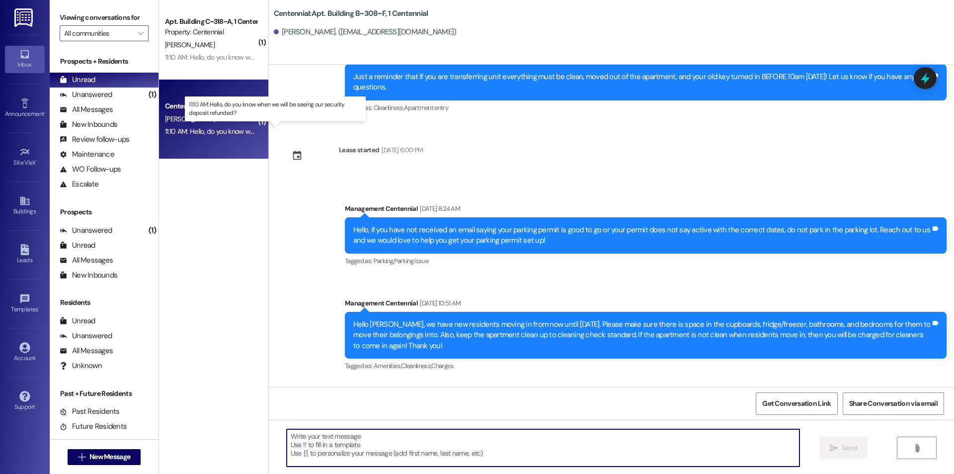
click at [203, 133] on div "11:10 AM: Hello, do you know when we will be seeing our security deposit refund…" at bounding box center [284, 131] width 238 height 9
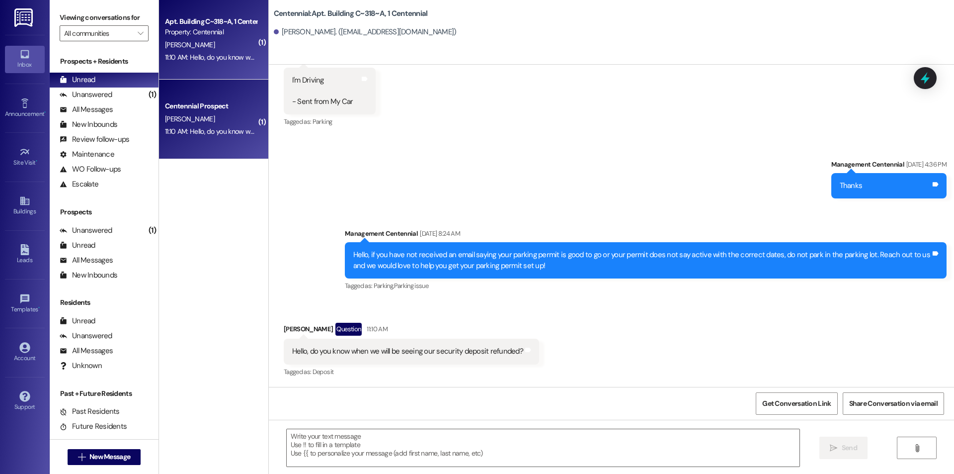
scroll to position [9598, 0]
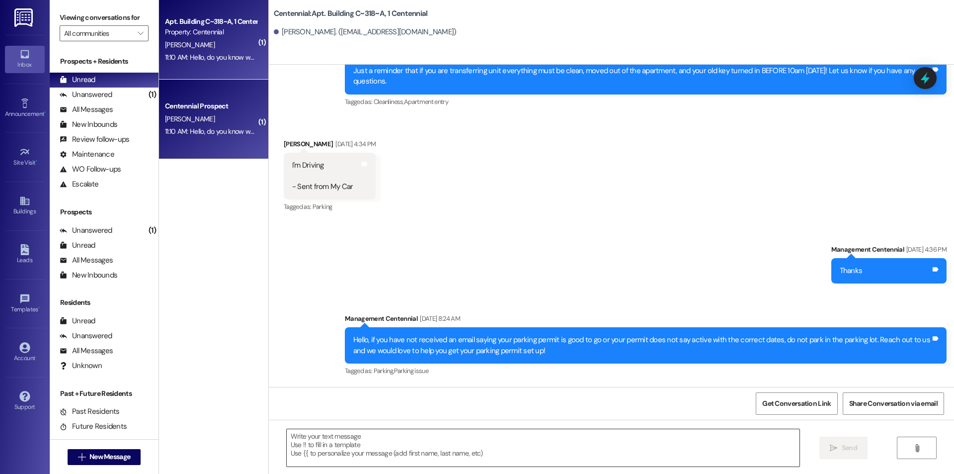
drag, startPoint x: 322, startPoint y: 454, endPoint x: 313, endPoint y: 453, distance: 8.5
click at [322, 454] on textarea at bounding box center [543, 447] width 513 height 37
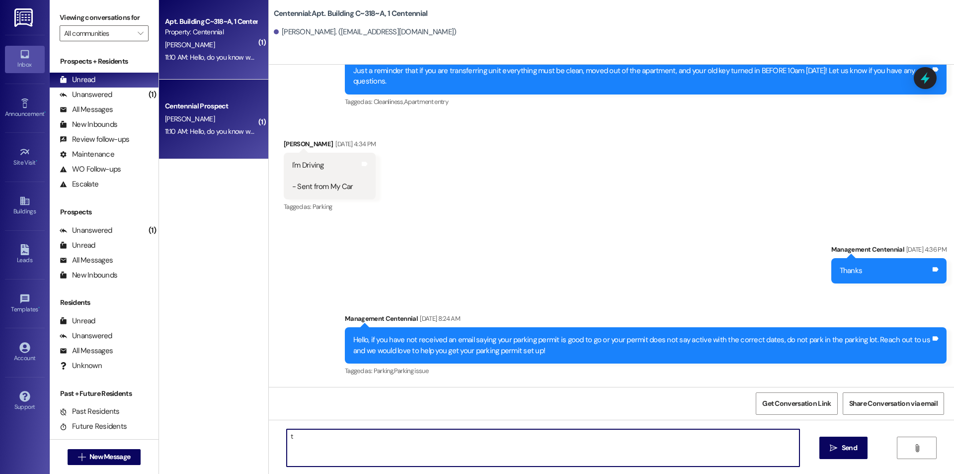
type textarea "t"
type textarea "They have been mailed out so soon!"
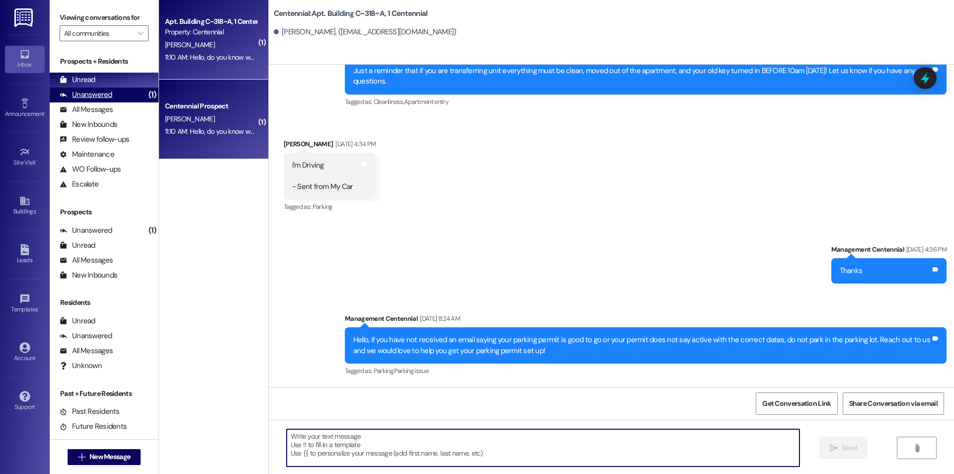
drag, startPoint x: 125, startPoint y: 97, endPoint x: 119, endPoint y: 87, distance: 11.6
click at [124, 96] on div "Unanswered (1)" at bounding box center [104, 94] width 109 height 15
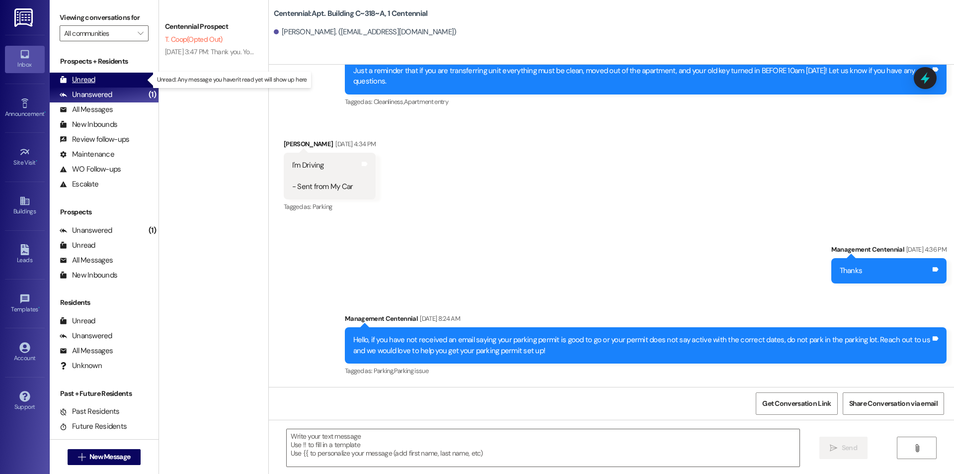
click at [119, 82] on div "Unread (0)" at bounding box center [104, 80] width 109 height 15
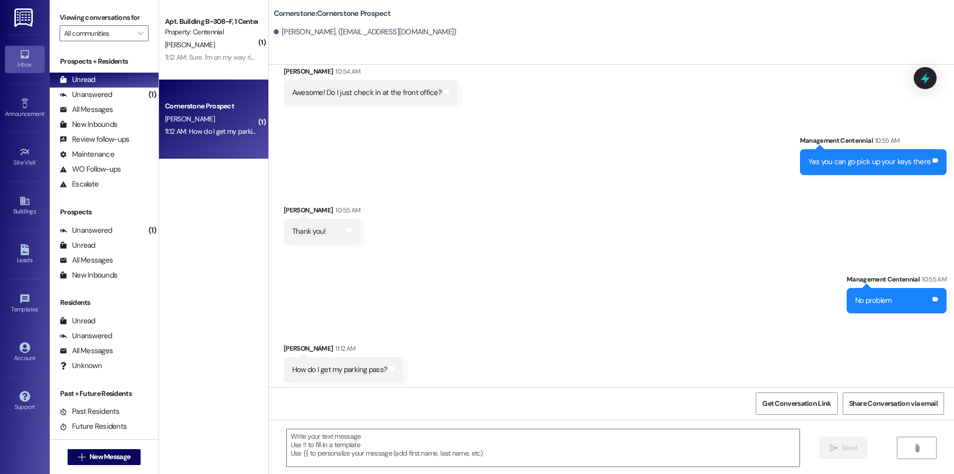
scroll to position [1778, 0]
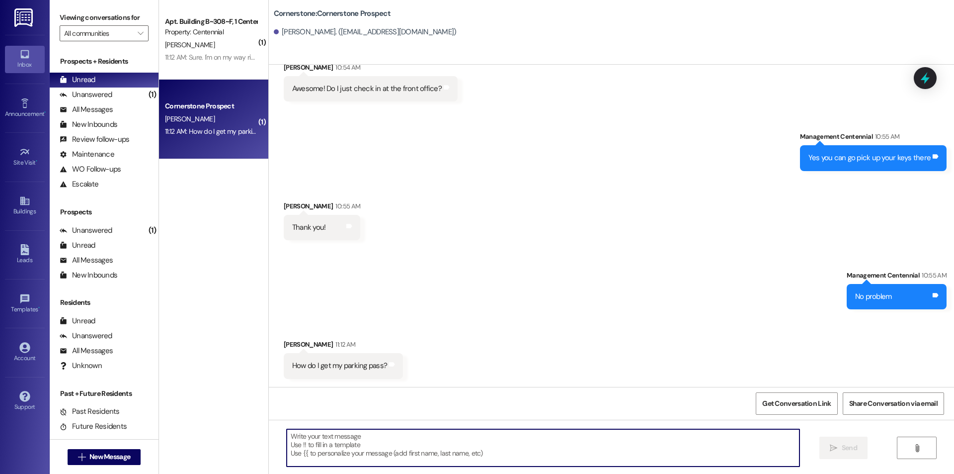
click at [459, 450] on textarea at bounding box center [543, 447] width 513 height 37
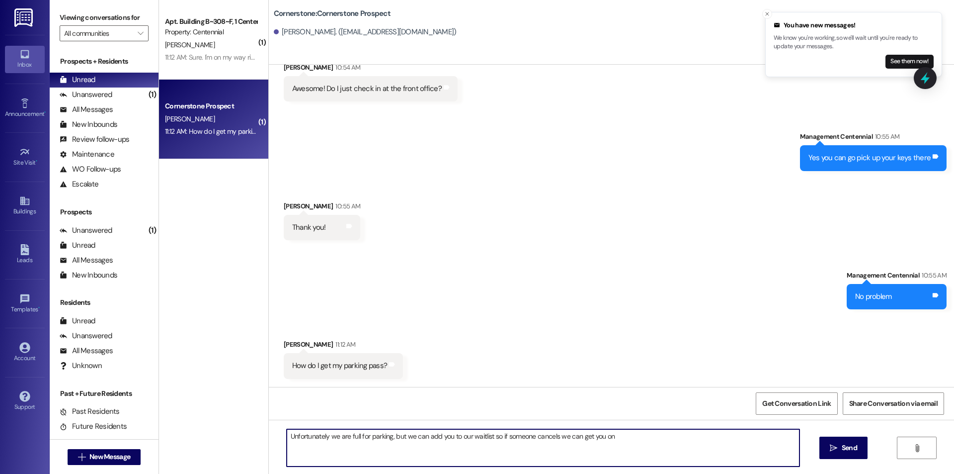
type textarea "Unfortunately we are full for parking, but we can add you to our waitlist so if…"
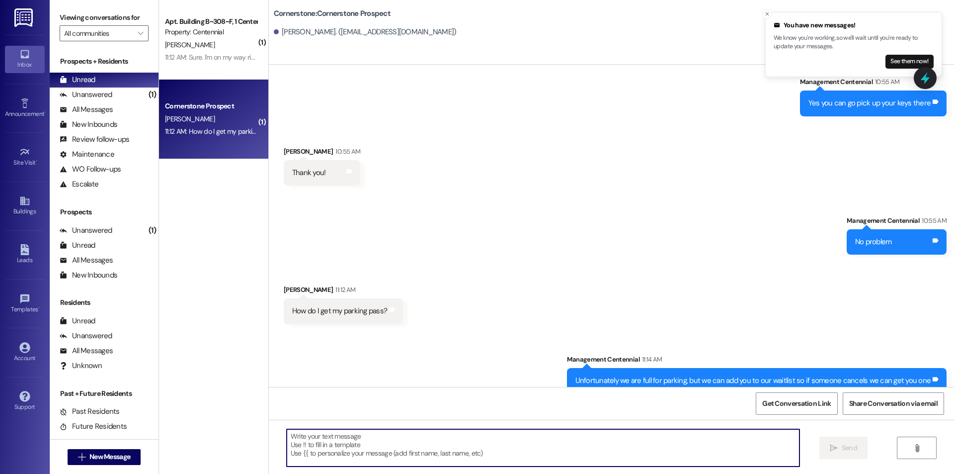
scroll to position [1847, 0]
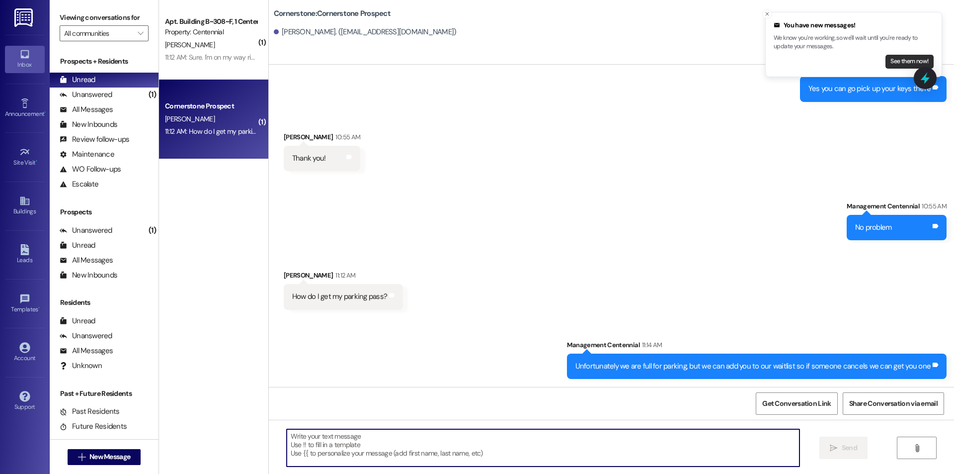
click at [899, 64] on button "See them now!" at bounding box center [910, 62] width 48 height 14
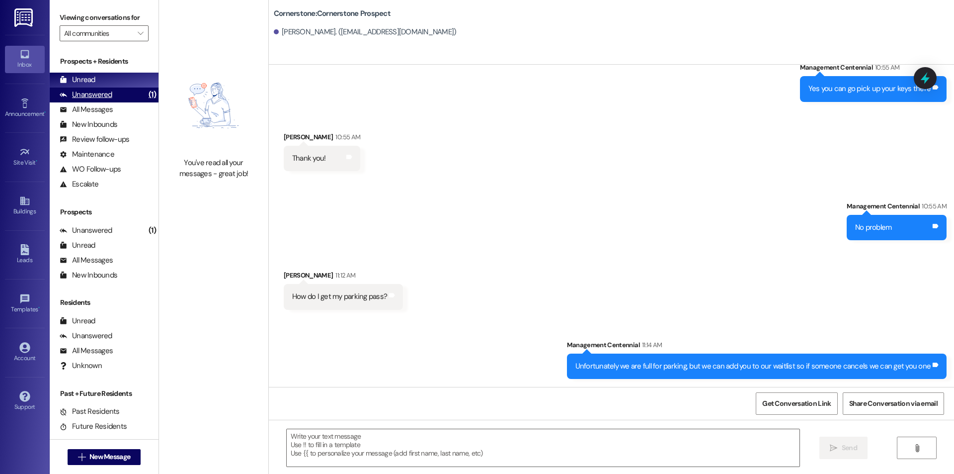
click at [146, 90] on div "(1)" at bounding box center [152, 94] width 12 height 15
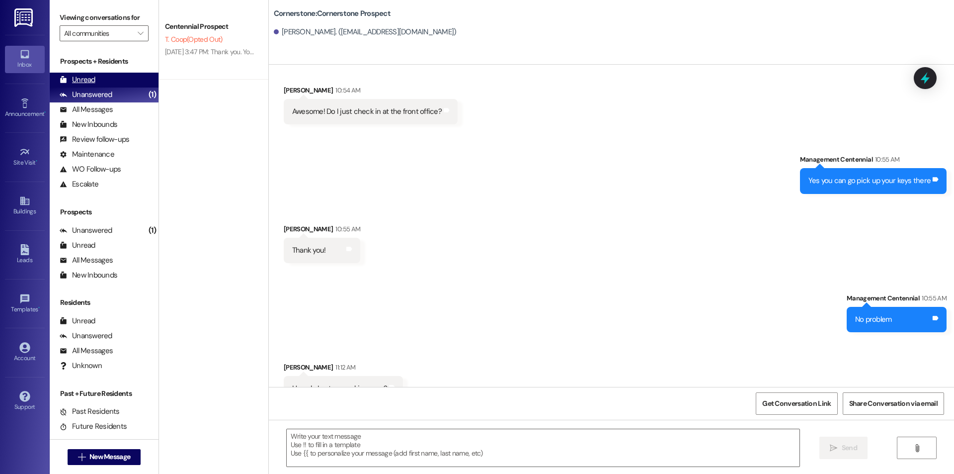
click at [137, 85] on div "Unread (0)" at bounding box center [104, 80] width 109 height 15
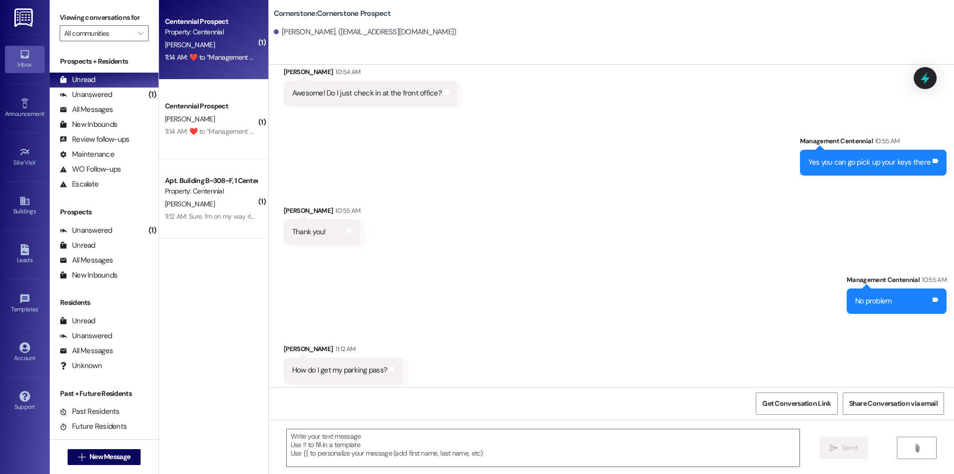
scroll to position [1778, 0]
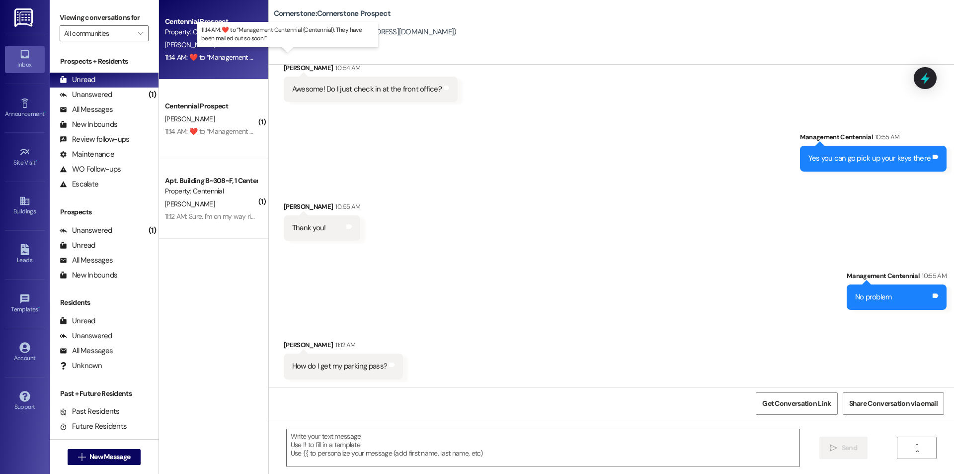
click at [198, 55] on div "11:14 AM:  ​❤️​ to “ Management Centennial (Centennial): They have been mailed …" at bounding box center [295, 57] width 261 height 9
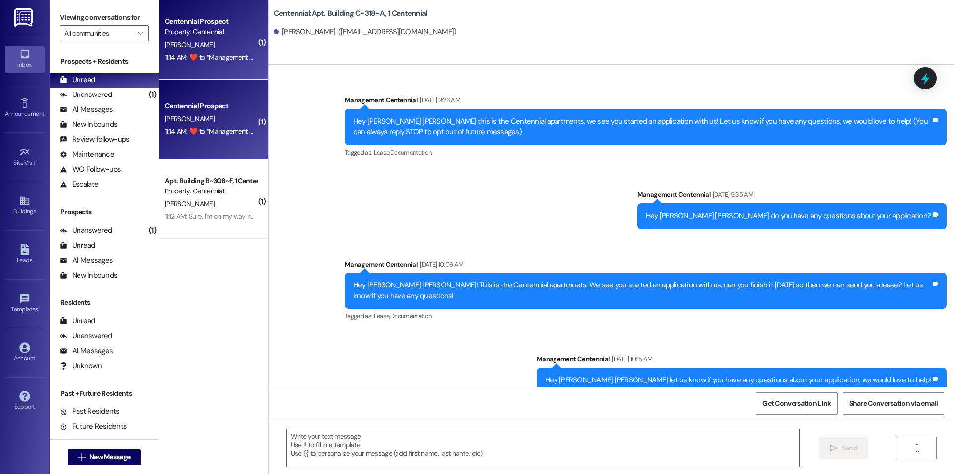
scroll to position [9751, 0]
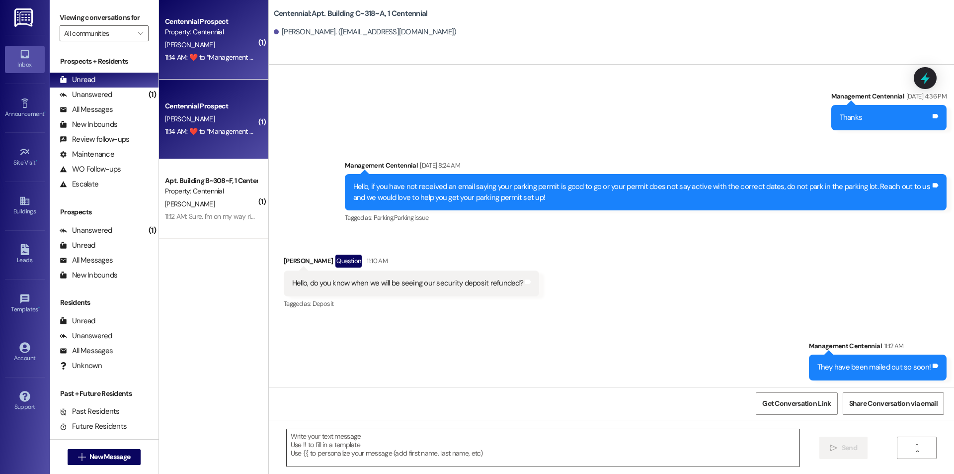
click at [476, 448] on textarea at bounding box center [543, 447] width 513 height 37
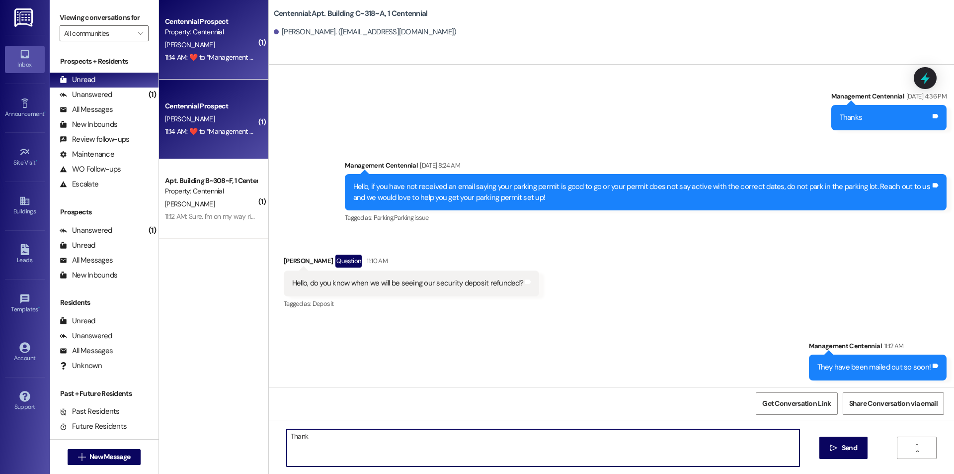
type textarea "Thanks"
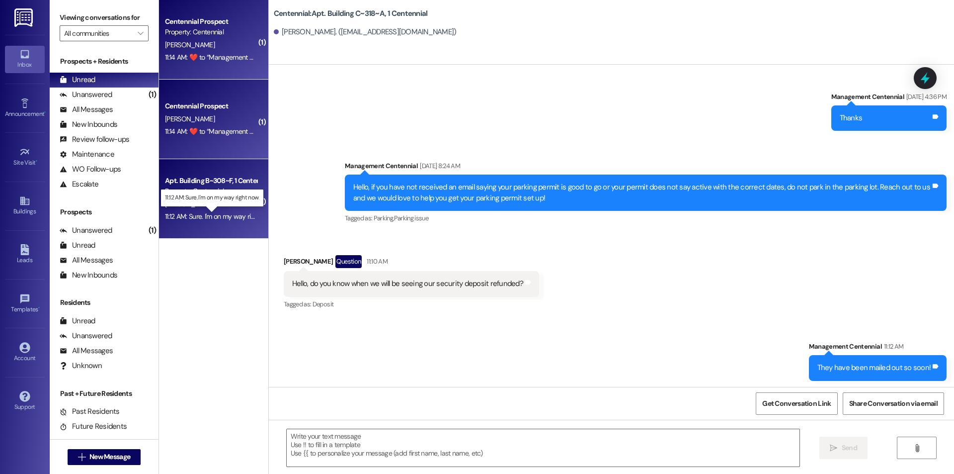
click at [218, 214] on div "11:12 AM: Sure. I'm on my way right now. 11:12 AM: Sure. I'm on my way right no…" at bounding box center [220, 216] width 110 height 9
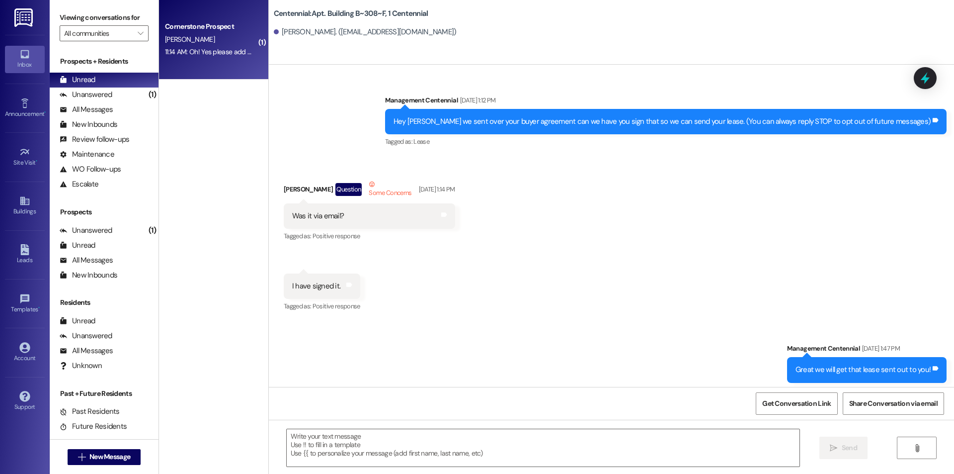
scroll to position [19933, 0]
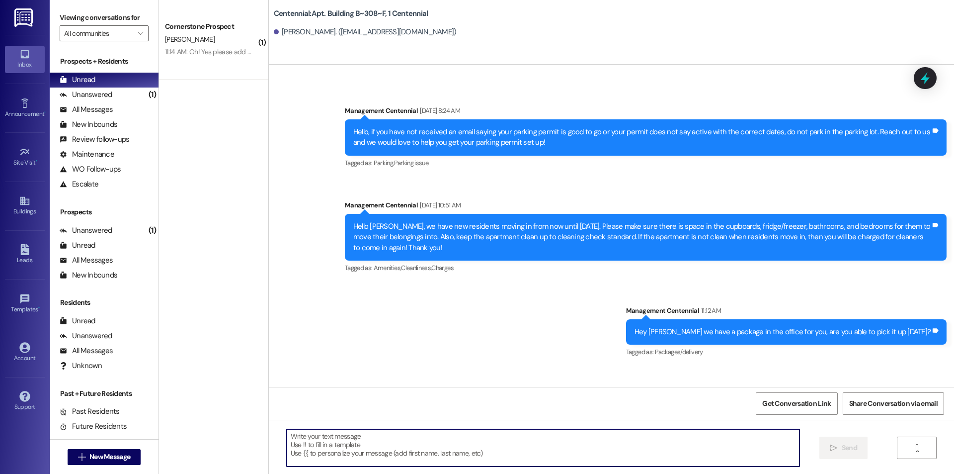
click at [442, 443] on textarea at bounding box center [543, 447] width 513 height 37
type textarea "Thanks!"
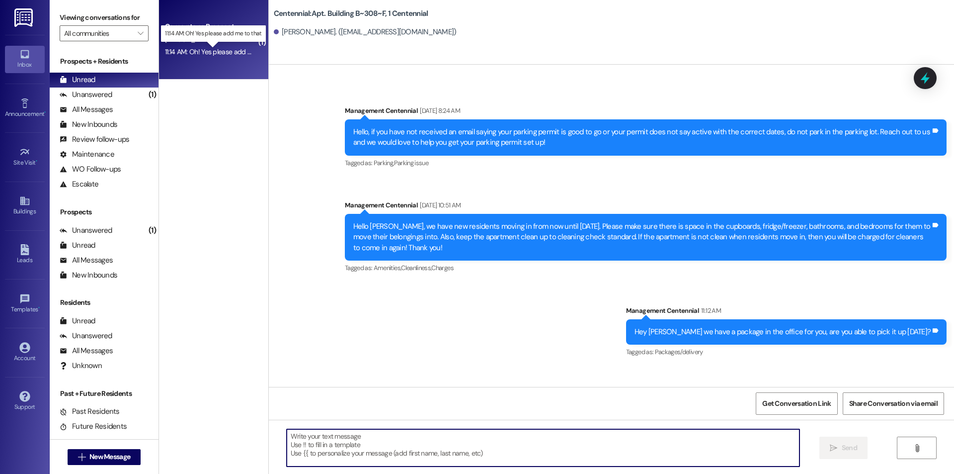
click at [207, 54] on div "11:14 AM: Oh! Yes please add me to that 11:14 AM: Oh! Yes please add me to that" at bounding box center [221, 51] width 112 height 9
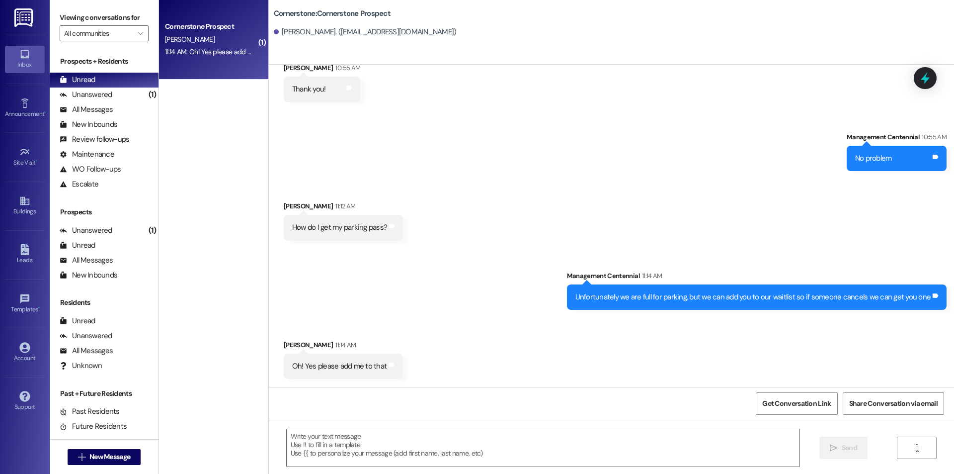
scroll to position [1916, 0]
click at [349, 447] on textarea at bounding box center [543, 447] width 513 height 37
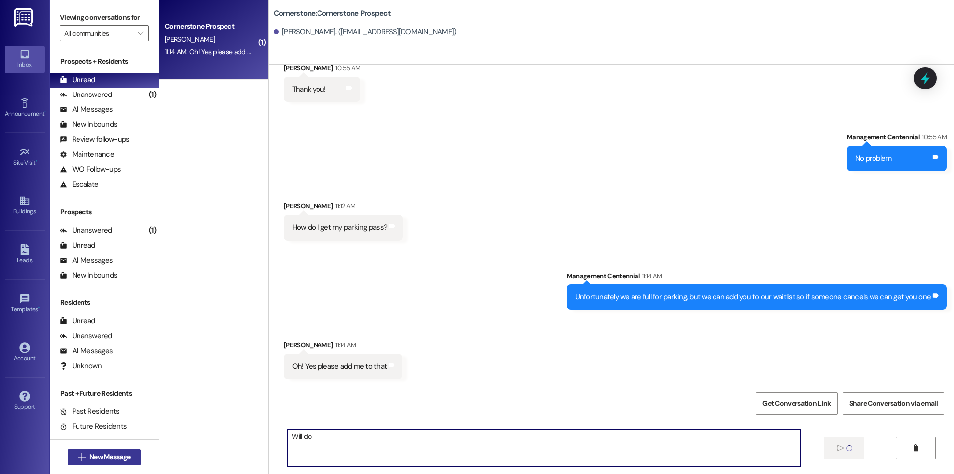
type textarea "Will do"
click at [131, 459] on button " New Message" at bounding box center [105, 457] width 74 height 16
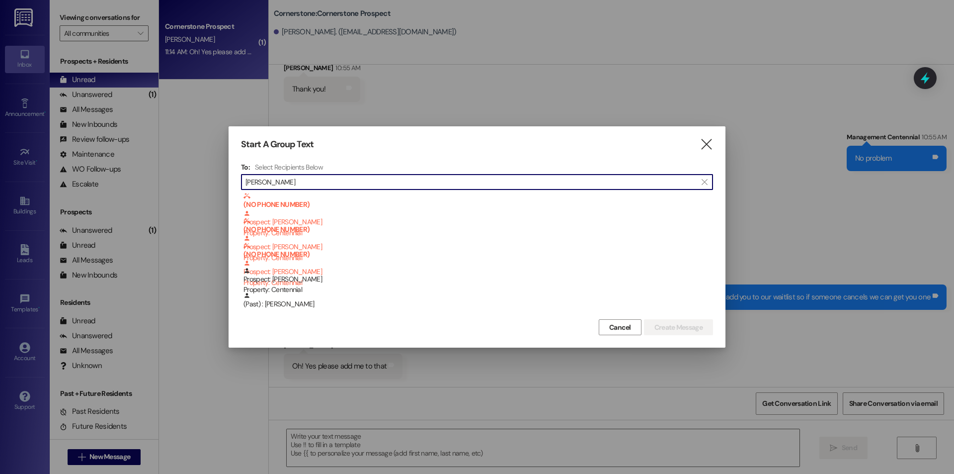
type input "[PERSON_NAME]"
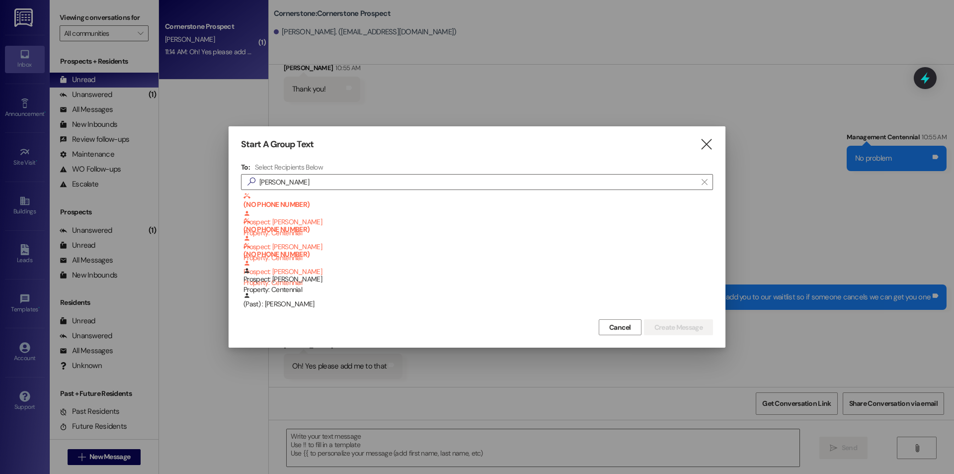
drag, startPoint x: 613, startPoint y: 327, endPoint x: 586, endPoint y: 330, distance: 27.5
click at [613, 327] on span "Cancel" at bounding box center [620, 327] width 22 height 10
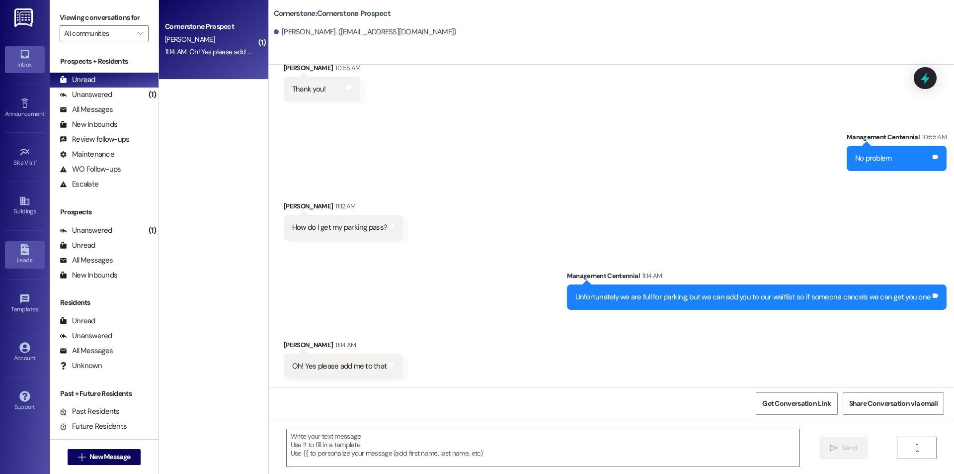
click at [28, 252] on icon at bounding box center [24, 249] width 8 height 11
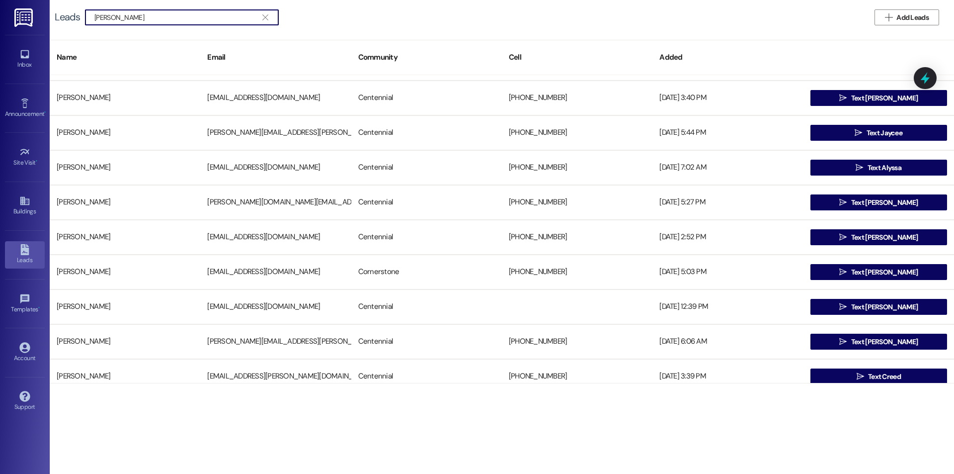
scroll to position [795, 0]
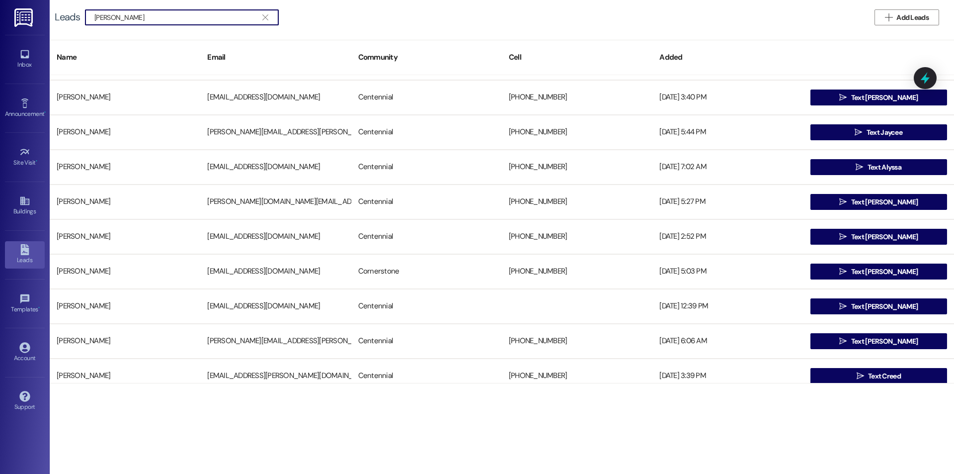
click at [128, 17] on input "[PERSON_NAME]" at bounding box center [175, 17] width 163 height 14
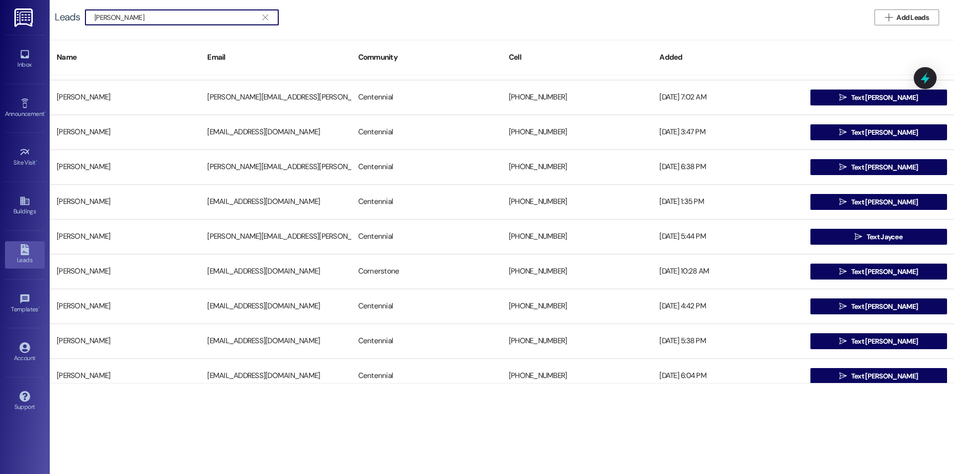
scroll to position [0, 0]
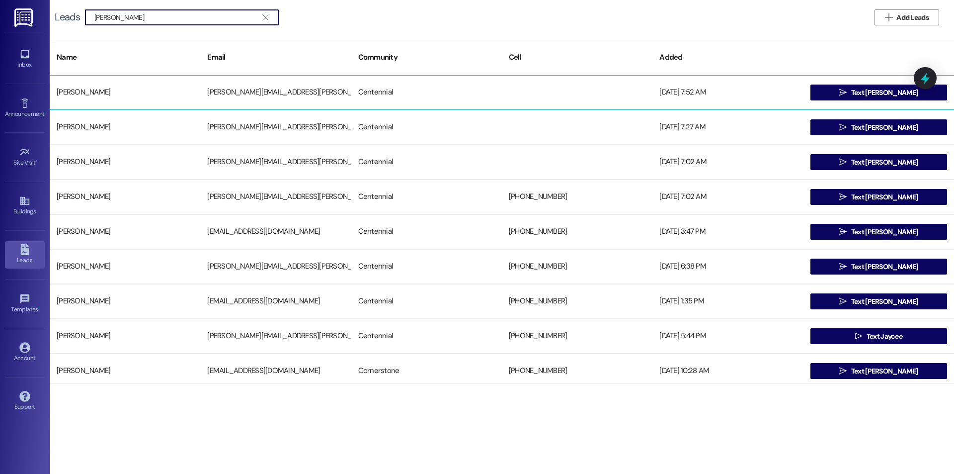
type input "[PERSON_NAME]"
click at [230, 93] on div "[PERSON_NAME][EMAIL_ADDRESS][PERSON_NAME][DOMAIN_NAME]" at bounding box center [275, 93] width 151 height 20
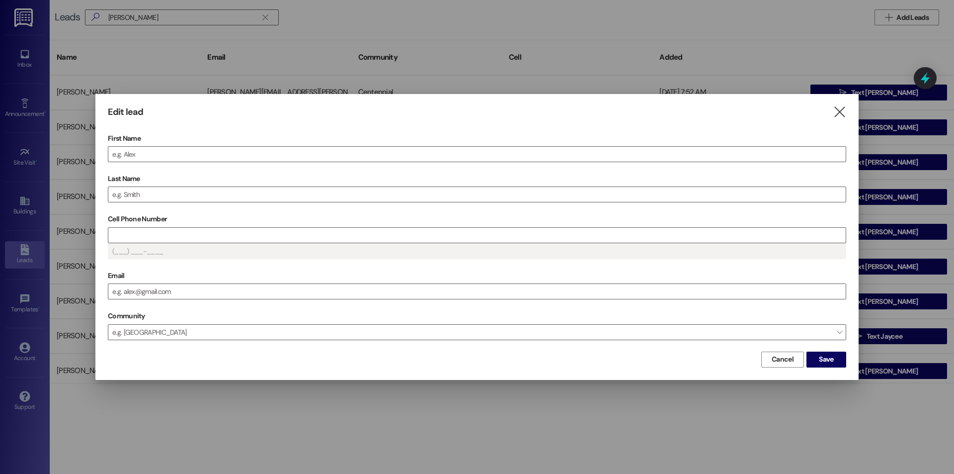
click at [230, 93] on div at bounding box center [477, 237] width 954 height 474
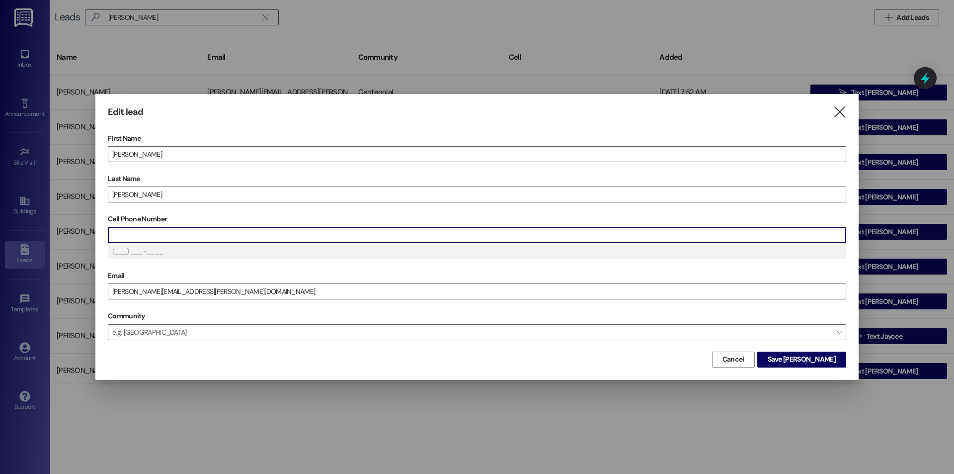
click at [218, 237] on input "Cell Phone Number" at bounding box center [477, 235] width 738 height 15
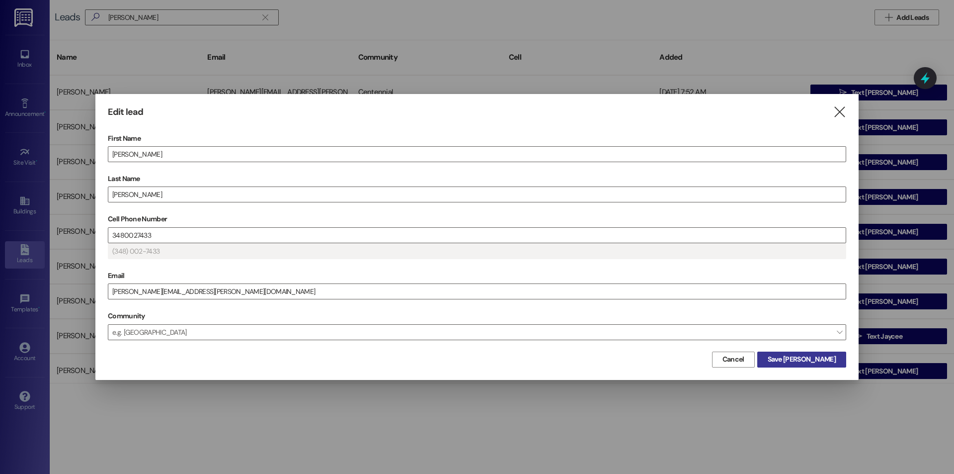
click at [819, 356] on span "Save [PERSON_NAME]" at bounding box center [802, 359] width 68 height 10
click at [813, 356] on span "Save [PERSON_NAME]" at bounding box center [802, 359] width 68 height 10
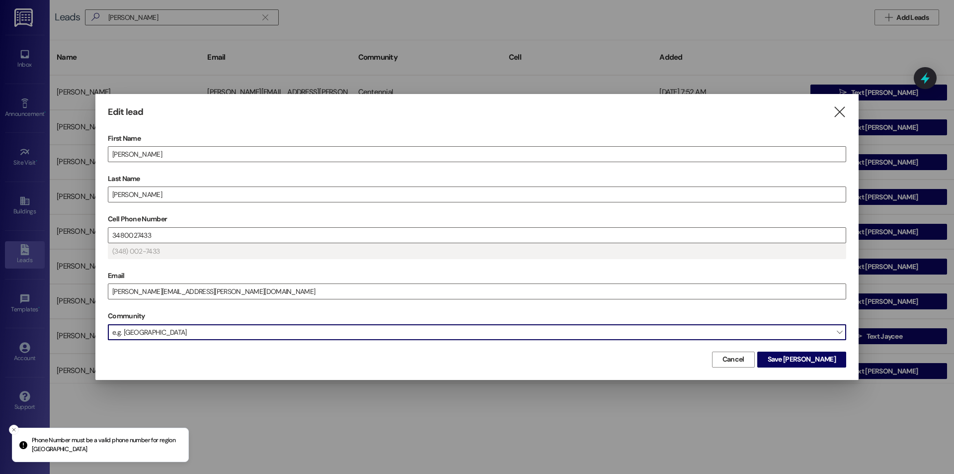
click at [709, 336] on span "e.g. [GEOGRAPHIC_DATA]" at bounding box center [477, 332] width 739 height 16
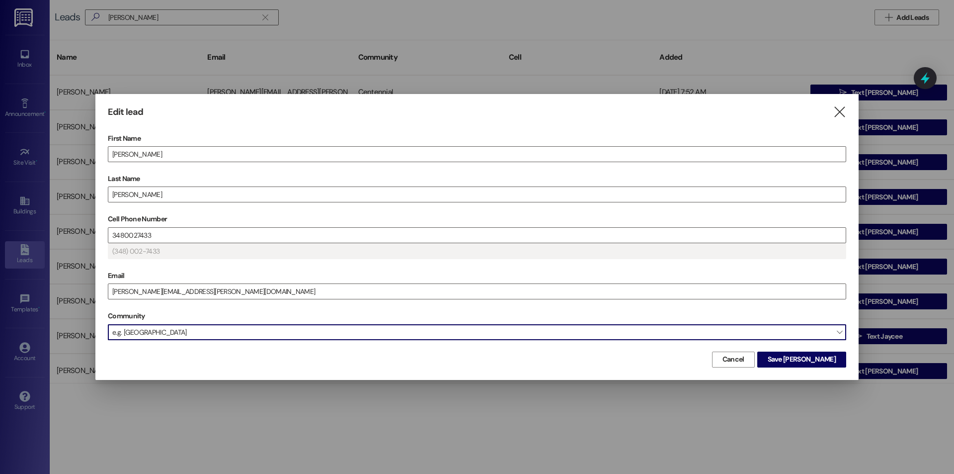
click at [841, 331] on span "" at bounding box center [839, 332] width 5 height 16
click at [840, 331] on span "" at bounding box center [839, 332] width 5 height 16
click at [833, 331] on div "e.g. [GEOGRAPHIC_DATA] " at bounding box center [477, 332] width 739 height 16
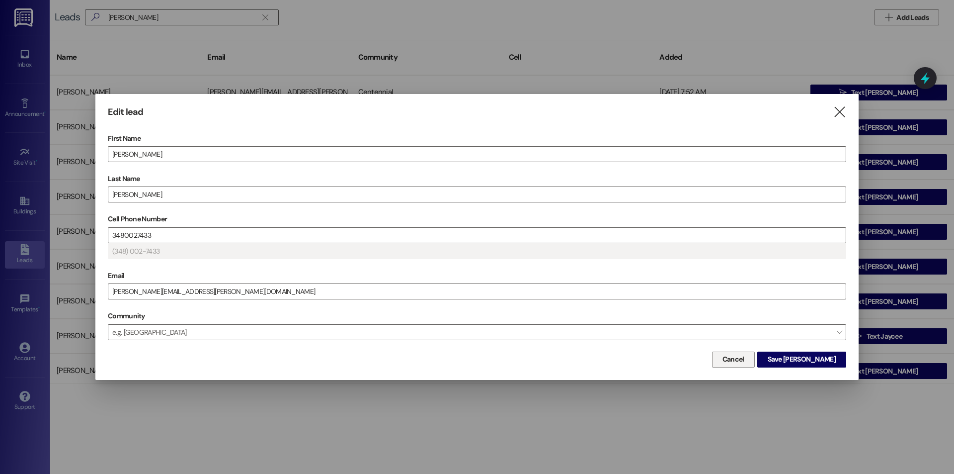
click at [747, 362] on span "Cancel" at bounding box center [734, 359] width 26 height 10
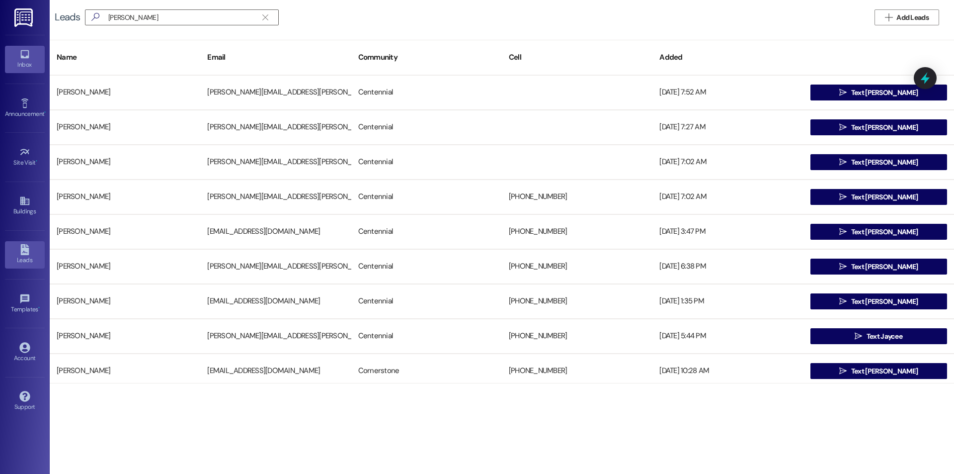
click at [27, 54] on icon at bounding box center [24, 54] width 11 height 11
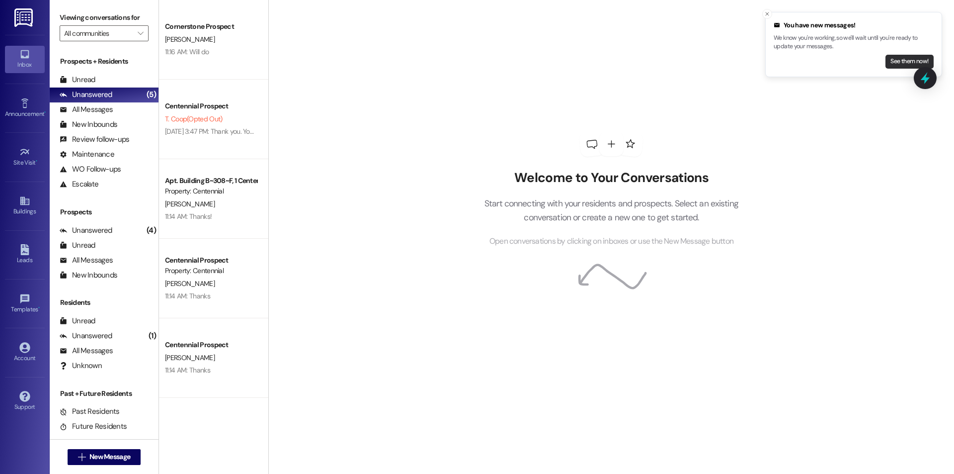
click at [893, 60] on button "See them now!" at bounding box center [910, 62] width 48 height 14
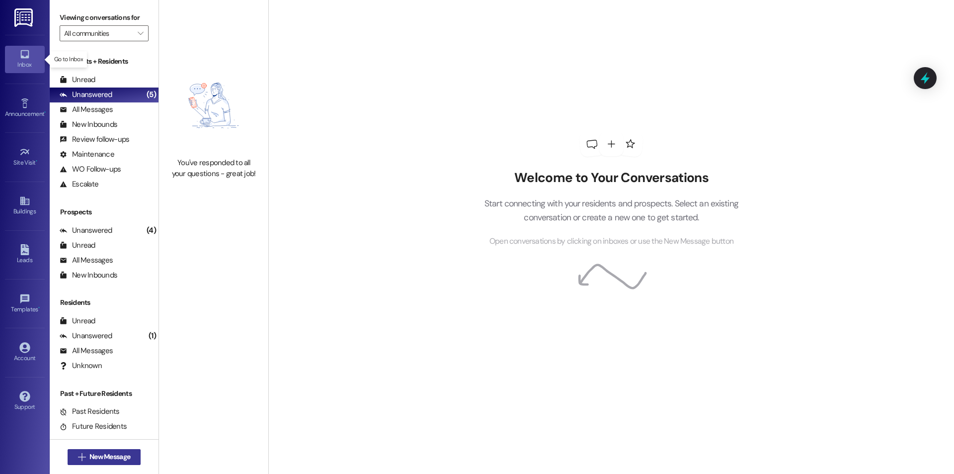
click at [127, 459] on button " New Message" at bounding box center [105, 457] width 74 height 16
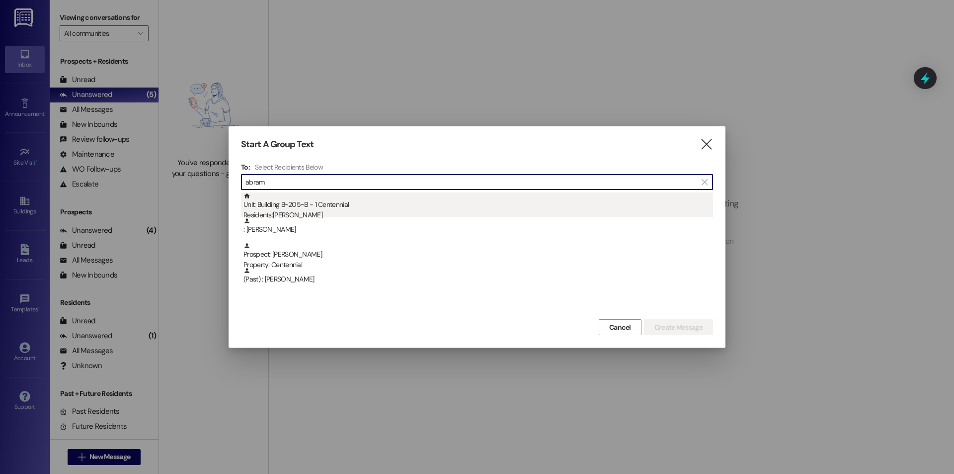
type input "abram"
click at [289, 205] on div "Unit: Building B~205~B - 1 Centennial Residents: [PERSON_NAME]" at bounding box center [479, 206] width 470 height 28
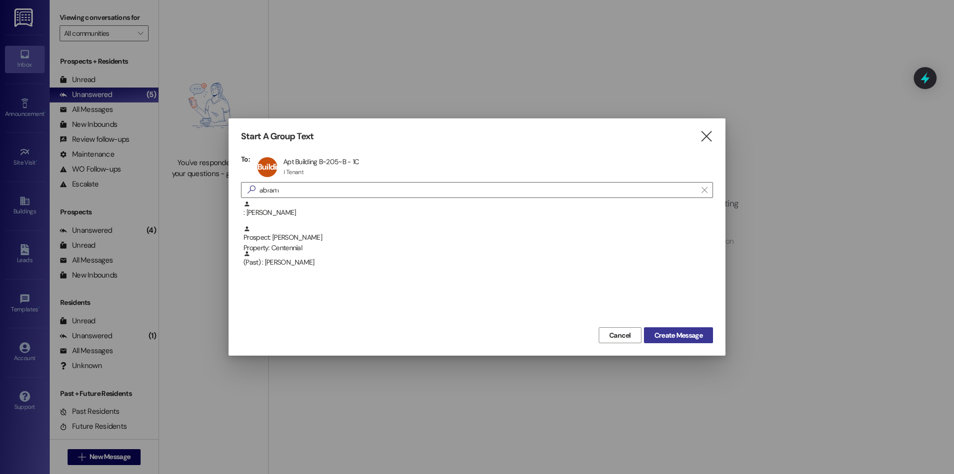
click at [656, 330] on span "Create Message" at bounding box center [679, 335] width 48 height 10
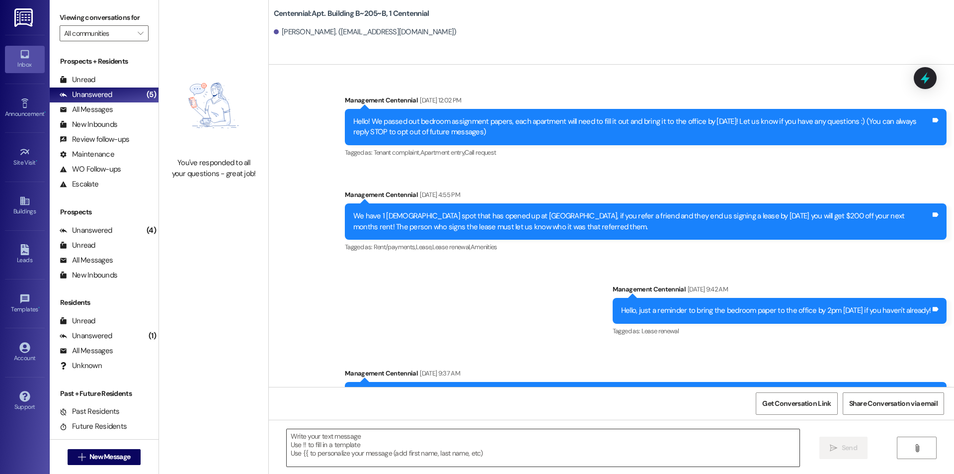
scroll to position [9430, 0]
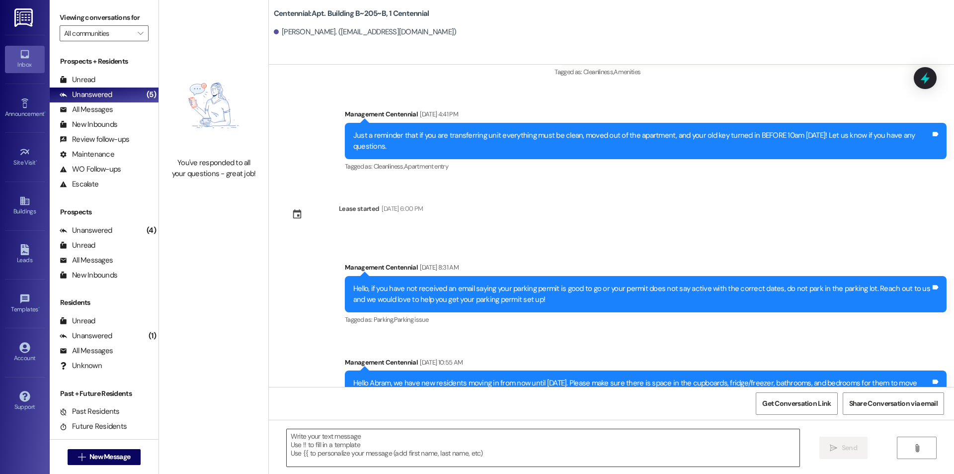
click at [518, 450] on textarea at bounding box center [543, 447] width 513 height 37
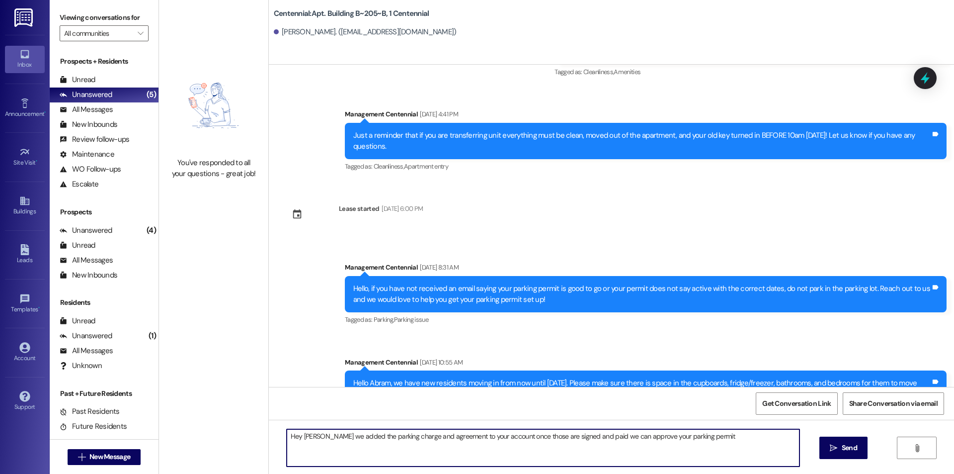
type textarea "Hey [PERSON_NAME] we added the parking charge and agreement to your account onc…"
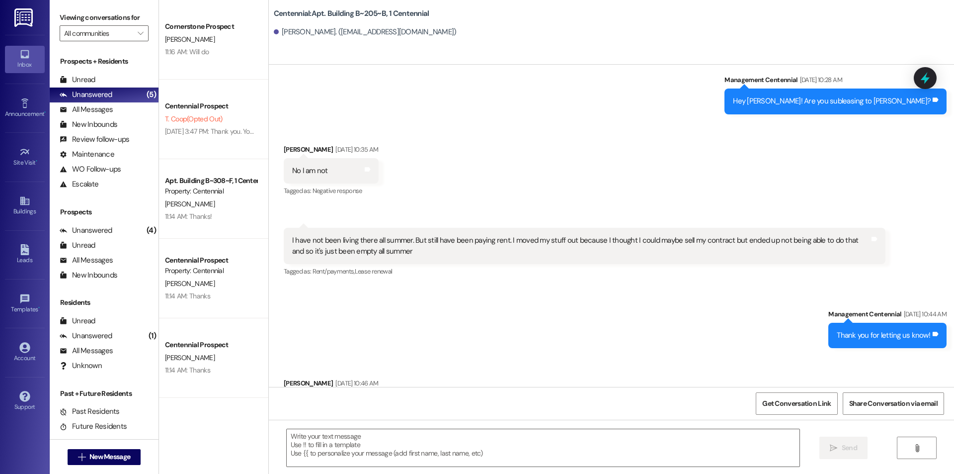
scroll to position [8690, 0]
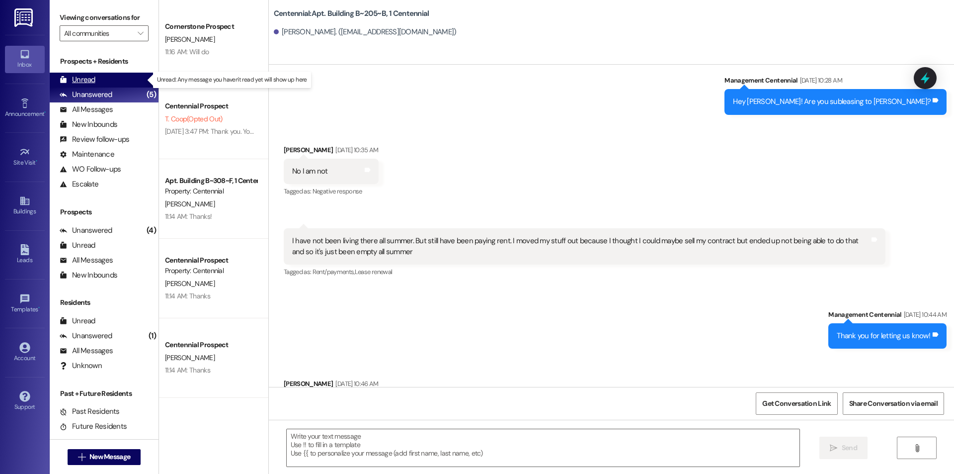
click at [120, 79] on div "Unread (0)" at bounding box center [104, 80] width 109 height 15
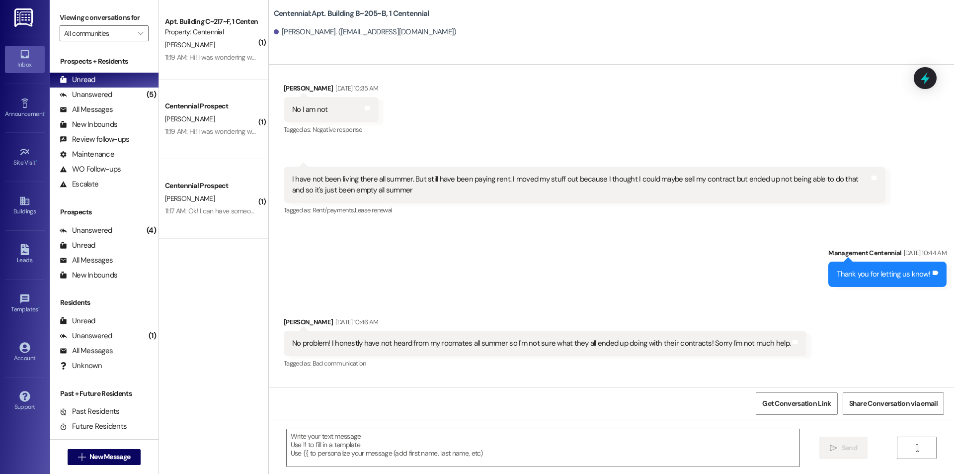
scroll to position [8988, 0]
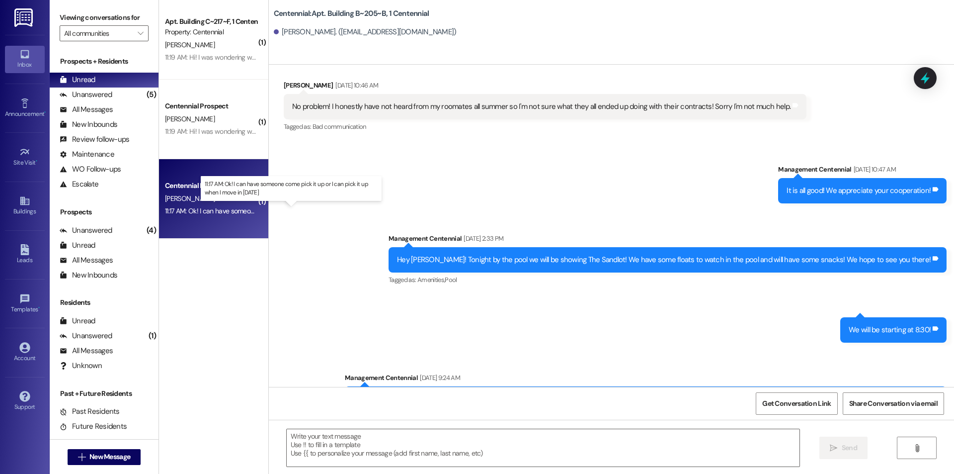
click at [225, 214] on div "11:17 AM: Ok! I can have someone come pick it up or I can pick it up when I mov…" at bounding box center [292, 210] width 254 height 9
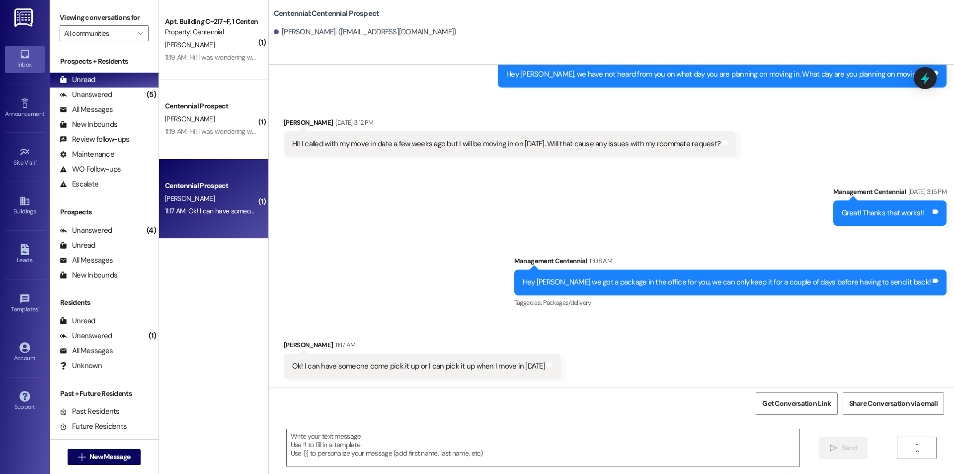
scroll to position [477, 0]
click at [444, 442] on textarea at bounding box center [543, 447] width 513 height 37
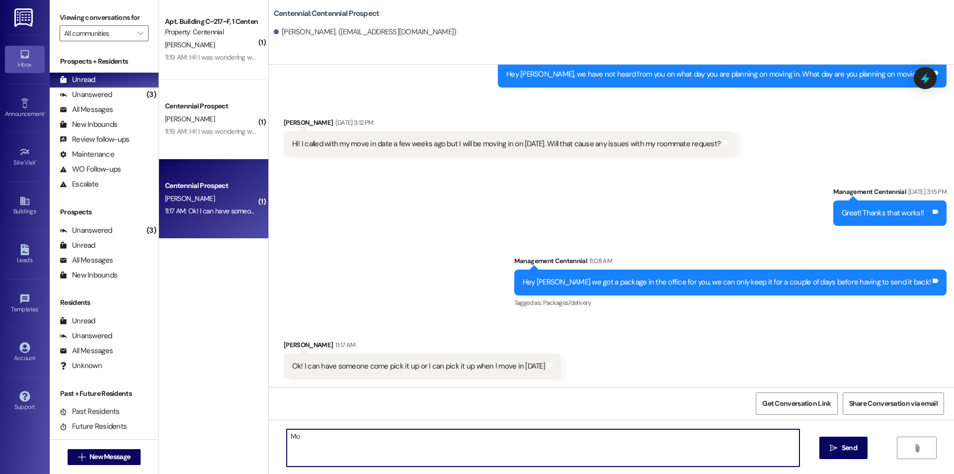
type textarea "M"
type textarea "We are closed [DATE] but [DATE] works"
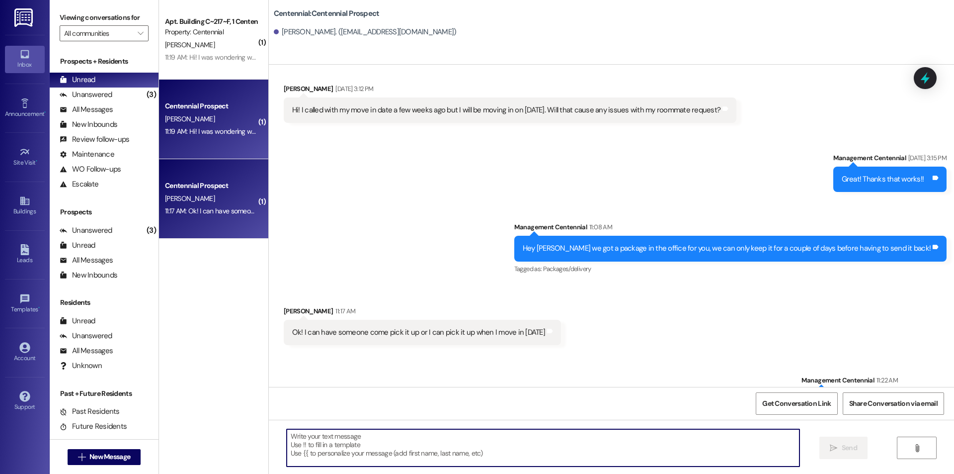
scroll to position [547, 0]
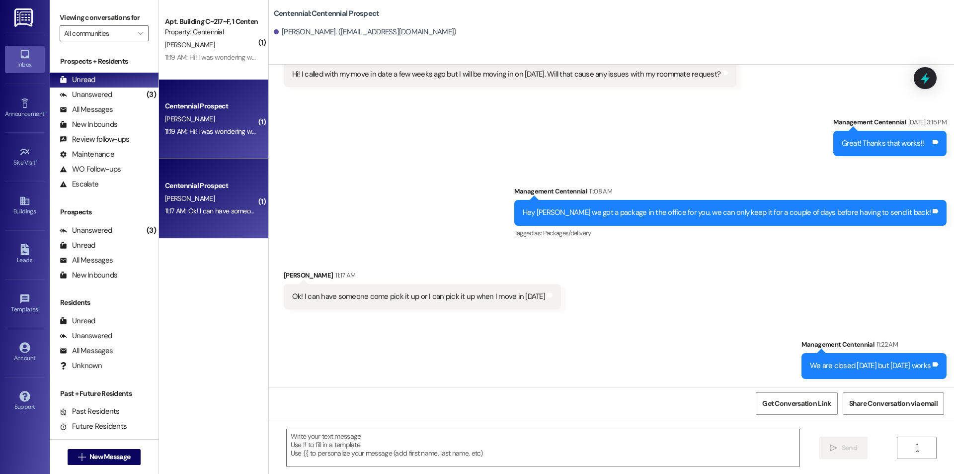
click at [198, 122] on div "[PERSON_NAME]" at bounding box center [211, 119] width 94 height 12
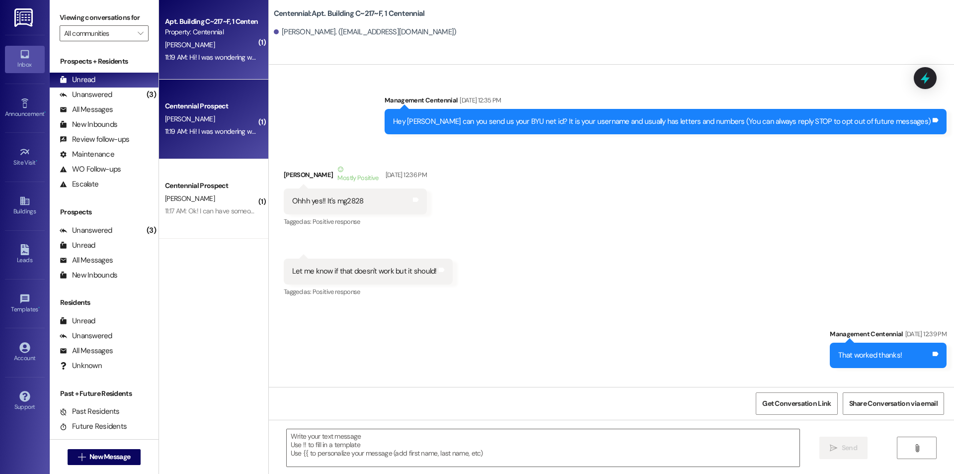
scroll to position [37477, 0]
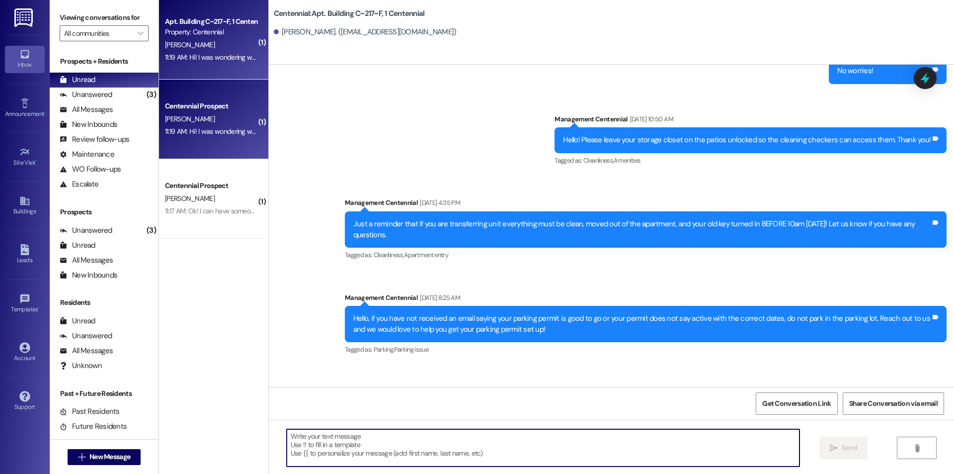
click at [348, 443] on textarea at bounding box center [543, 447] width 513 height 37
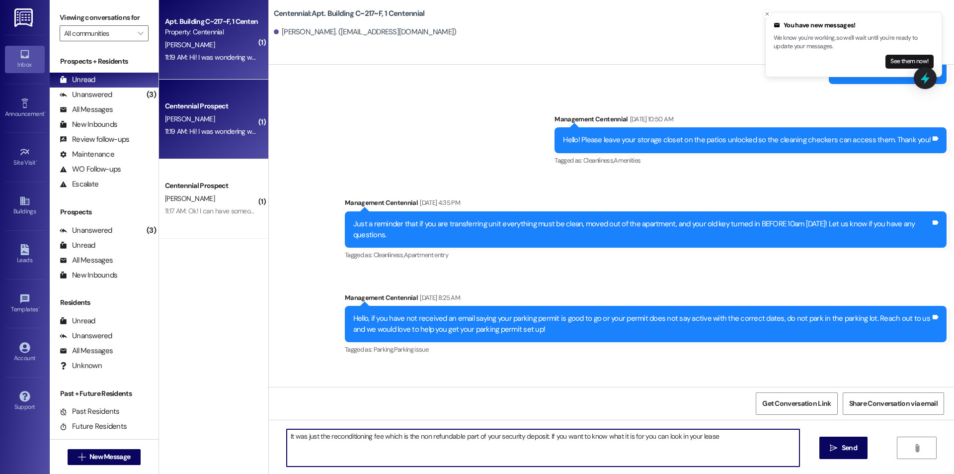
type textarea "It was just the reconditioning fee which is the non refundable part of your sec…"
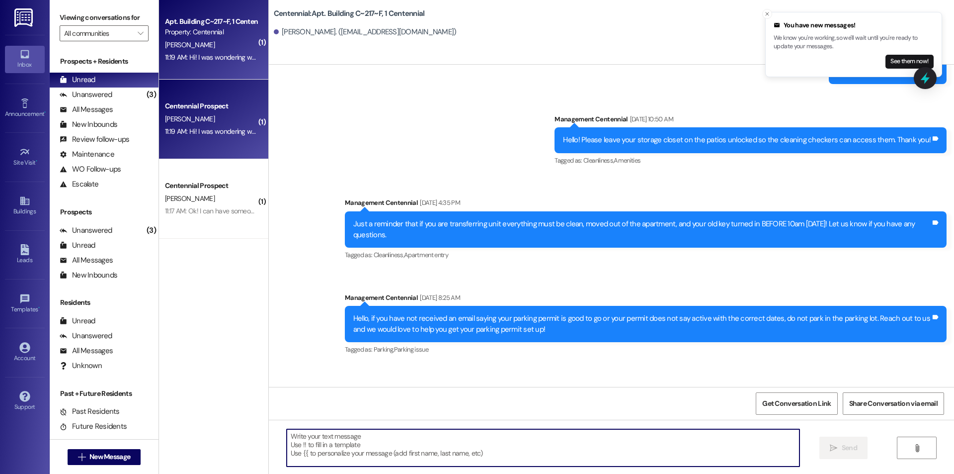
scroll to position [37476, 0]
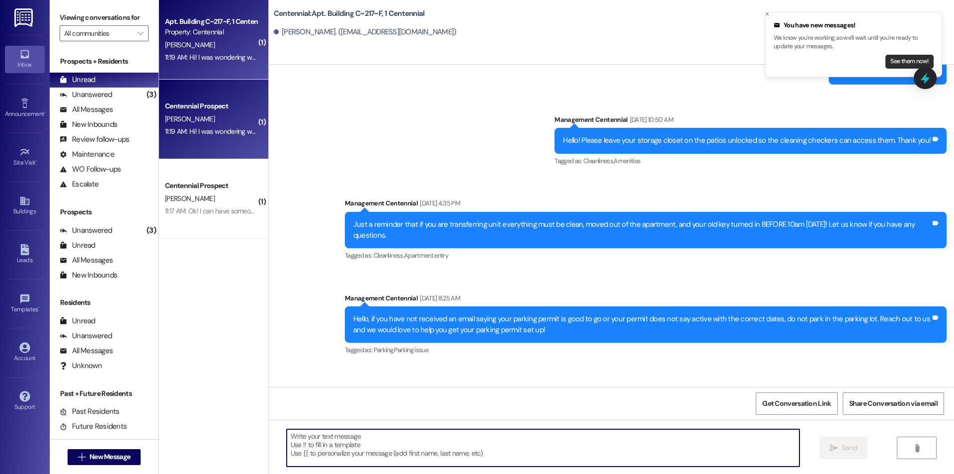
click at [893, 56] on button "See them now!" at bounding box center [910, 62] width 48 height 14
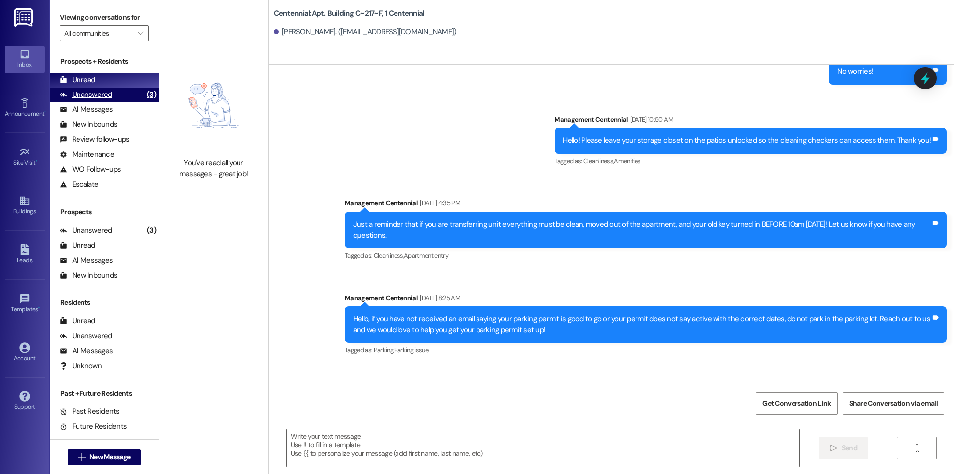
click at [109, 96] on div "Unanswered" at bounding box center [86, 94] width 53 height 10
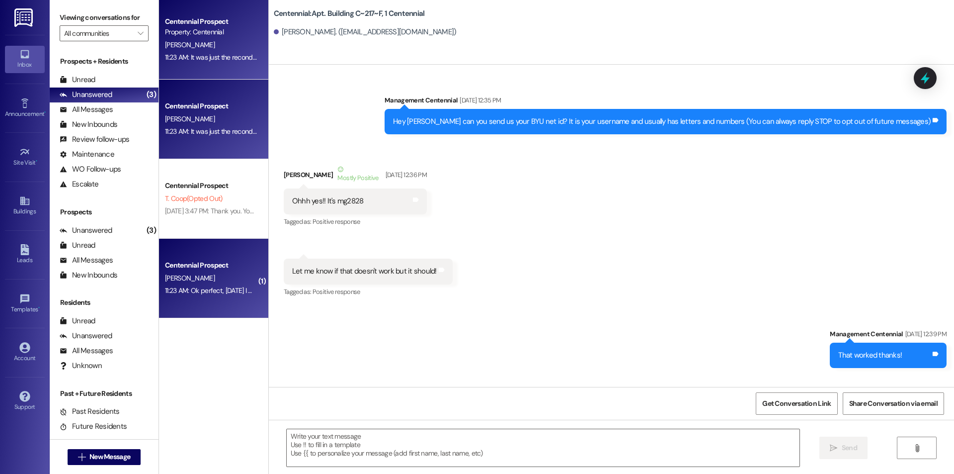
click at [217, 291] on div "11:23 AM: Ok perfect, [DATE] I will pick it up 11:23 AM: Ok perfect, [DATE] I w…" at bounding box center [225, 290] width 120 height 9
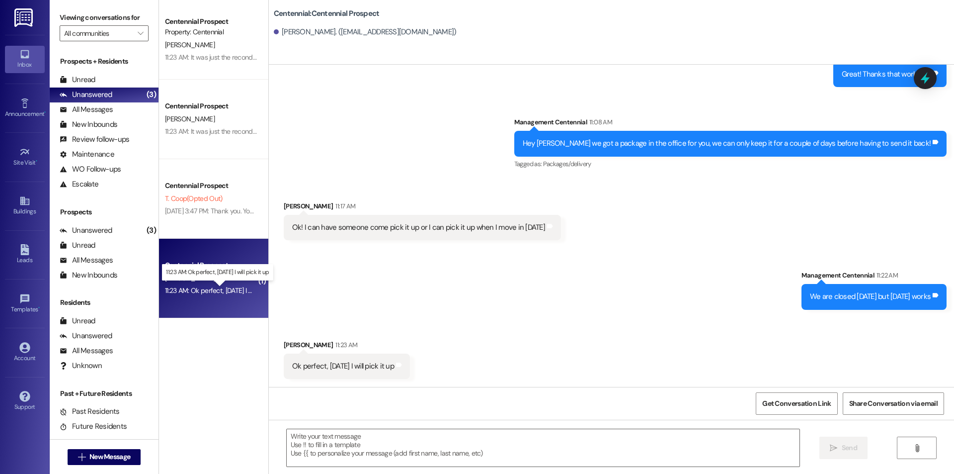
scroll to position [616, 0]
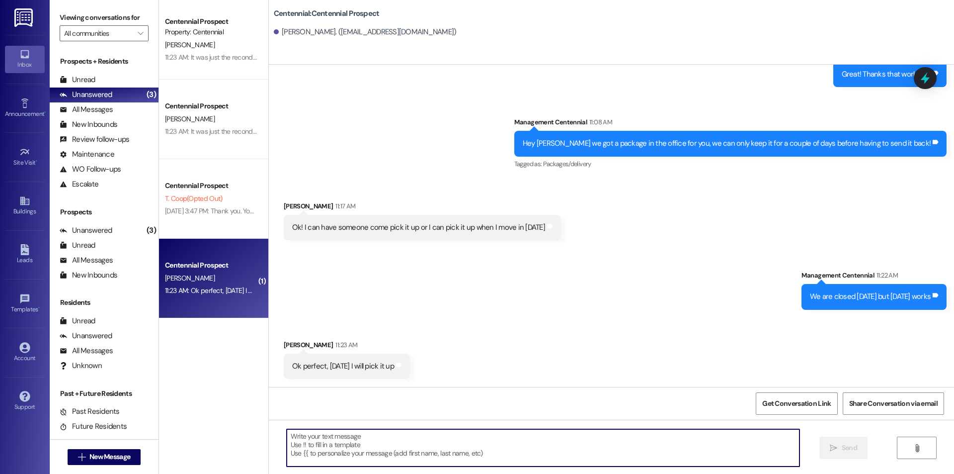
click at [410, 453] on textarea at bounding box center [543, 447] width 513 height 37
type textarea "Sounds good thank you"
click at [109, 74] on div "Unread (0)" at bounding box center [104, 80] width 109 height 15
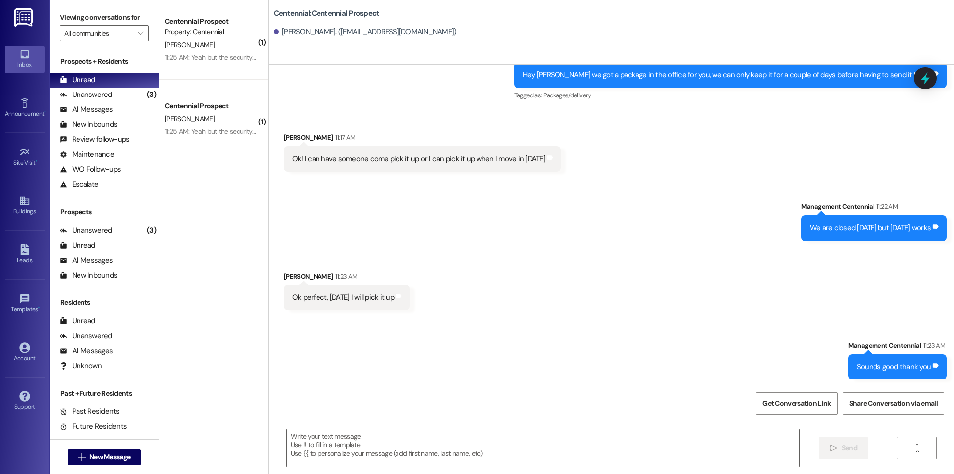
scroll to position [685, 0]
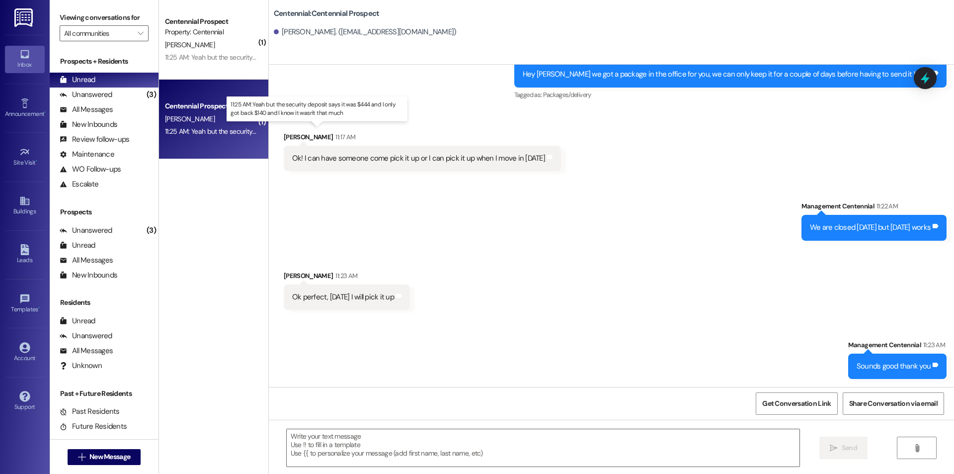
click at [223, 131] on div "11:25 AM: Yeah but the security deposit says it was $444 and I only got back $1…" at bounding box center [327, 131] width 324 height 9
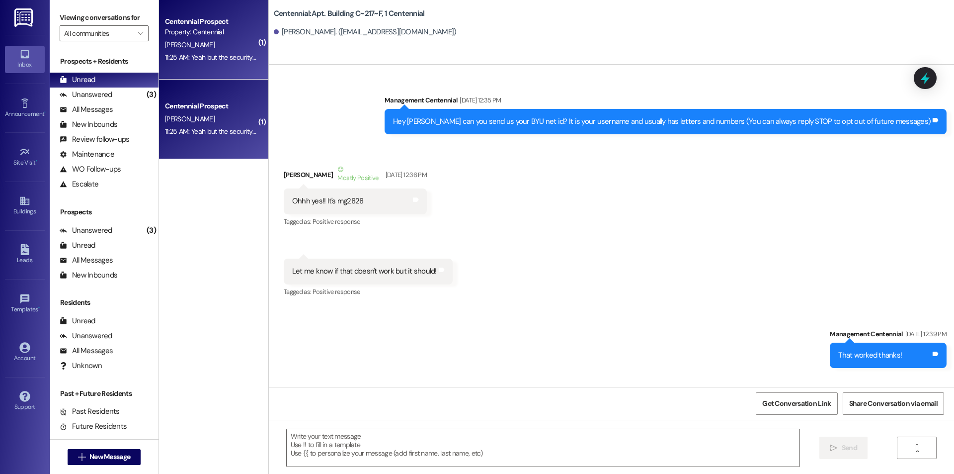
scroll to position [37644, 0]
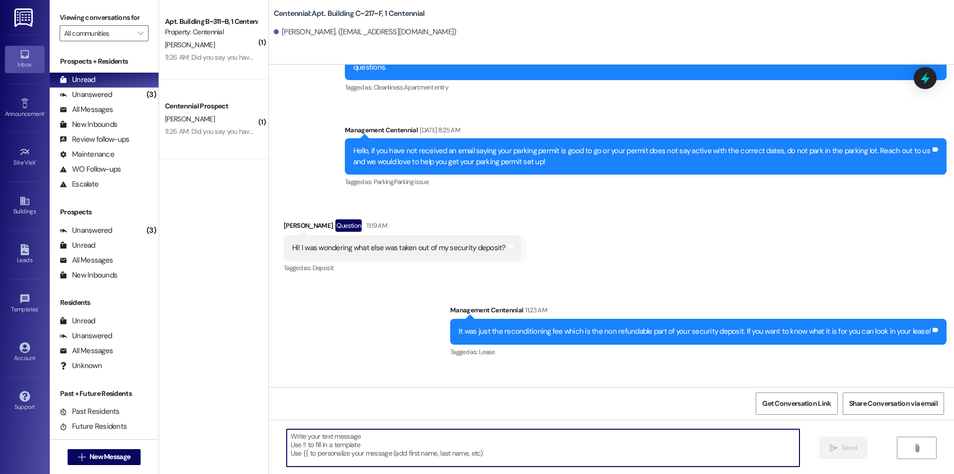
click at [401, 439] on textarea at bounding box center [543, 447] width 513 height 37
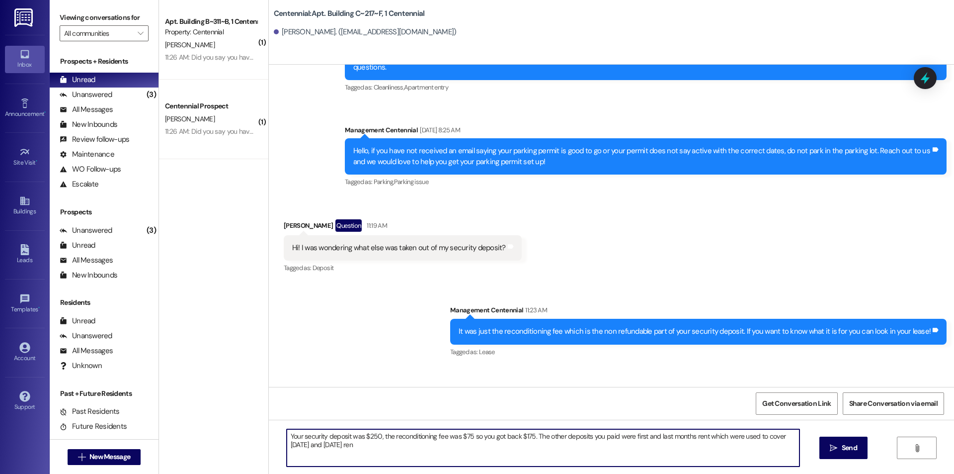
type textarea "Your security deposit was $250, the reconditioning fee was $75 so you got back …"
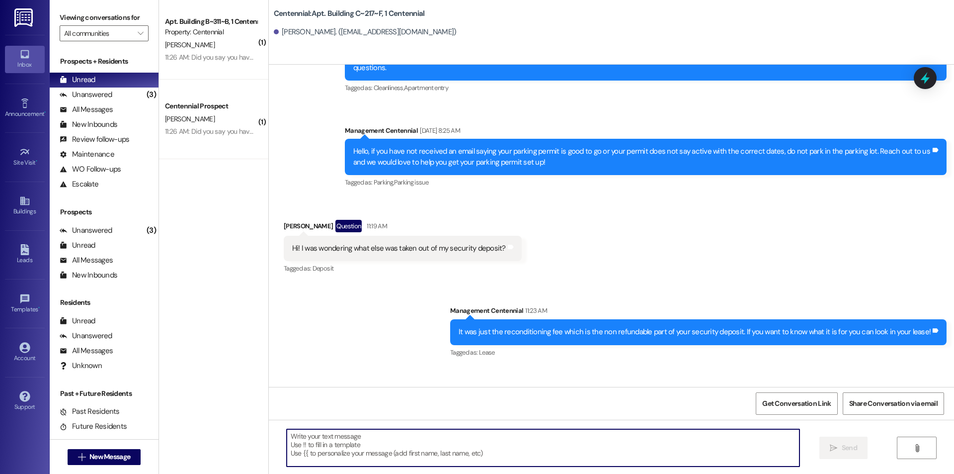
scroll to position [37724, 0]
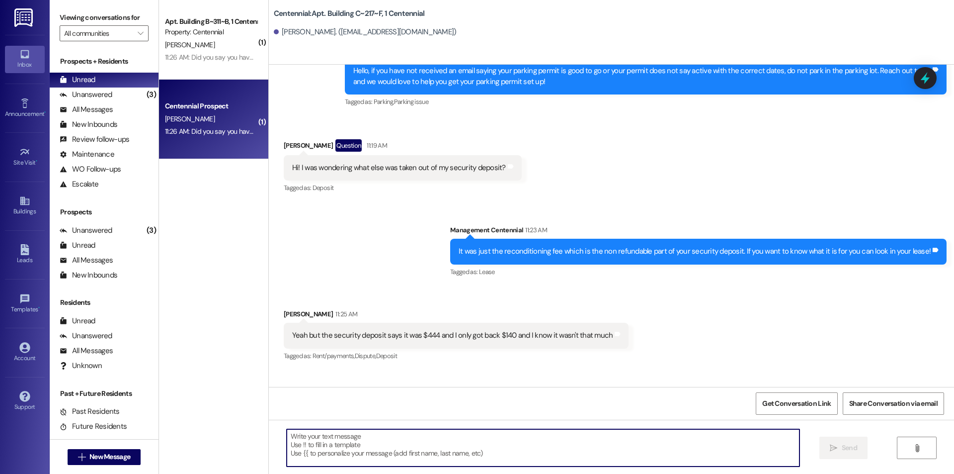
click at [227, 129] on div "11:26 AM: Did you say you have a package for me? 11:26 AM: Did you say you have…" at bounding box center [237, 131] width 144 height 9
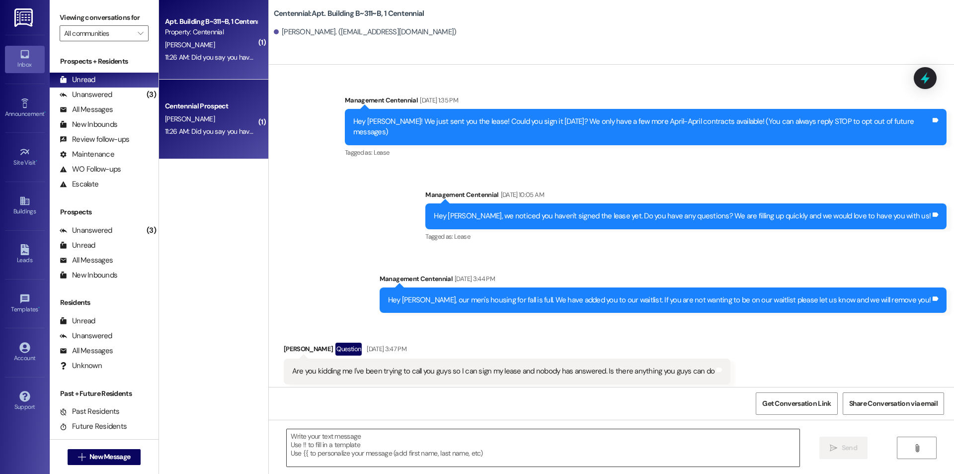
scroll to position [14613, 0]
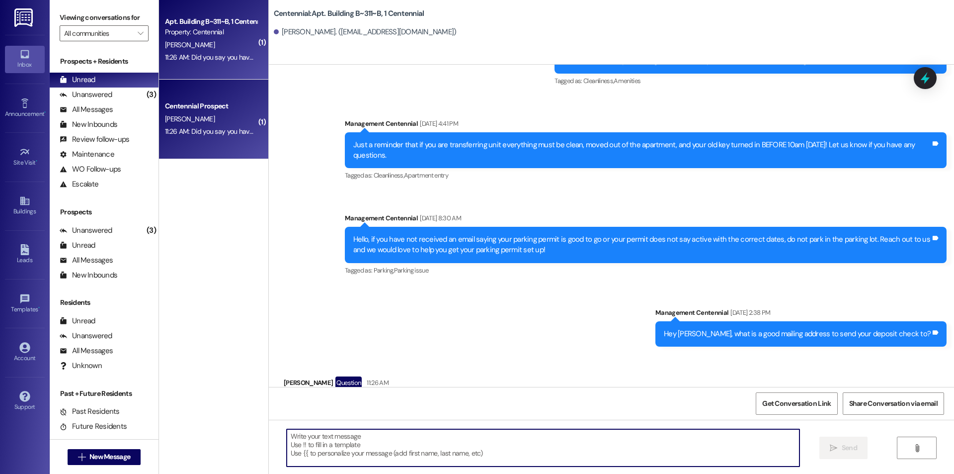
click at [452, 448] on textarea at bounding box center [543, 447] width 513 height 37
type textarea "Yes we do"
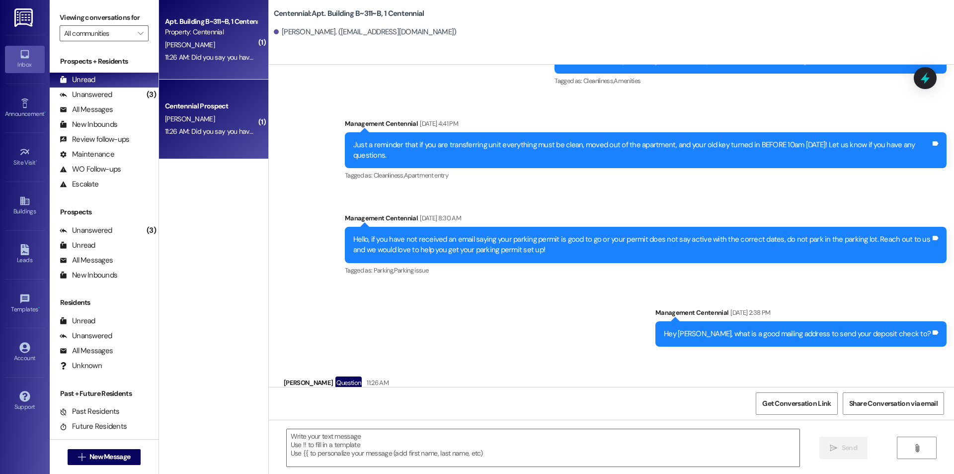
scroll to position [14683, 0]
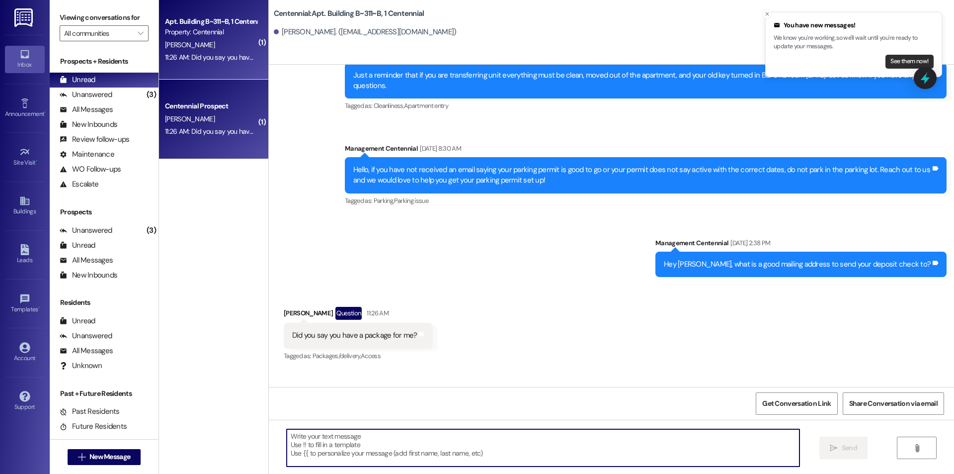
click at [894, 59] on button "See them now!" at bounding box center [910, 62] width 48 height 14
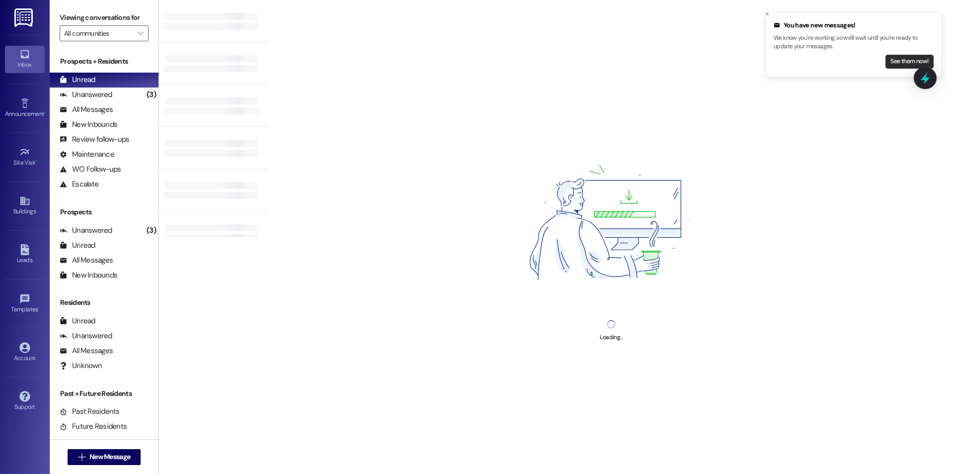
click at [902, 60] on button "See them now!" at bounding box center [910, 62] width 48 height 14
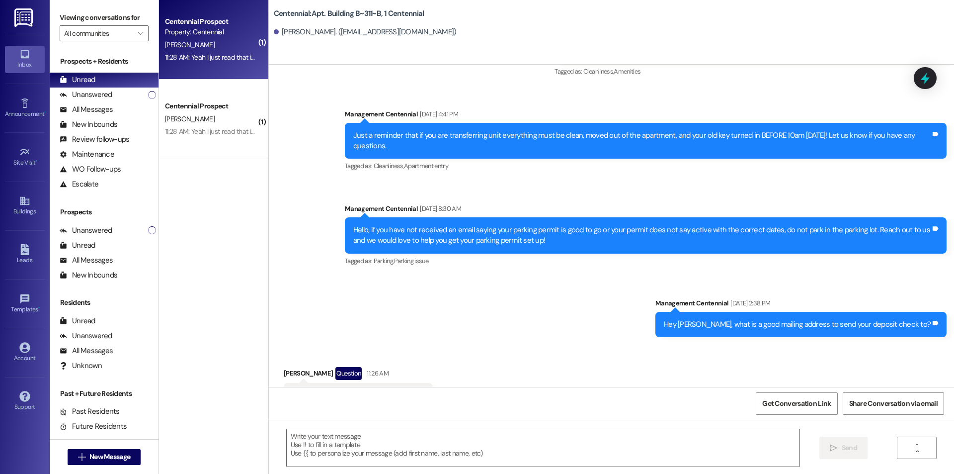
scroll to position [14613, 0]
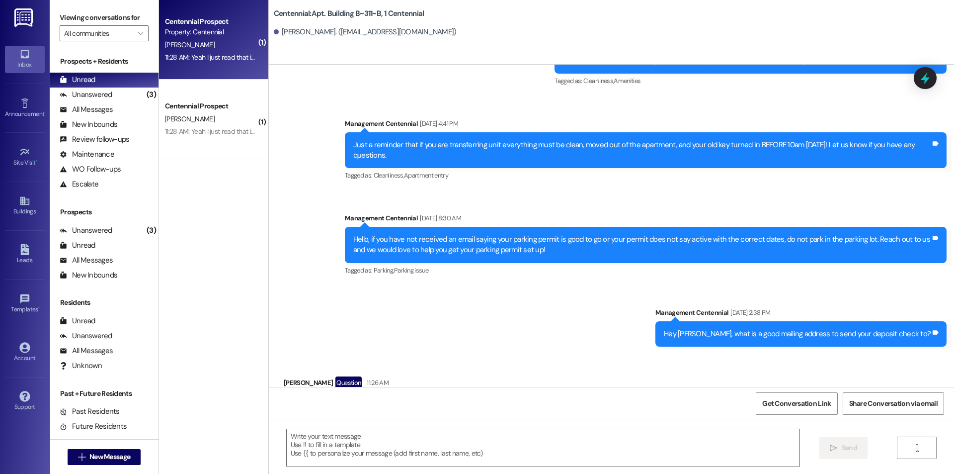
click at [196, 53] on div "11:28 AM: Yeah I just read that in there haha thank you! 11:28 AM: Yeah I just …" at bounding box center [242, 57] width 154 height 9
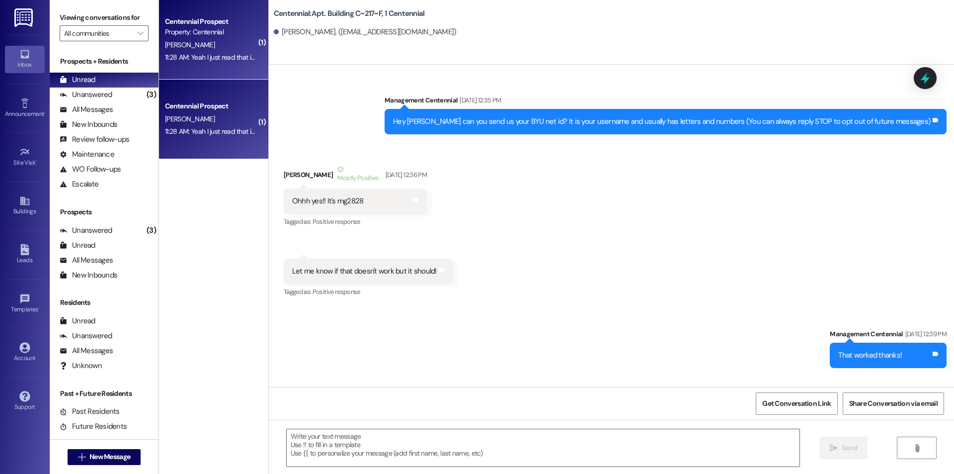
scroll to position [37823, 0]
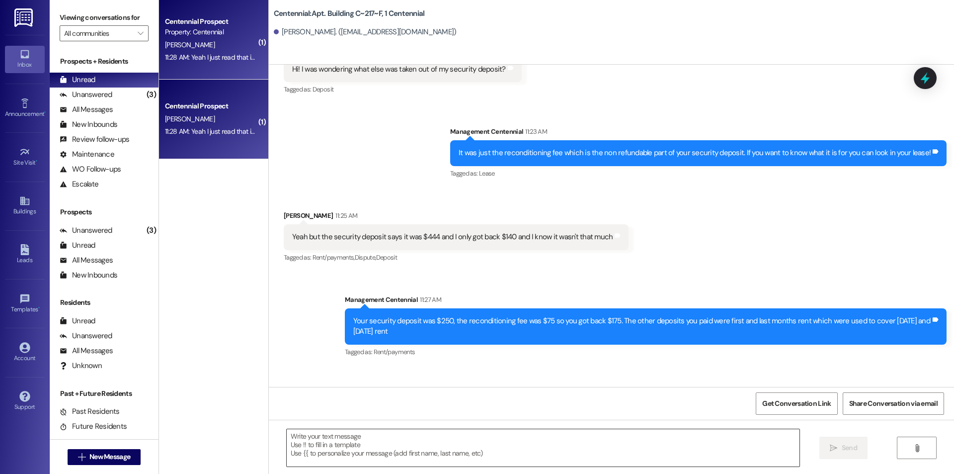
click at [410, 459] on textarea at bounding box center [543, 447] width 513 height 37
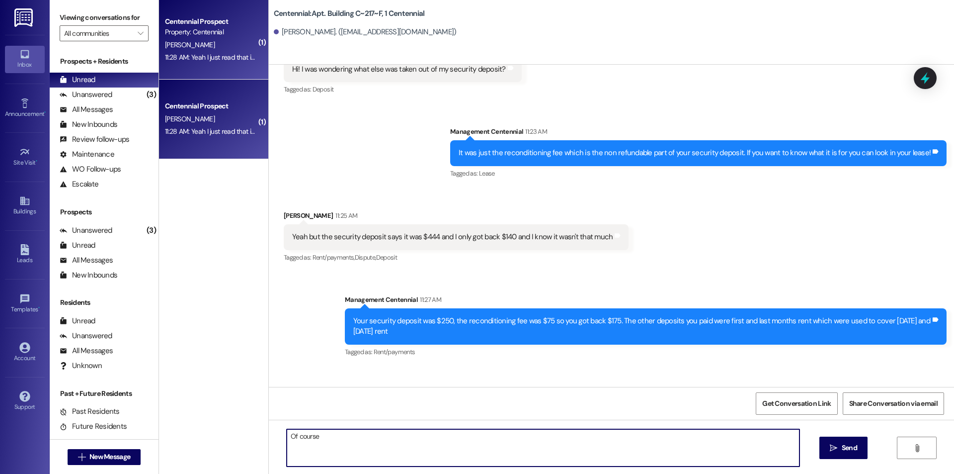
type textarea "Of course!"
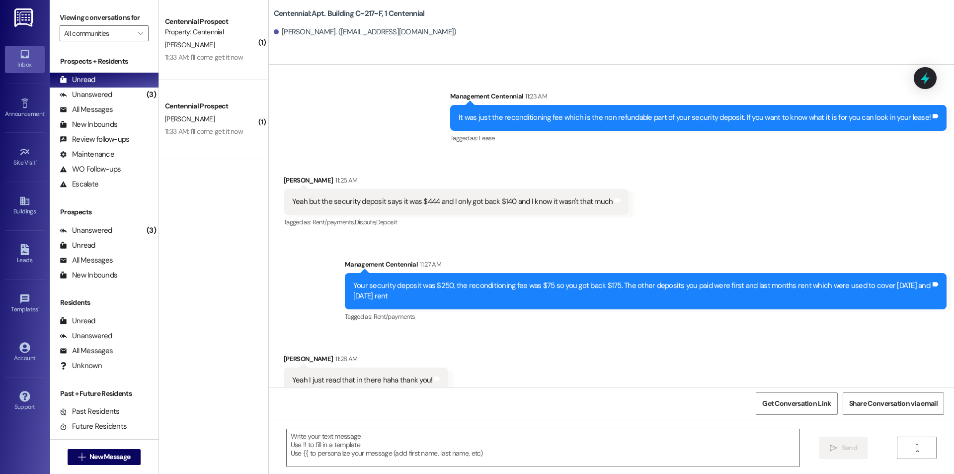
scroll to position [37892, 0]
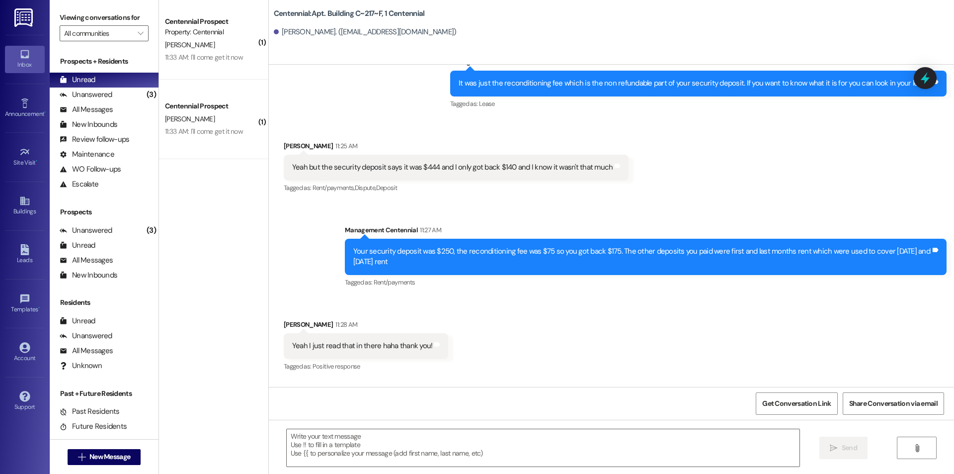
click at [211, 100] on div "Centennial Prospect" at bounding box center [211, 106] width 94 height 12
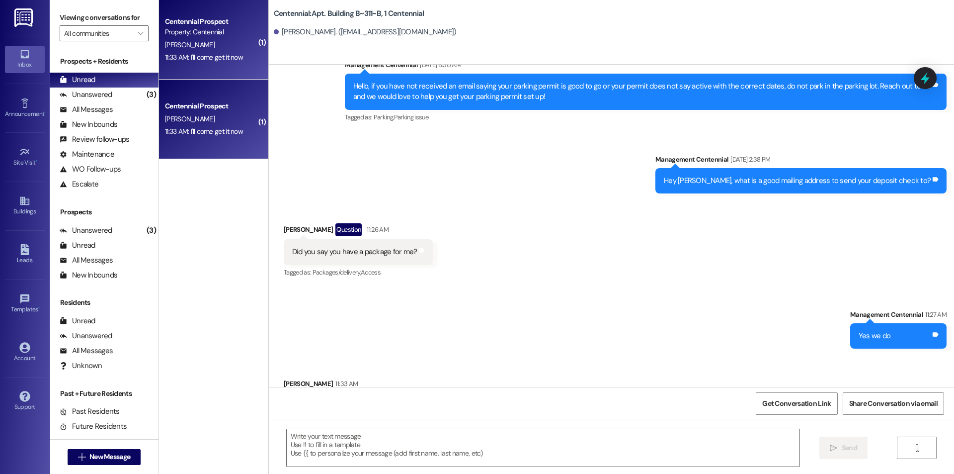
scroll to position [14767, 0]
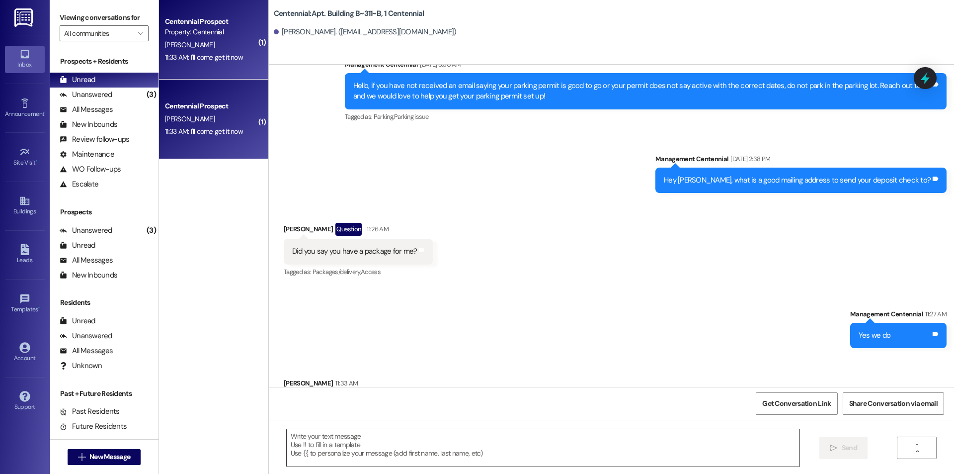
click at [483, 445] on textarea at bounding box center [543, 447] width 513 height 37
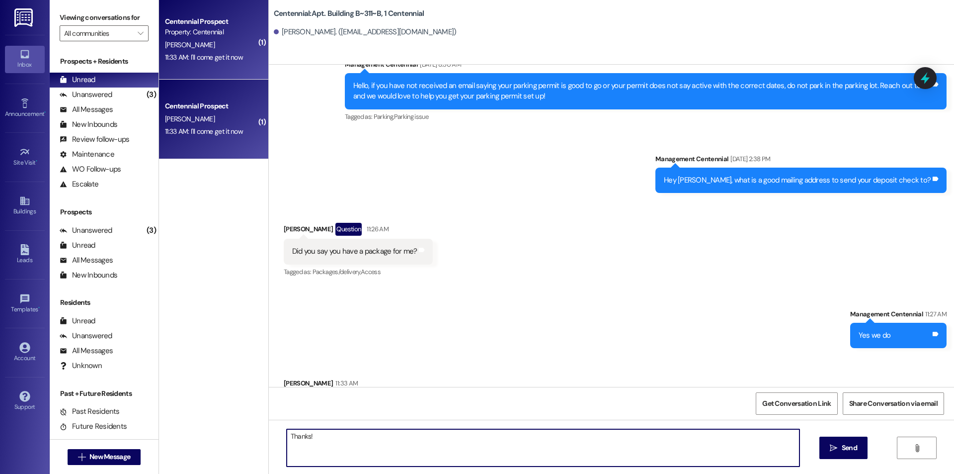
type textarea "Thanks!"
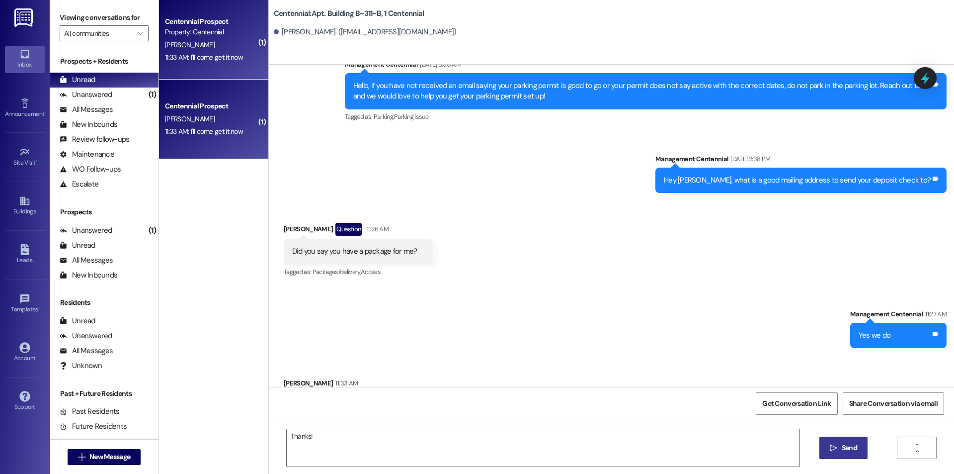
click at [850, 441] on button " Send" at bounding box center [844, 447] width 48 height 22
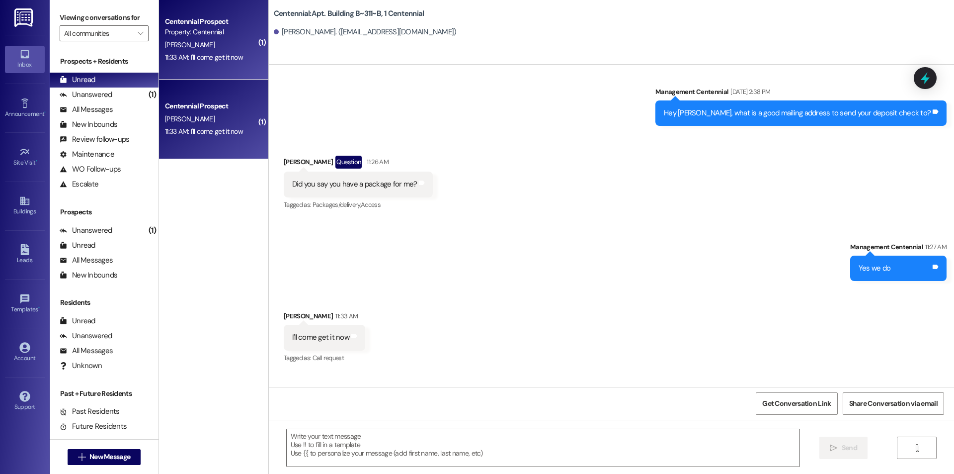
scroll to position [14836, 0]
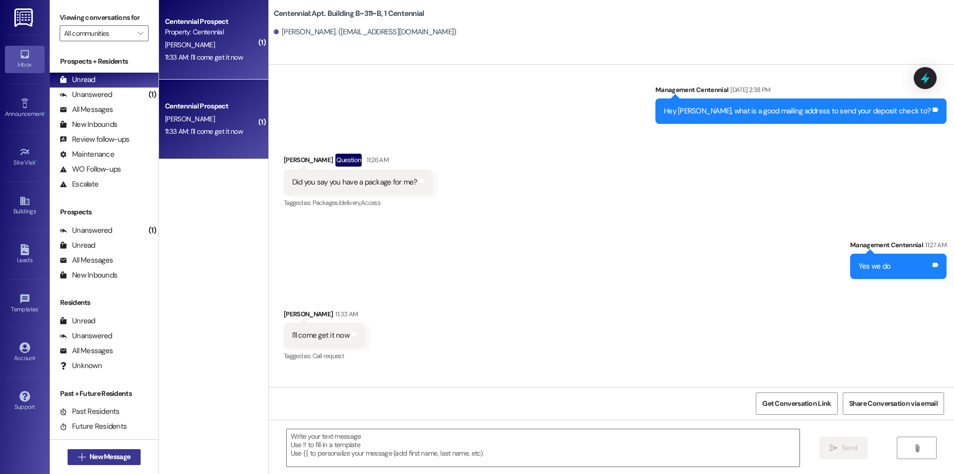
click at [118, 458] on span "New Message" at bounding box center [109, 456] width 41 height 10
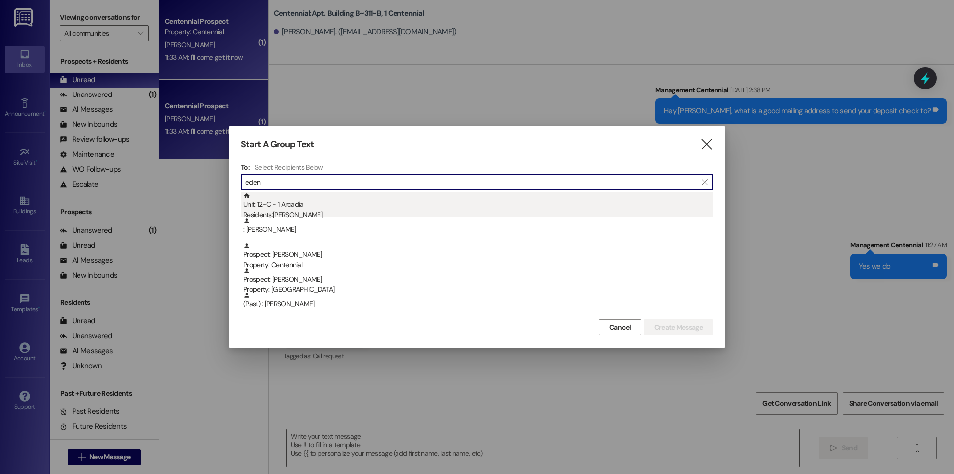
type input "eden"
click at [291, 201] on div "Unit: 12~C - 1 Arcadia Residents: [PERSON_NAME]" at bounding box center [479, 206] width 470 height 28
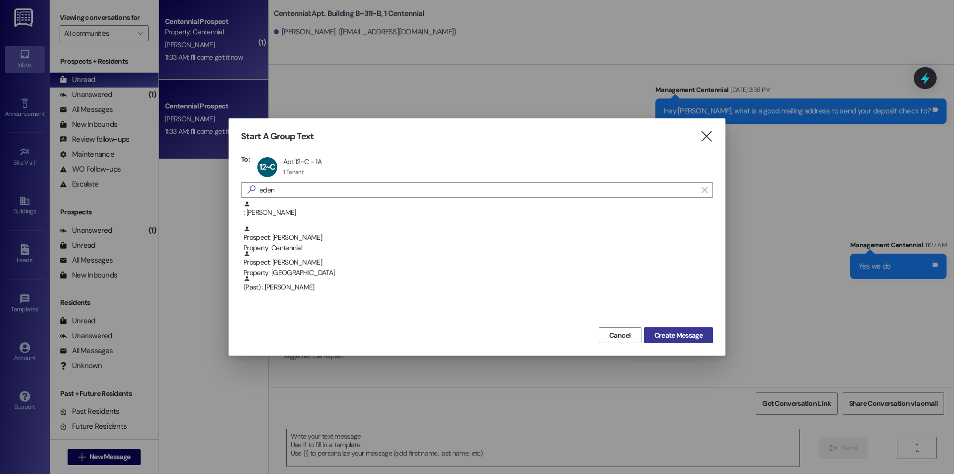
click at [665, 333] on span "Create Message" at bounding box center [679, 335] width 48 height 10
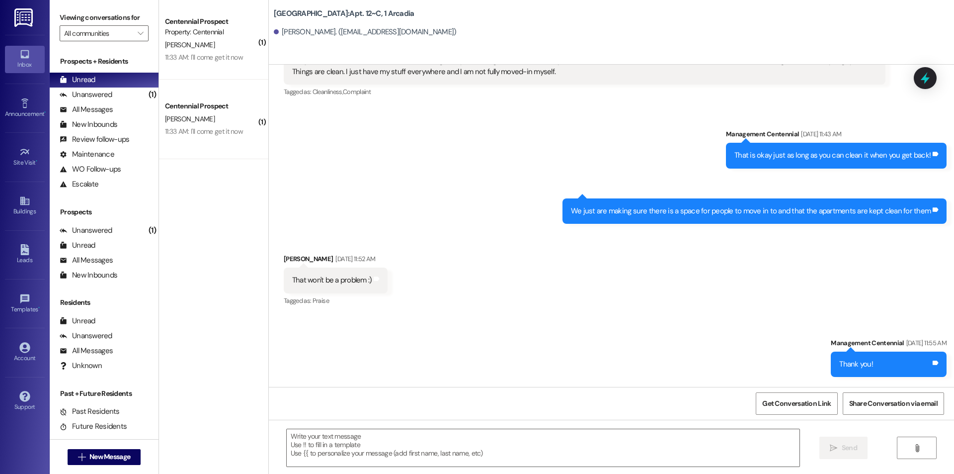
scroll to position [2801, 0]
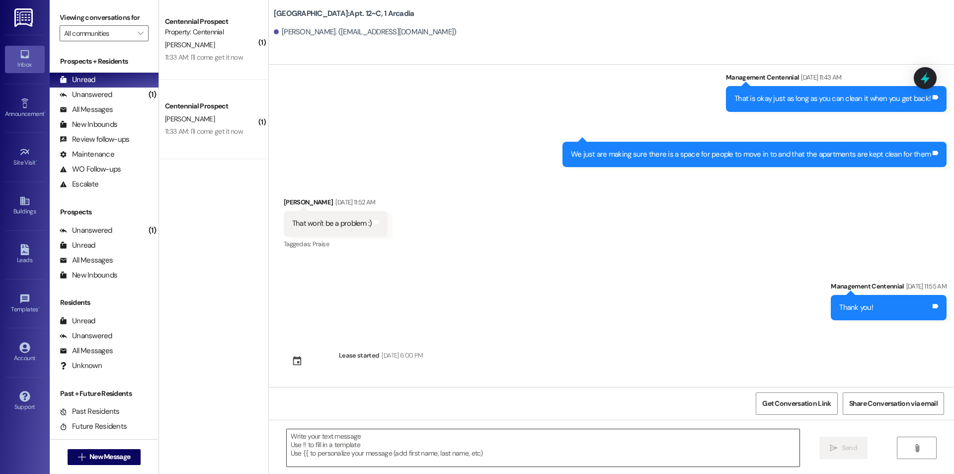
click at [520, 448] on textarea at bounding box center [543, 447] width 513 height 37
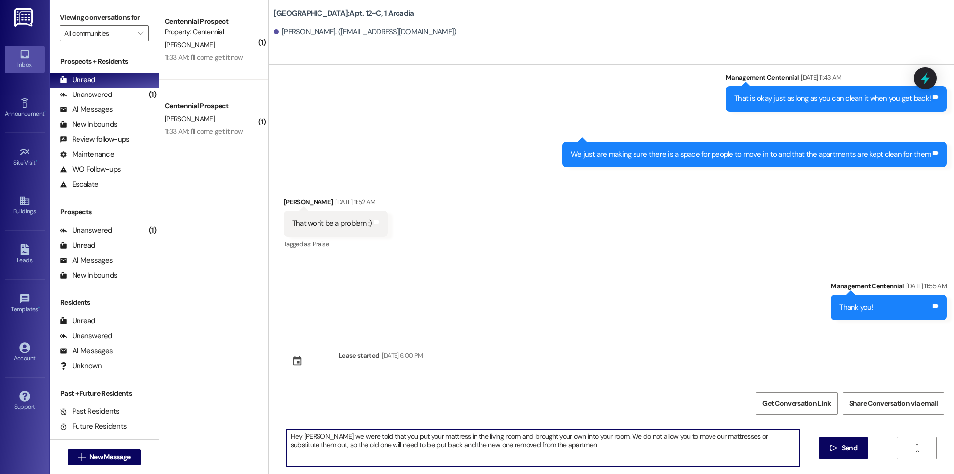
type textarea "Hey [PERSON_NAME] we were told that you put your mattress in the living room an…"
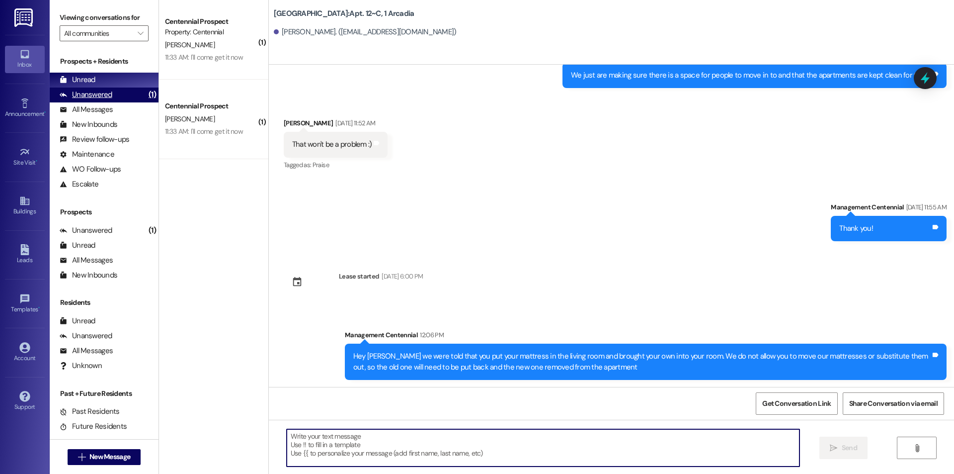
scroll to position [2881, 0]
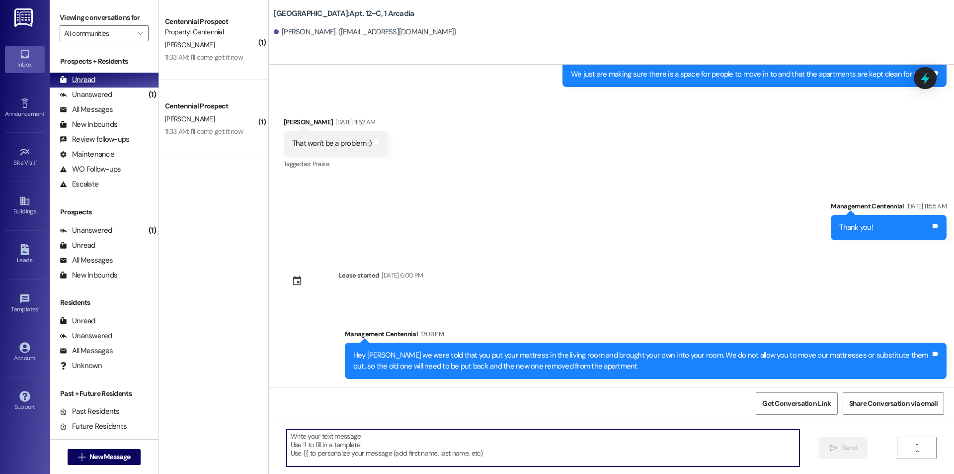
drag, startPoint x: 119, startPoint y: 93, endPoint x: 118, endPoint y: 80, distance: 13.5
click at [119, 92] on div "Unanswered (1)" at bounding box center [104, 94] width 109 height 15
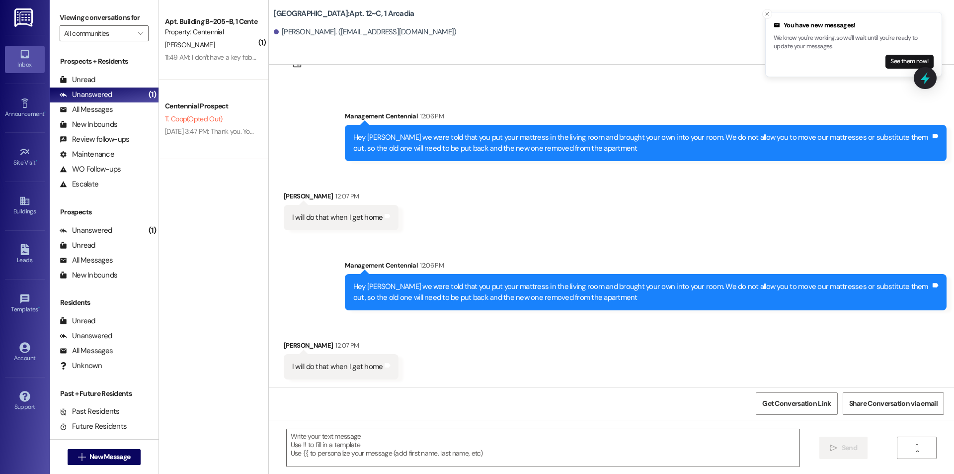
scroll to position [3099, 0]
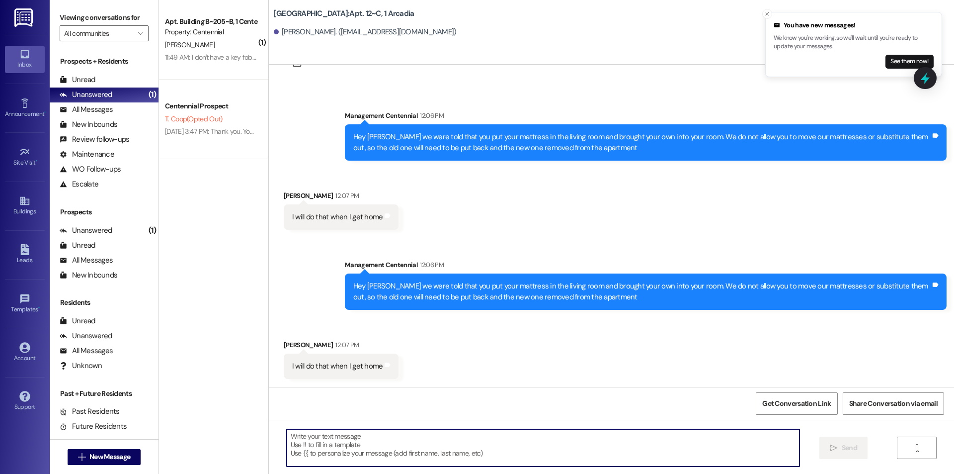
click at [412, 453] on textarea at bounding box center [543, 447] width 513 height 37
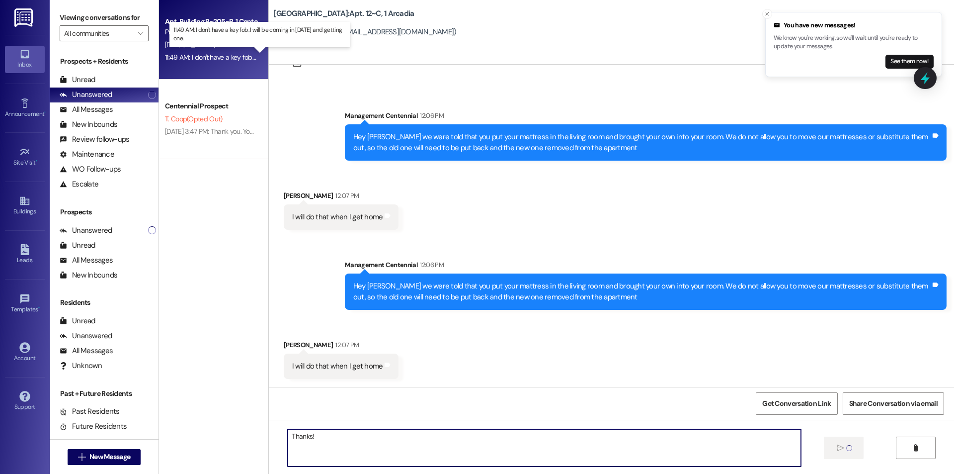
type textarea "Thanks!"
click at [190, 55] on div "11:49 AM: I don't have a key fob. I will be coming in [DATE] and getting one. 1…" at bounding box center [269, 57] width 208 height 9
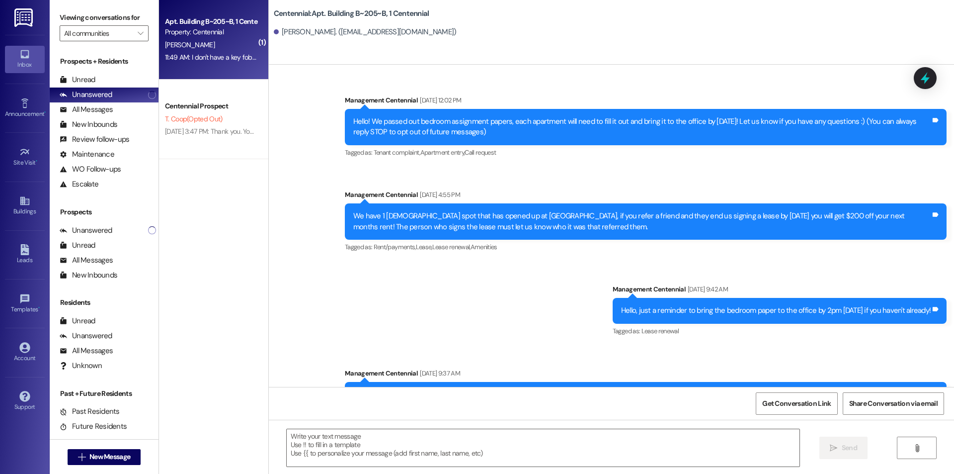
scroll to position [9667, 0]
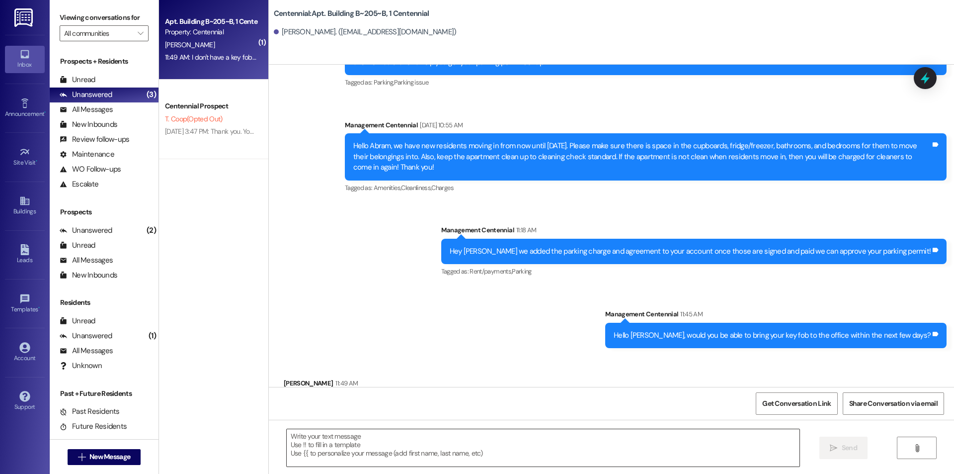
click at [394, 444] on textarea at bounding box center [543, 447] width 513 height 37
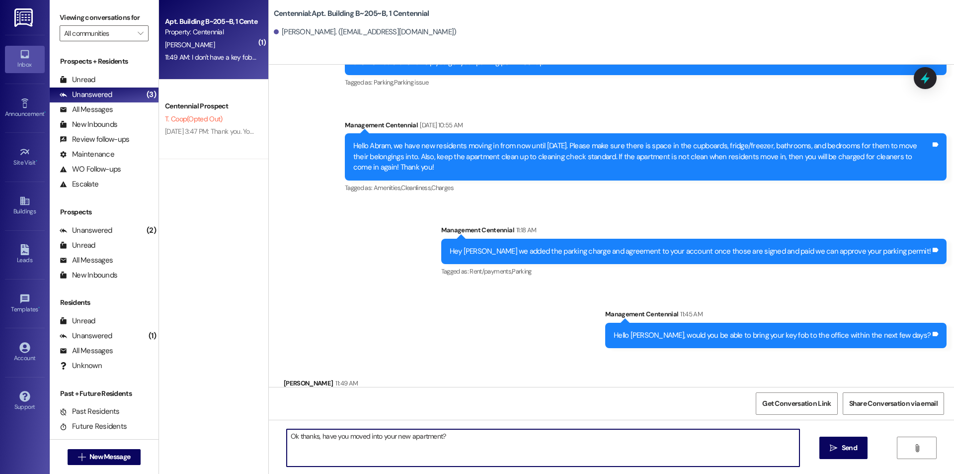
drag, startPoint x: 363, startPoint y: 439, endPoint x: 487, endPoint y: 443, distance: 123.3
click at [487, 443] on textarea "Ok thanks, have you moved into your new apartment?" at bounding box center [543, 447] width 513 height 37
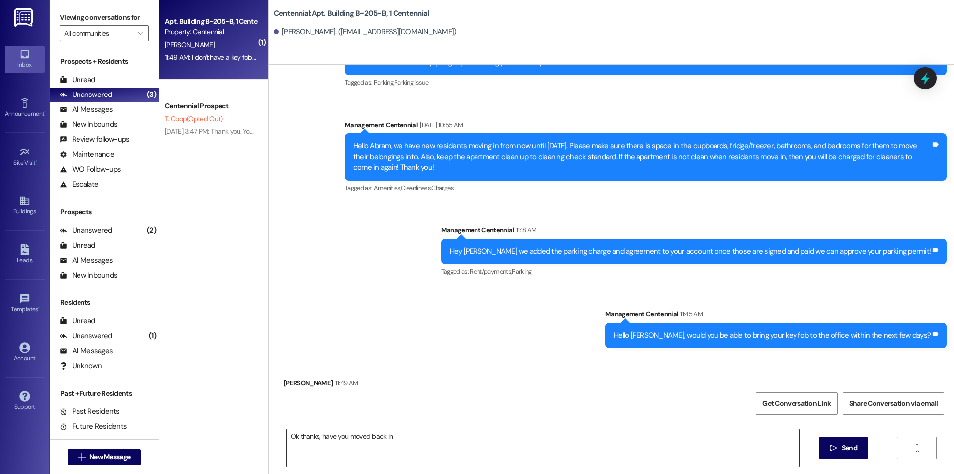
click at [419, 448] on textarea "Ok thanks, have you moved back in" at bounding box center [543, 447] width 513 height 37
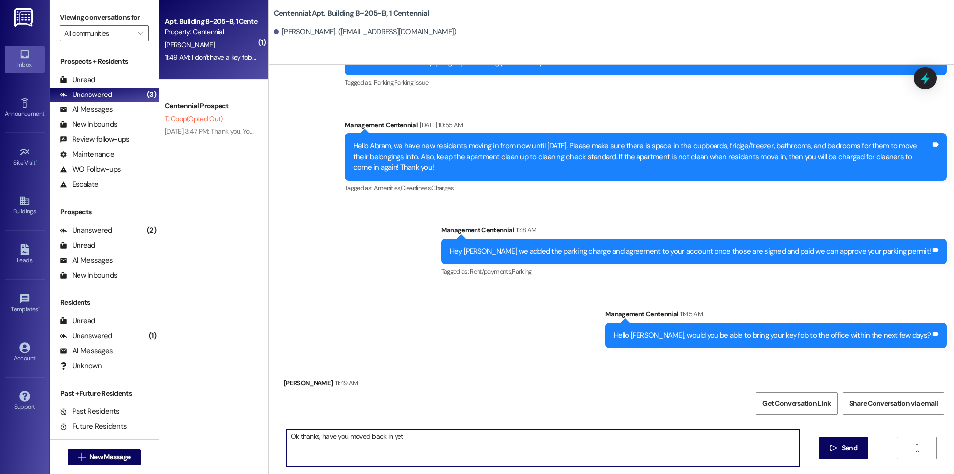
drag, startPoint x: 425, startPoint y: 443, endPoint x: 315, endPoint y: 442, distance: 109.9
click at [315, 442] on textarea "Ok thanks, have you moved back in yet" at bounding box center [543, 447] width 513 height 37
type textarea "Ok thanks, did you turn in your old one?"
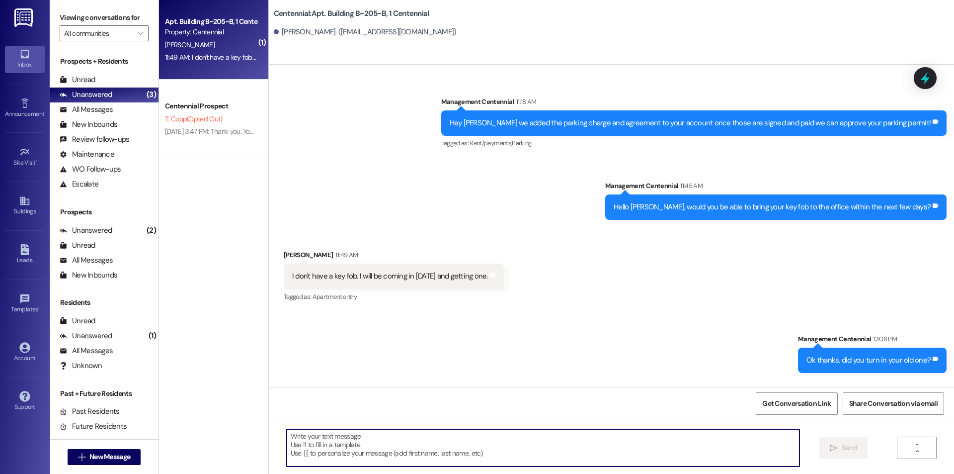
scroll to position [9805, 0]
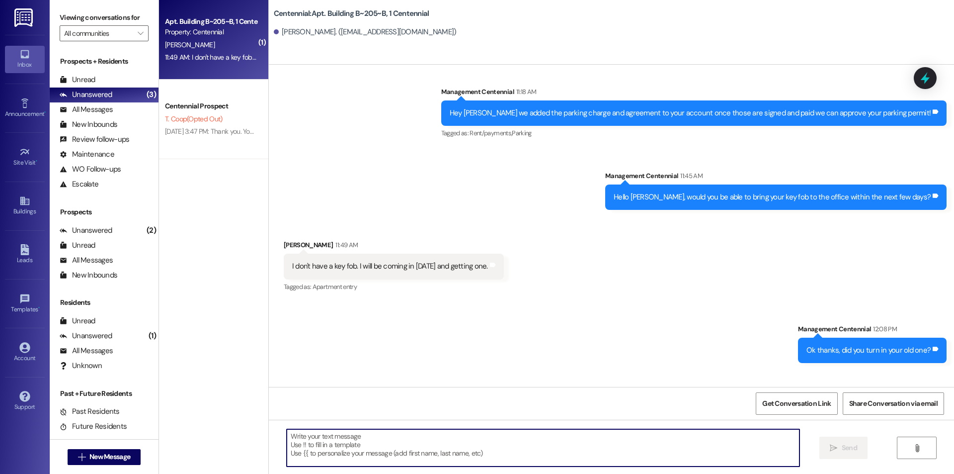
click at [435, 439] on textarea at bounding box center [543, 447] width 513 height 37
type textarea "Perfect thanks, have you moved back in?"
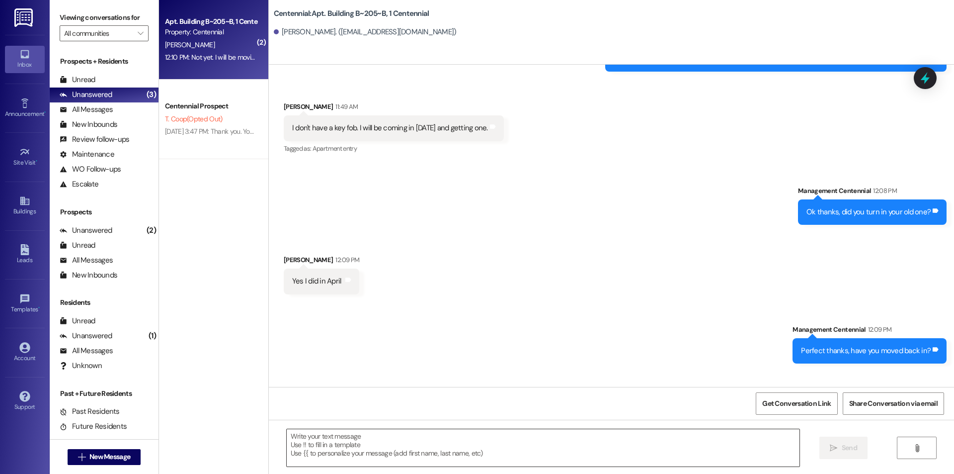
scroll to position [9944, 0]
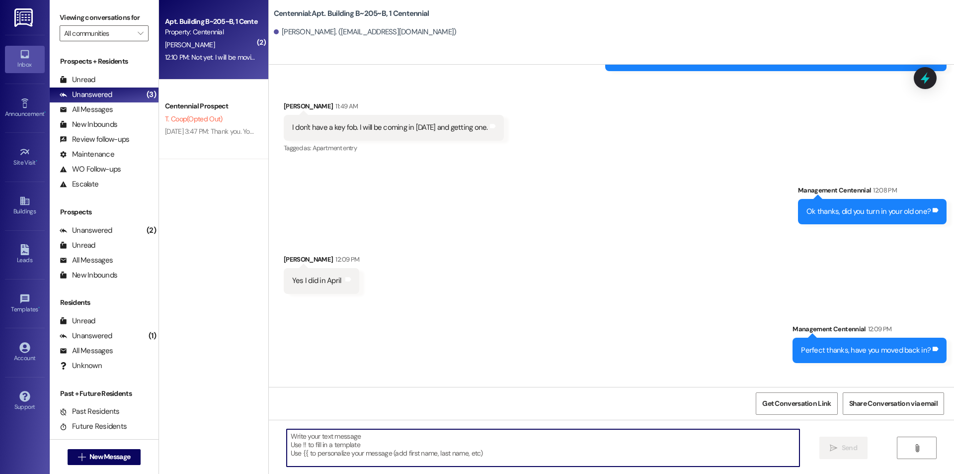
click at [427, 450] on textarea at bounding box center [543, 447] width 513 height 37
type textarea "k"
type textarea "Sounds good thank you"
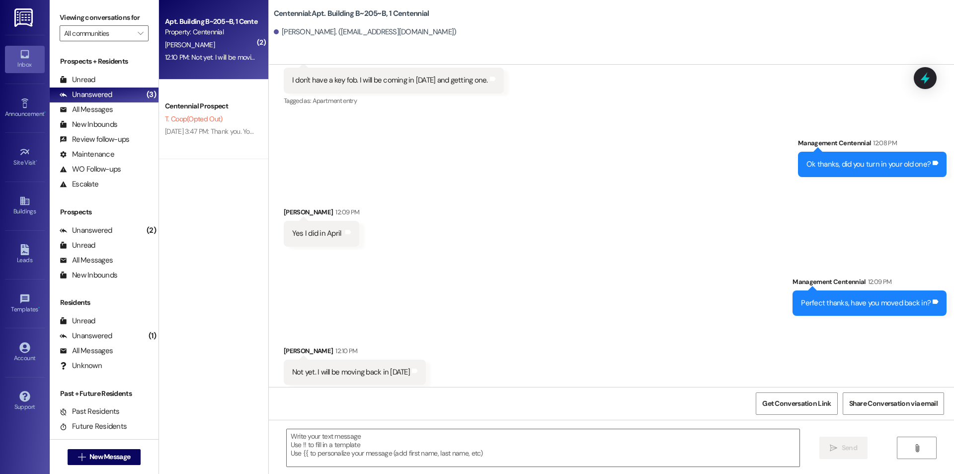
scroll to position [10013, 0]
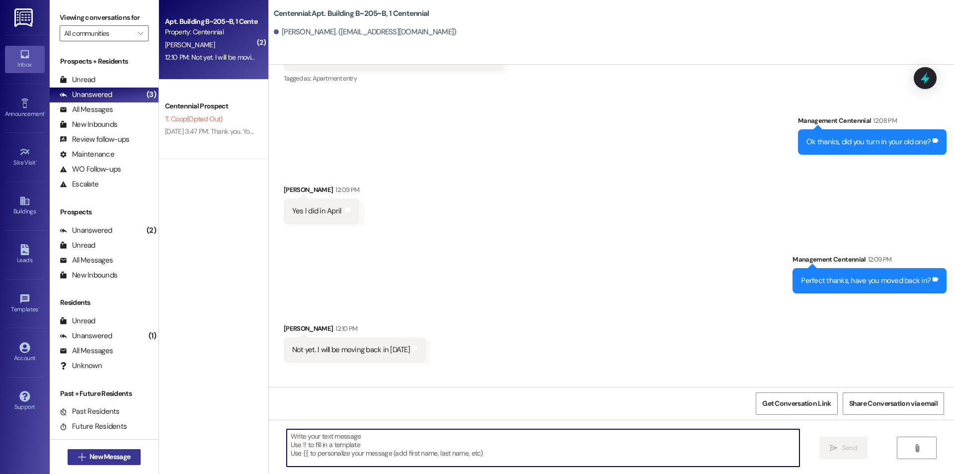
click at [130, 459] on button " New Message" at bounding box center [105, 457] width 74 height 16
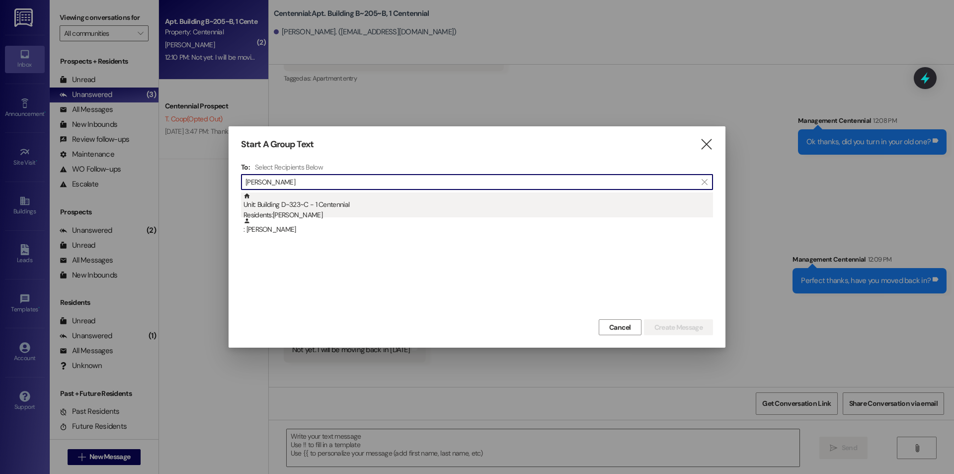
type input "[PERSON_NAME]"
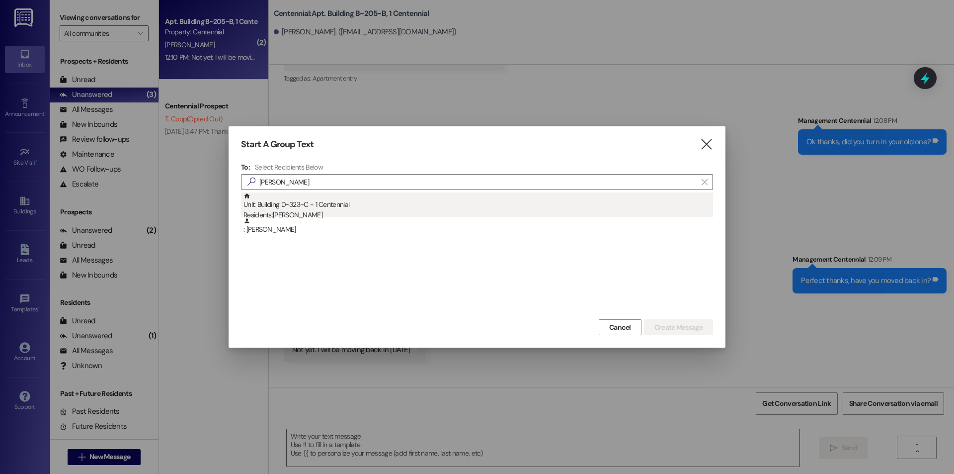
click at [326, 210] on div "Residents: [PERSON_NAME]" at bounding box center [479, 215] width 470 height 10
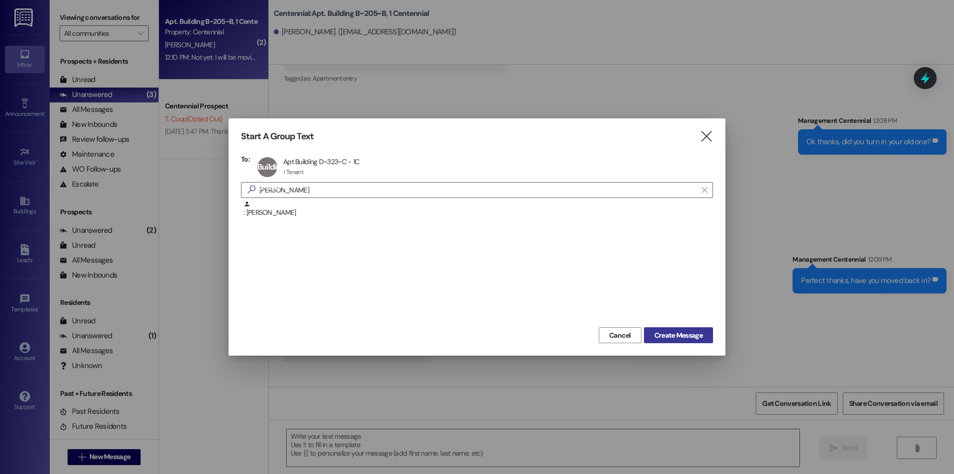
click at [662, 335] on span "Create Message" at bounding box center [679, 335] width 48 height 10
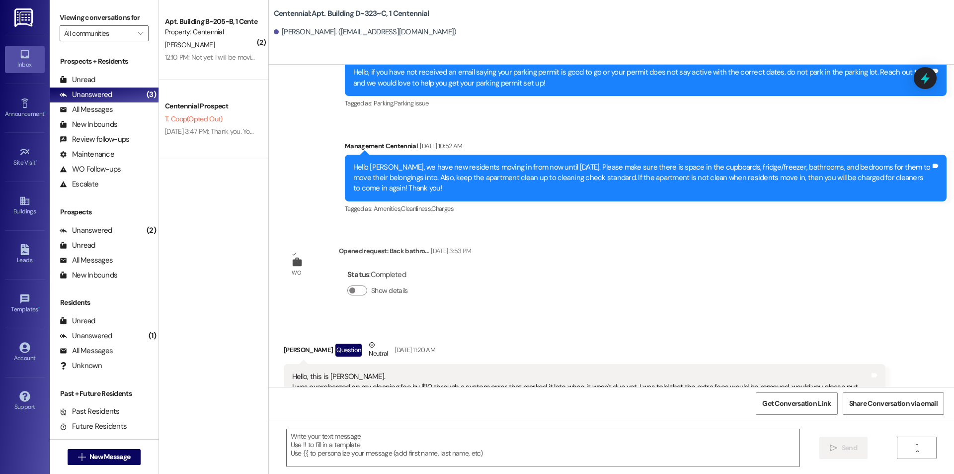
scroll to position [11290, 0]
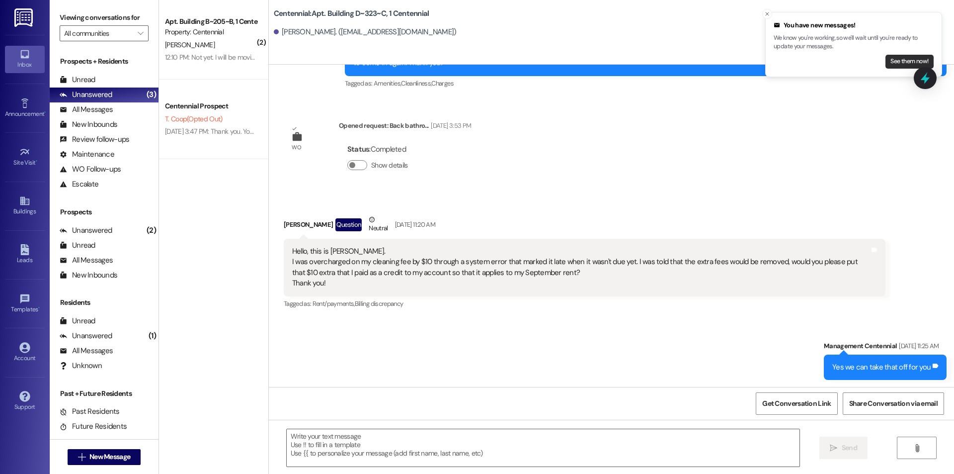
click at [902, 59] on button "See them now!" at bounding box center [910, 62] width 48 height 14
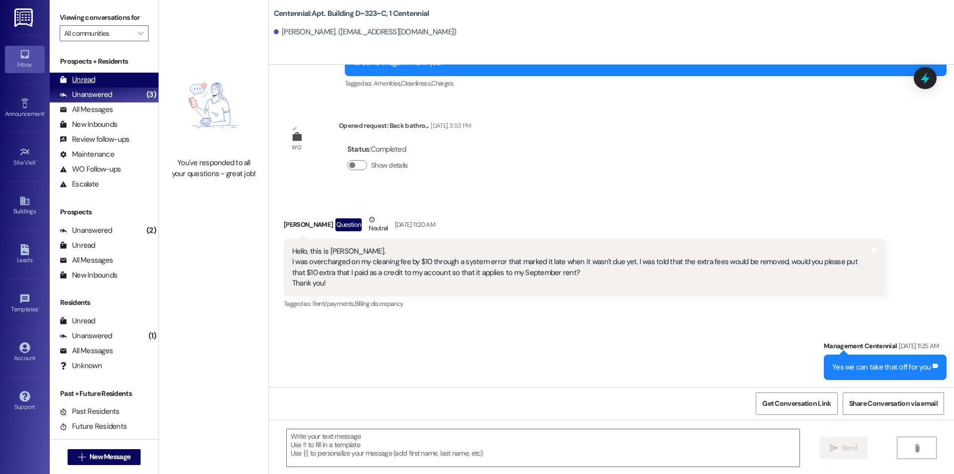
click at [101, 75] on div "Unread (0)" at bounding box center [104, 80] width 109 height 15
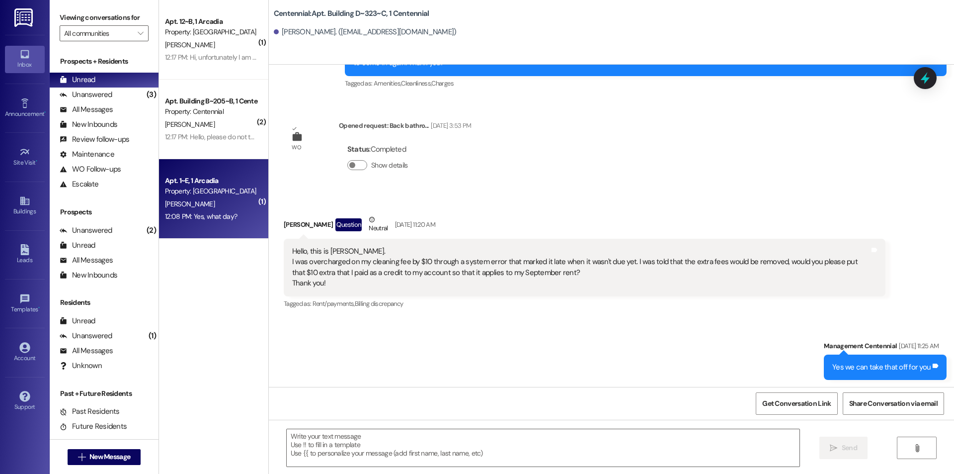
click at [242, 213] on div "12:08 PM: Yes, what day? 12:08 PM: Yes, what day?" at bounding box center [211, 216] width 94 height 12
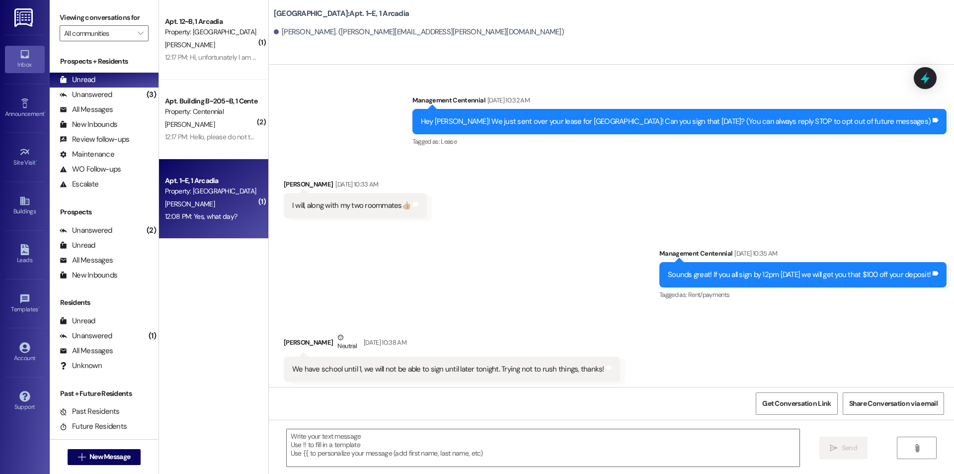
scroll to position [19459, 0]
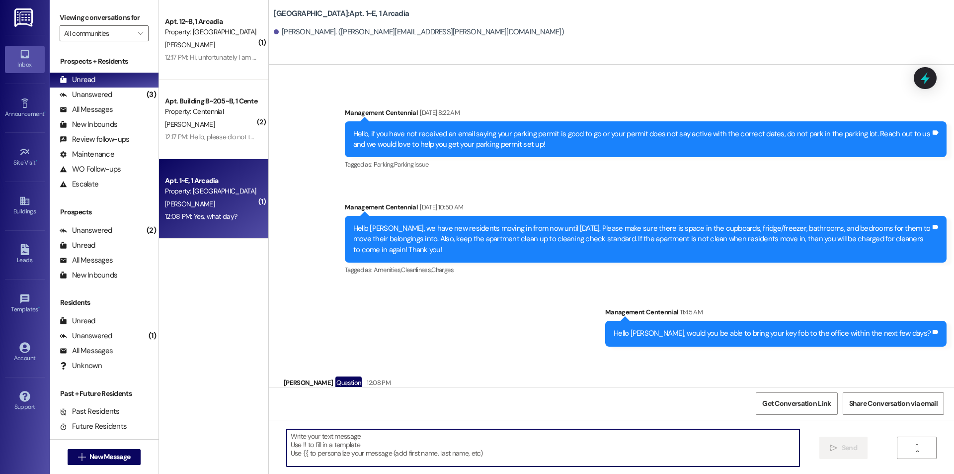
click at [568, 448] on textarea at bounding box center [543, 447] width 513 height 37
type textarea "As soon as you are able!"
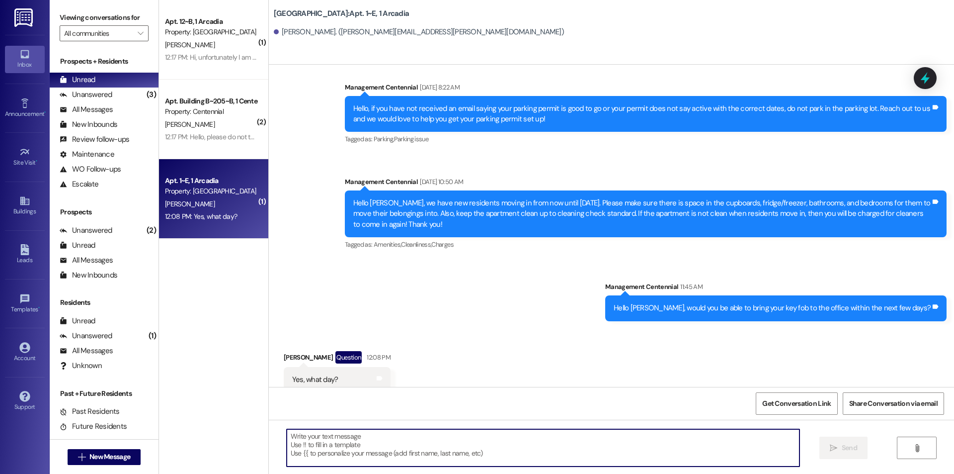
scroll to position [19529, 0]
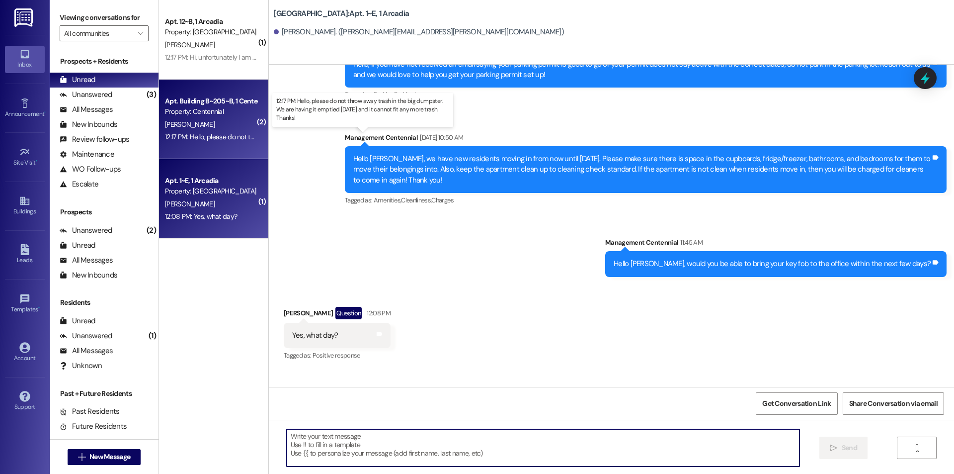
click at [195, 137] on div "12:17 PM: Hello, please do not throw away trash in the big dumpster. We are hav…" at bounding box center [367, 136] width 404 height 9
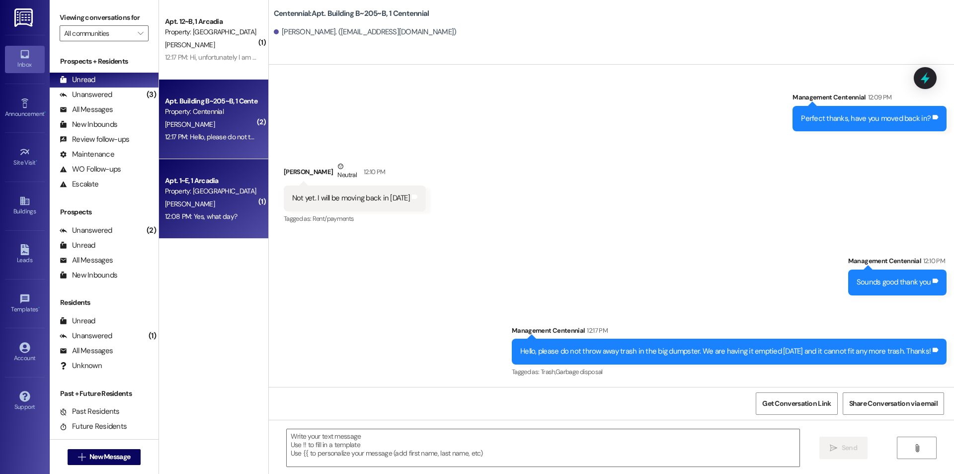
scroll to position [10137, 0]
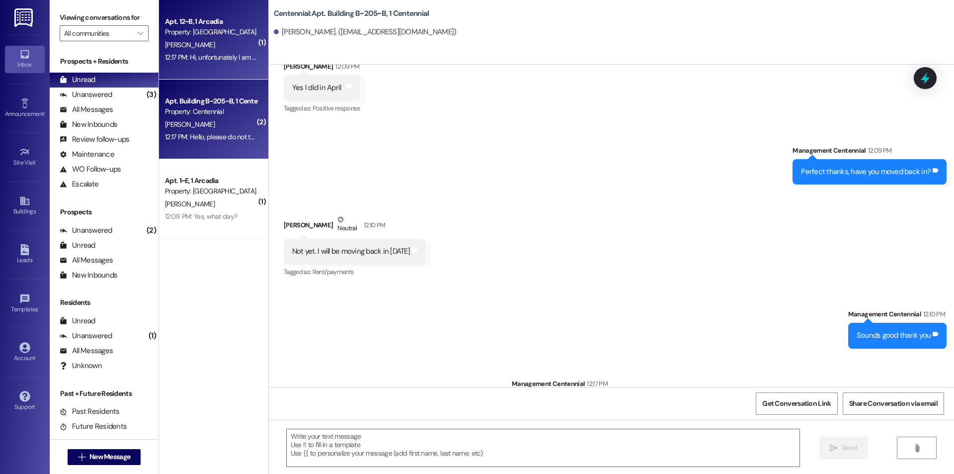
click at [225, 63] on div "12:17 PM: Hi, unfortunately I am out of country until next week, but I should b…" at bounding box center [211, 57] width 94 height 12
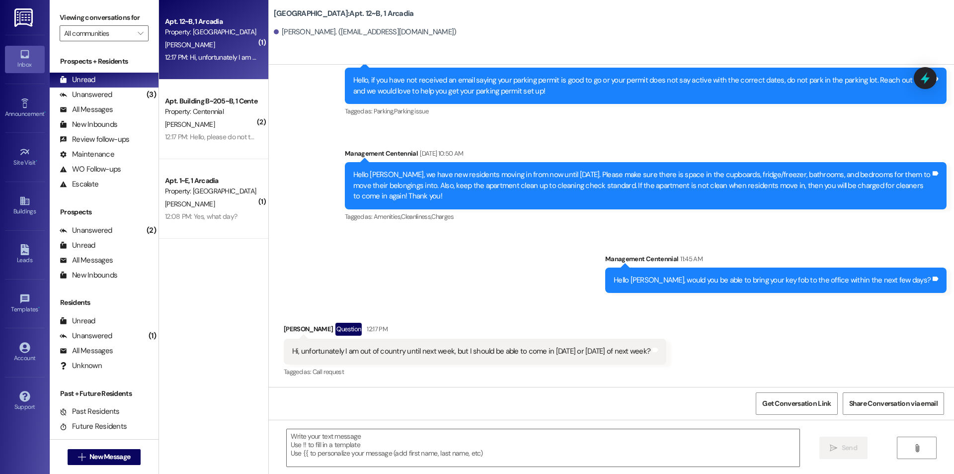
scroll to position [6093, 0]
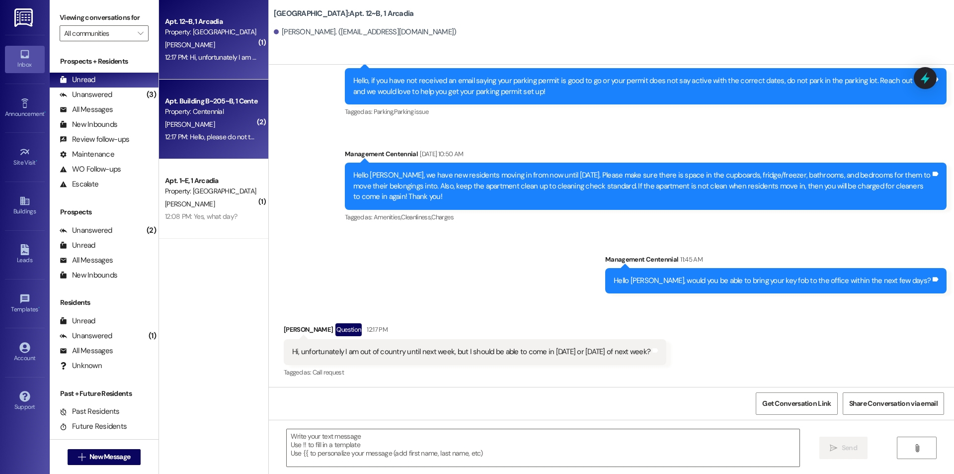
click at [209, 129] on div "[PERSON_NAME]" at bounding box center [211, 124] width 94 height 12
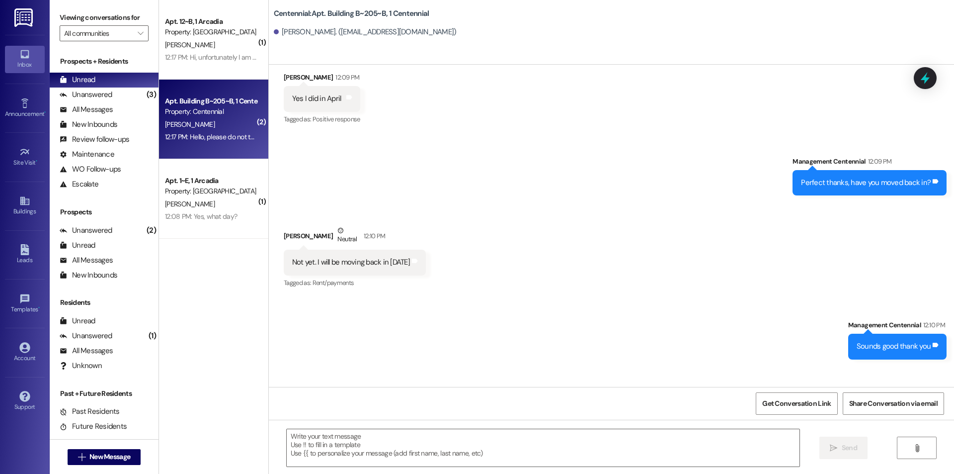
scroll to position [10137, 0]
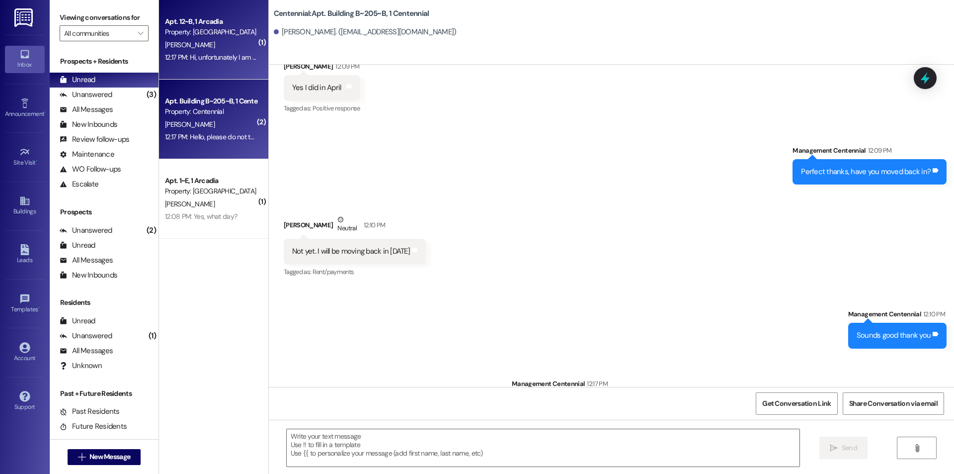
click at [225, 56] on div "12:17 PM: Hi, unfortunately I am out of country until next week, but I should b…" at bounding box center [342, 57] width 354 height 9
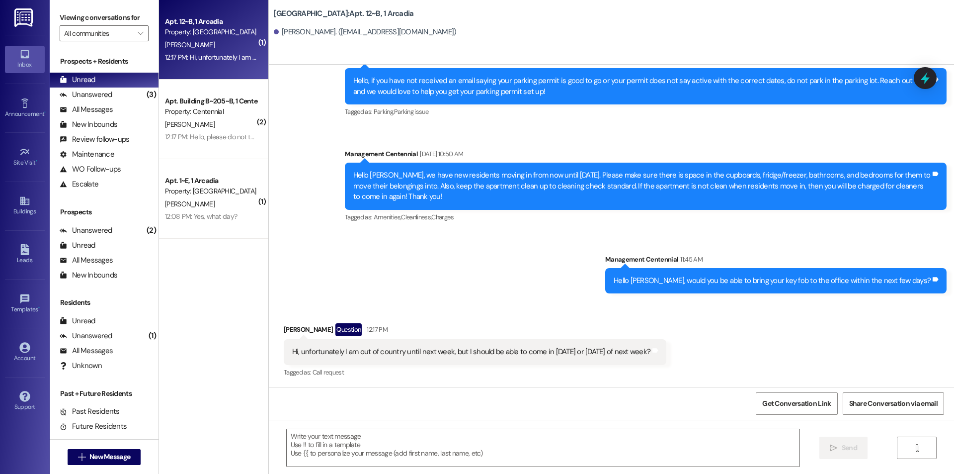
scroll to position [6094, 0]
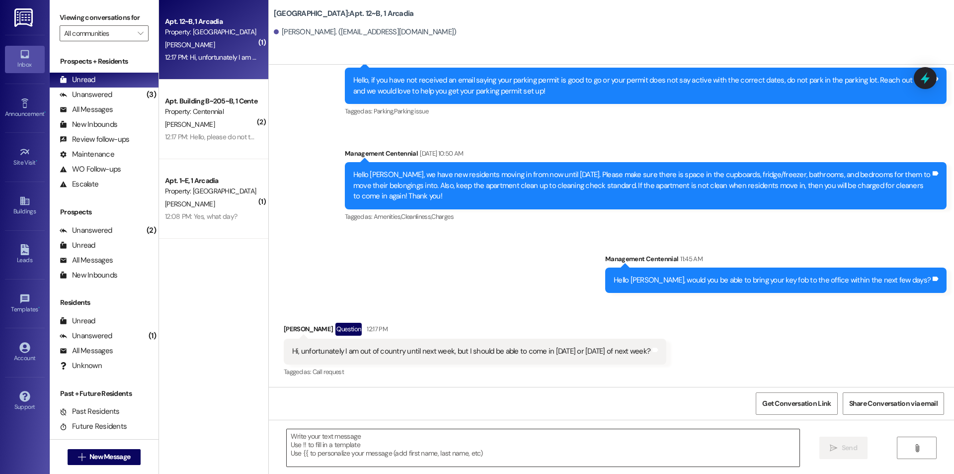
click at [554, 459] on textarea at bounding box center [543, 447] width 513 height 37
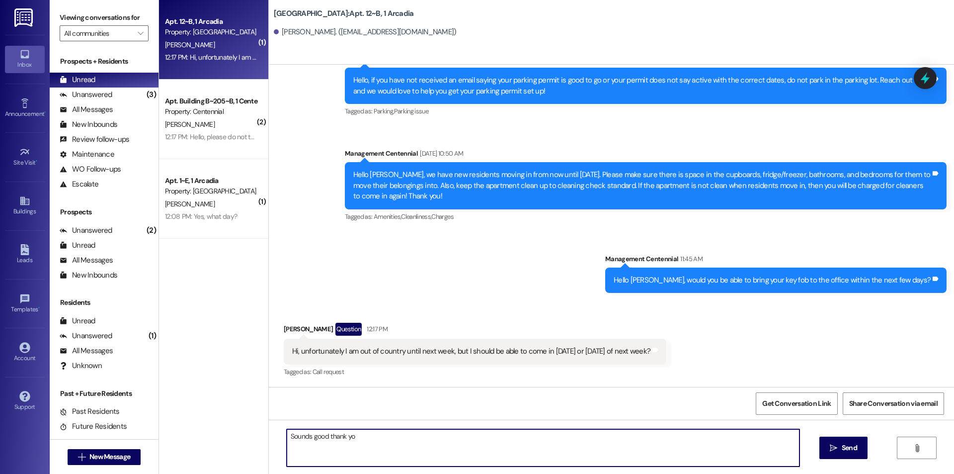
type textarea "Sounds good thank you"
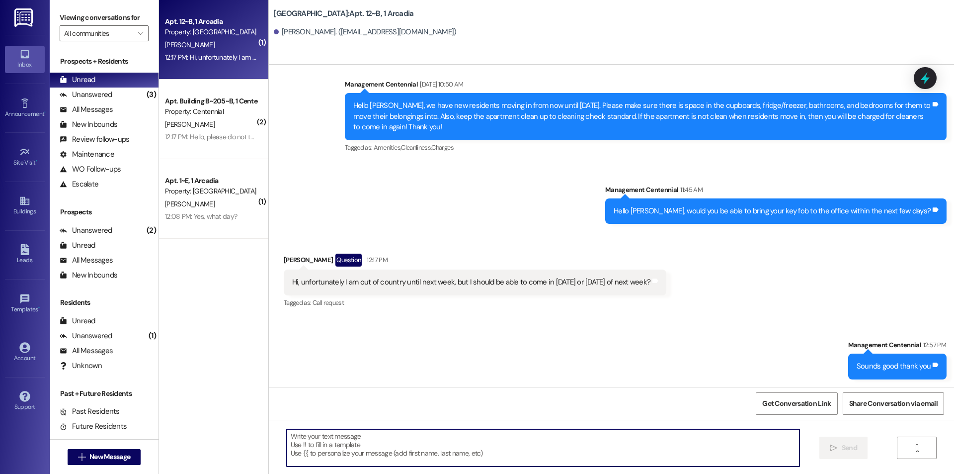
scroll to position [6163, 0]
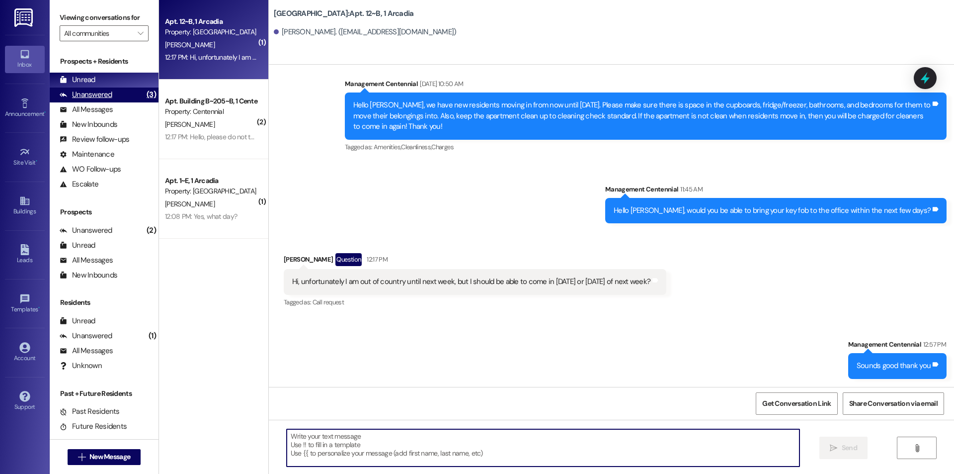
click at [144, 93] on div "(3)" at bounding box center [151, 94] width 14 height 15
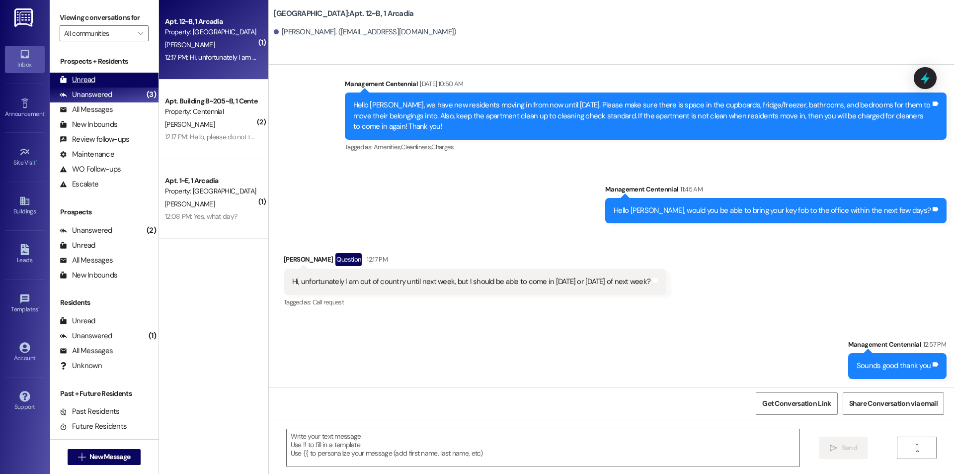
click at [130, 82] on div "Unread (0)" at bounding box center [104, 80] width 109 height 15
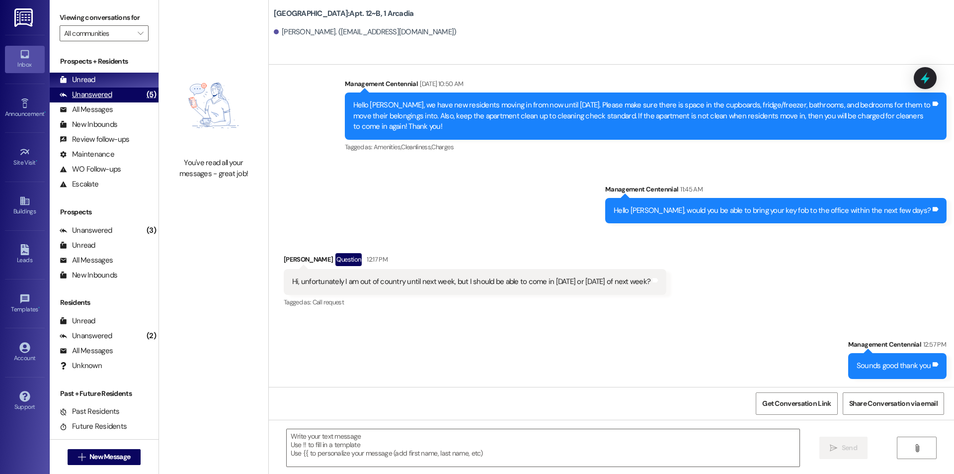
click at [121, 87] on div "Unanswered (5)" at bounding box center [104, 94] width 109 height 15
click at [121, 81] on div "Unread (0)" at bounding box center [104, 80] width 109 height 15
click at [97, 78] on div "Unread (0)" at bounding box center [104, 80] width 109 height 15
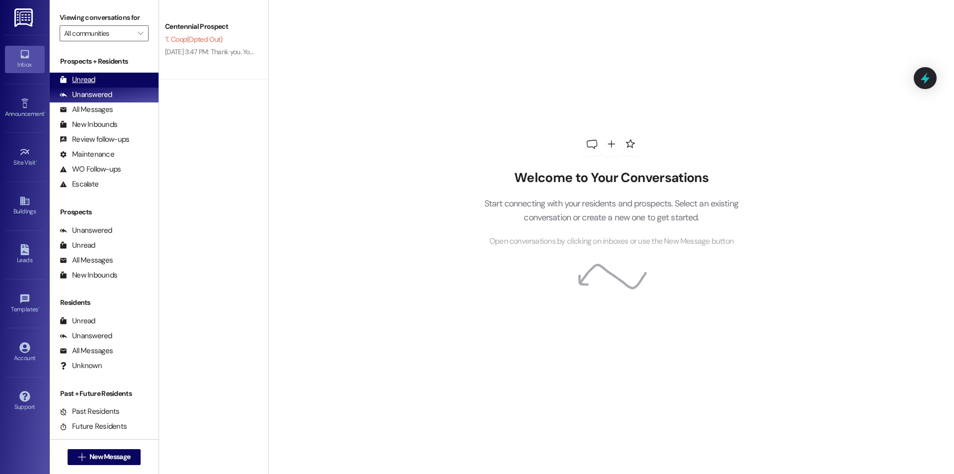
click at [77, 77] on div "Unread" at bounding box center [78, 80] width 36 height 10
